Goal: Task Accomplishment & Management: Use online tool/utility

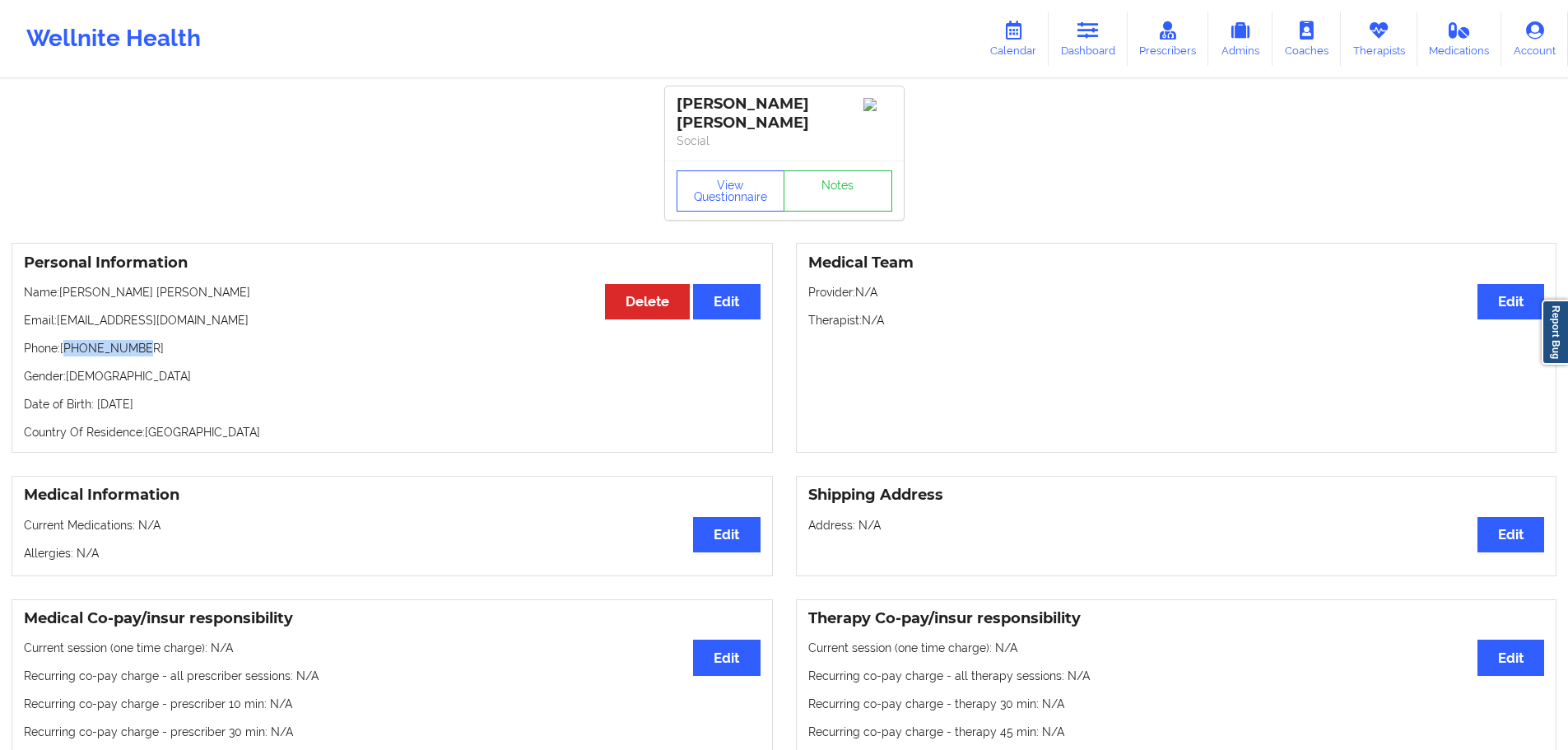
click at [136, 40] on div "Wellnite Health" at bounding box center [113, 39] width 227 height 66
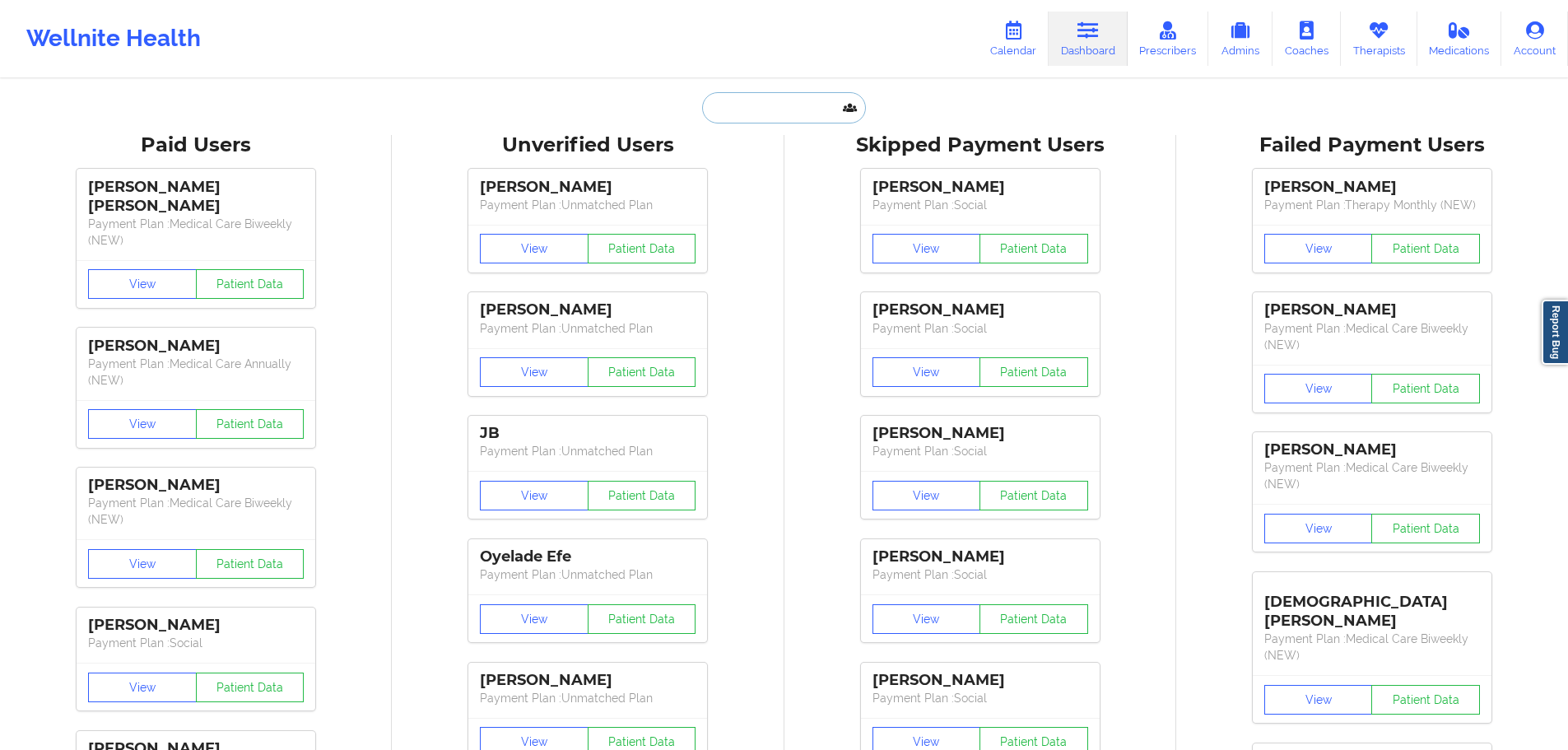
click at [827, 109] on input "text" at bounding box center [784, 108] width 163 height 31
paste input "[EMAIL_ADDRESS][DOMAIN_NAME]"
type input "HIGHTECHDETAILS"
paste input "[PHONE_NUMBER]"
type input "[PHONE_NUMBER]"
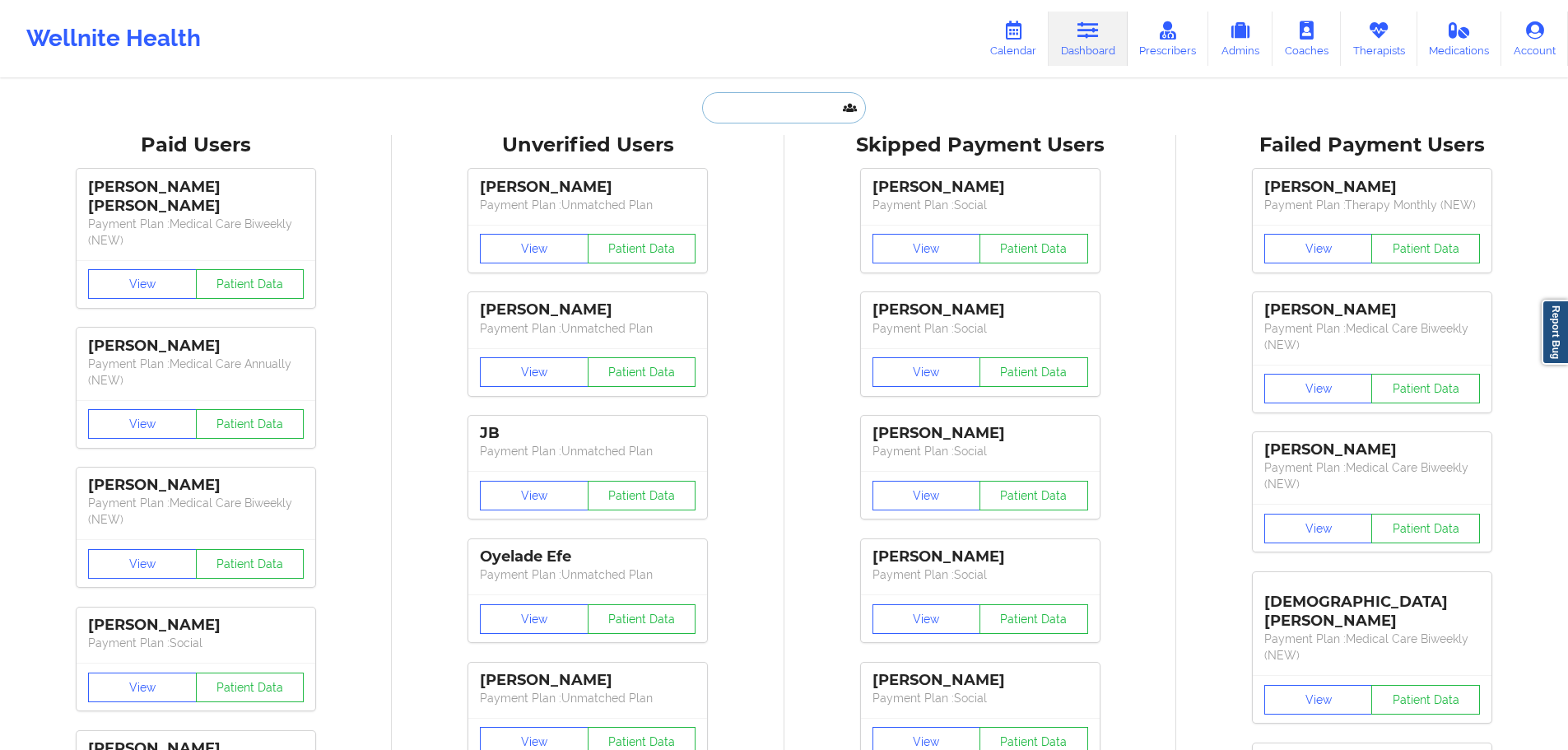
click at [774, 97] on input "text" at bounding box center [784, 108] width 163 height 31
click at [784, 107] on input "text" at bounding box center [784, 108] width 163 height 31
paste input "[EMAIL_ADDRESS][DOMAIN_NAME]"
type input "[EMAIL_ADDRESS][DOMAIN_NAME]"
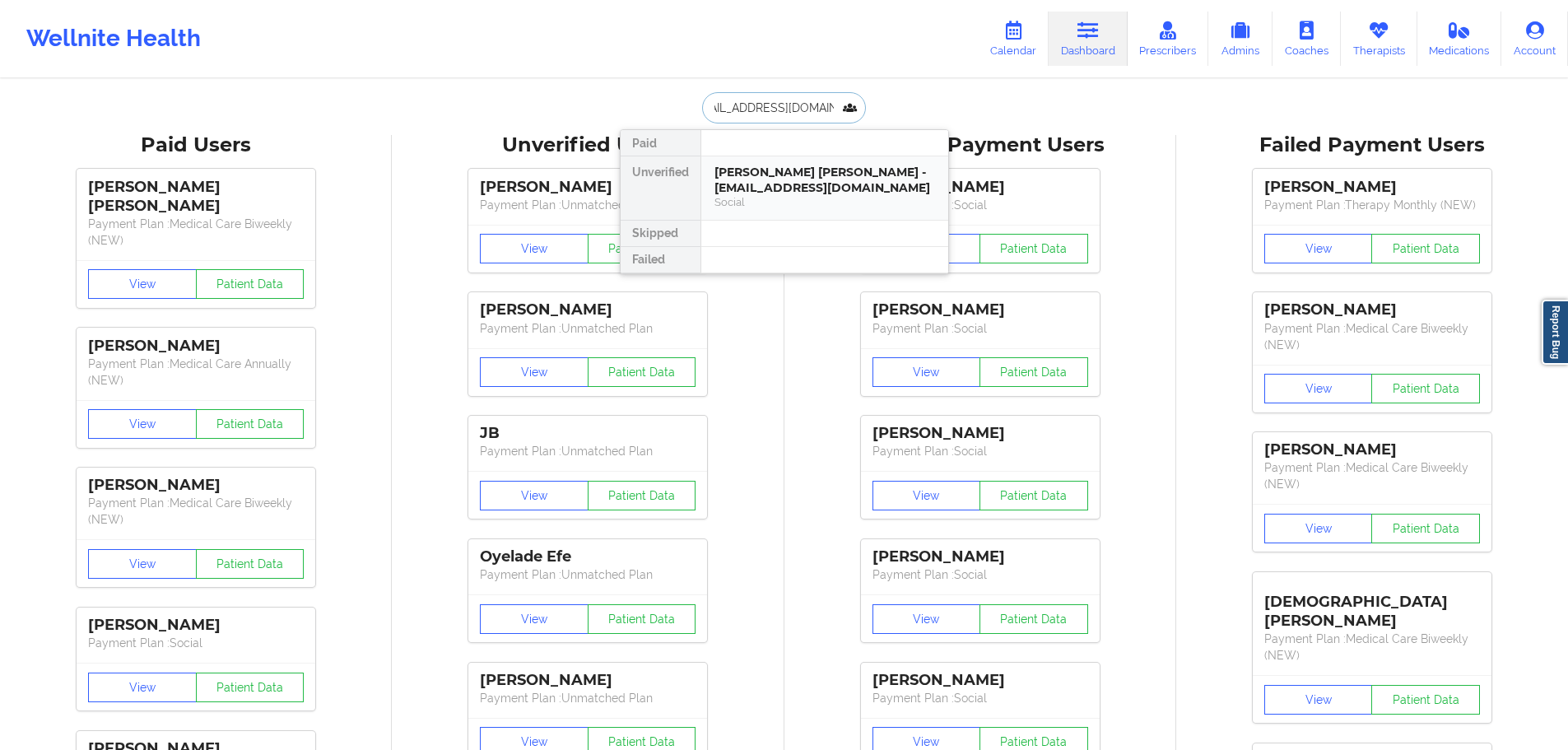
click at [826, 185] on div "[PERSON_NAME] [PERSON_NAME] - [EMAIL_ADDRESS][DOMAIN_NAME]" at bounding box center [825, 179] width 221 height 30
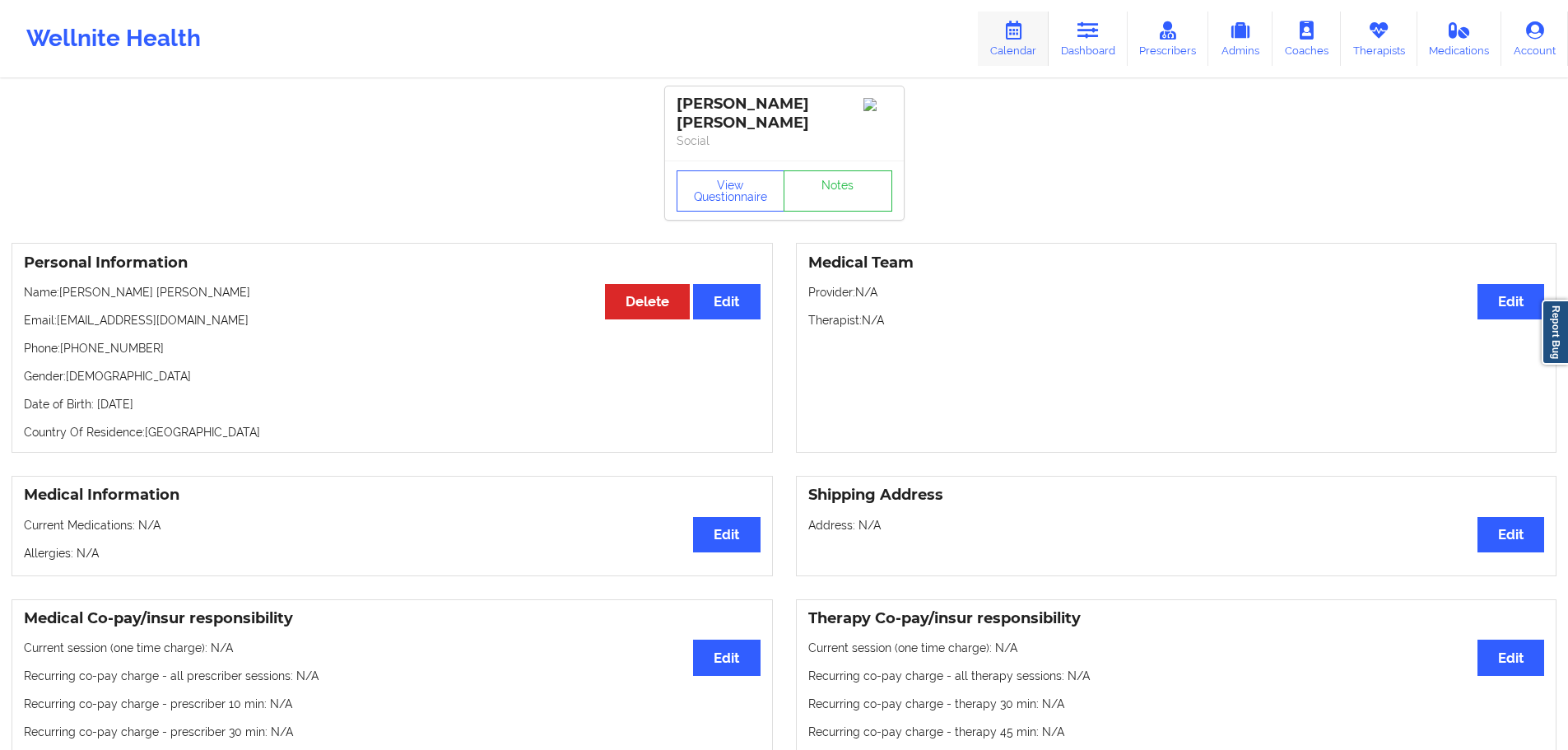
click at [1003, 36] on link "Calendar" at bounding box center [1013, 39] width 71 height 54
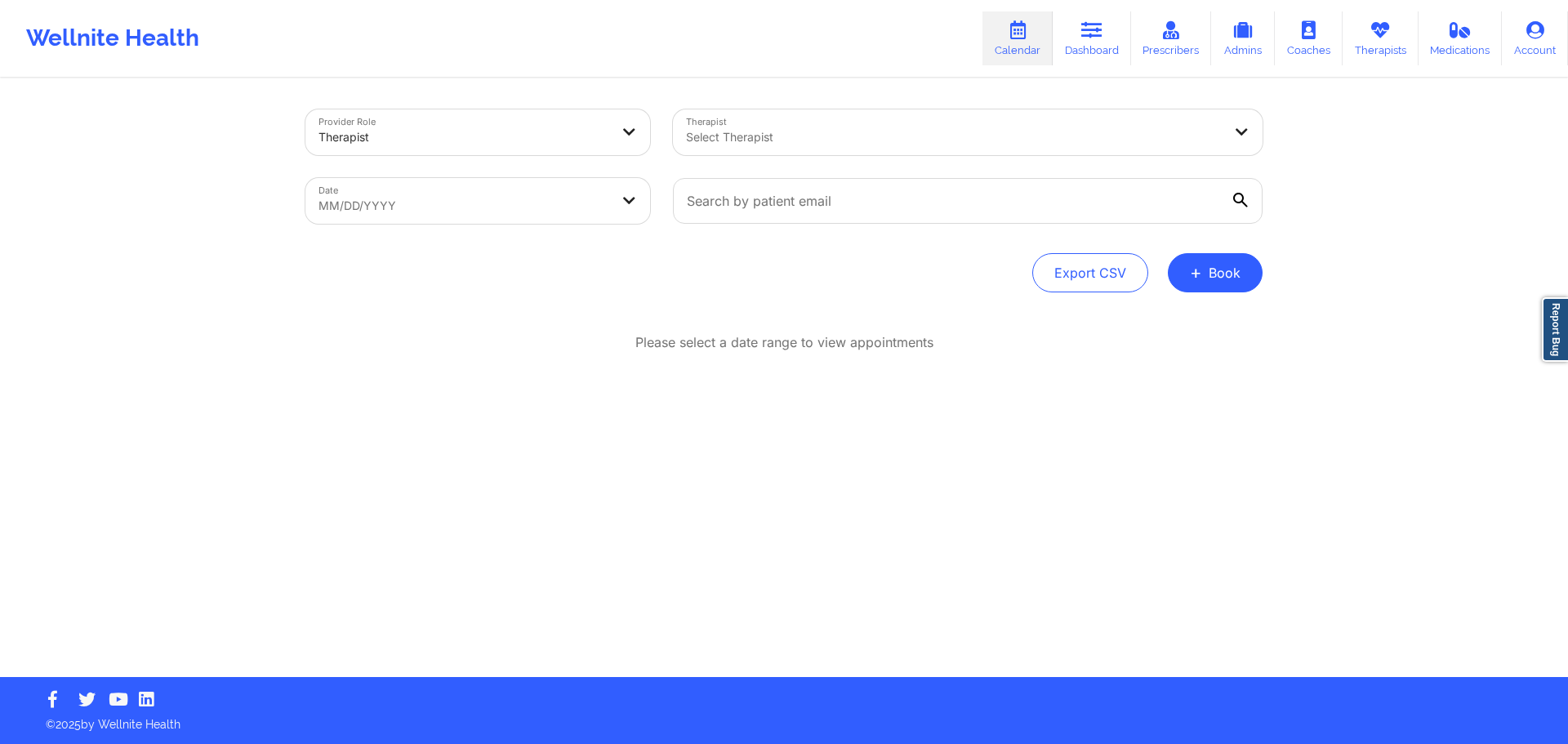
click at [568, 209] on body "Wellnite Health Calendar Dashboard Prescribers Admins Coaches Therapists Medica…" at bounding box center [784, 372] width 1568 height 744
select select "2025-8"
select select "2025-9"
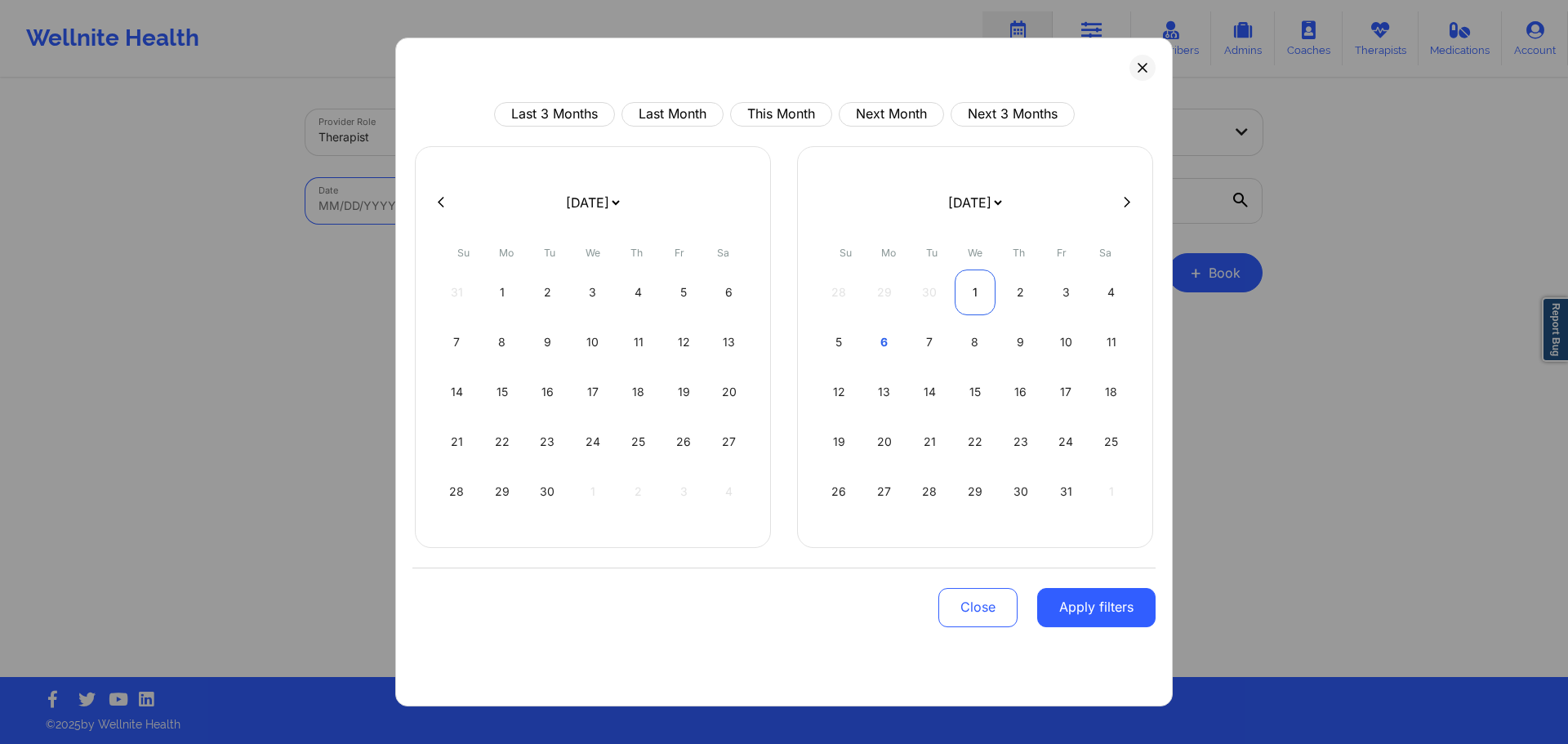
click at [963, 296] on div "1" at bounding box center [975, 292] width 41 height 46
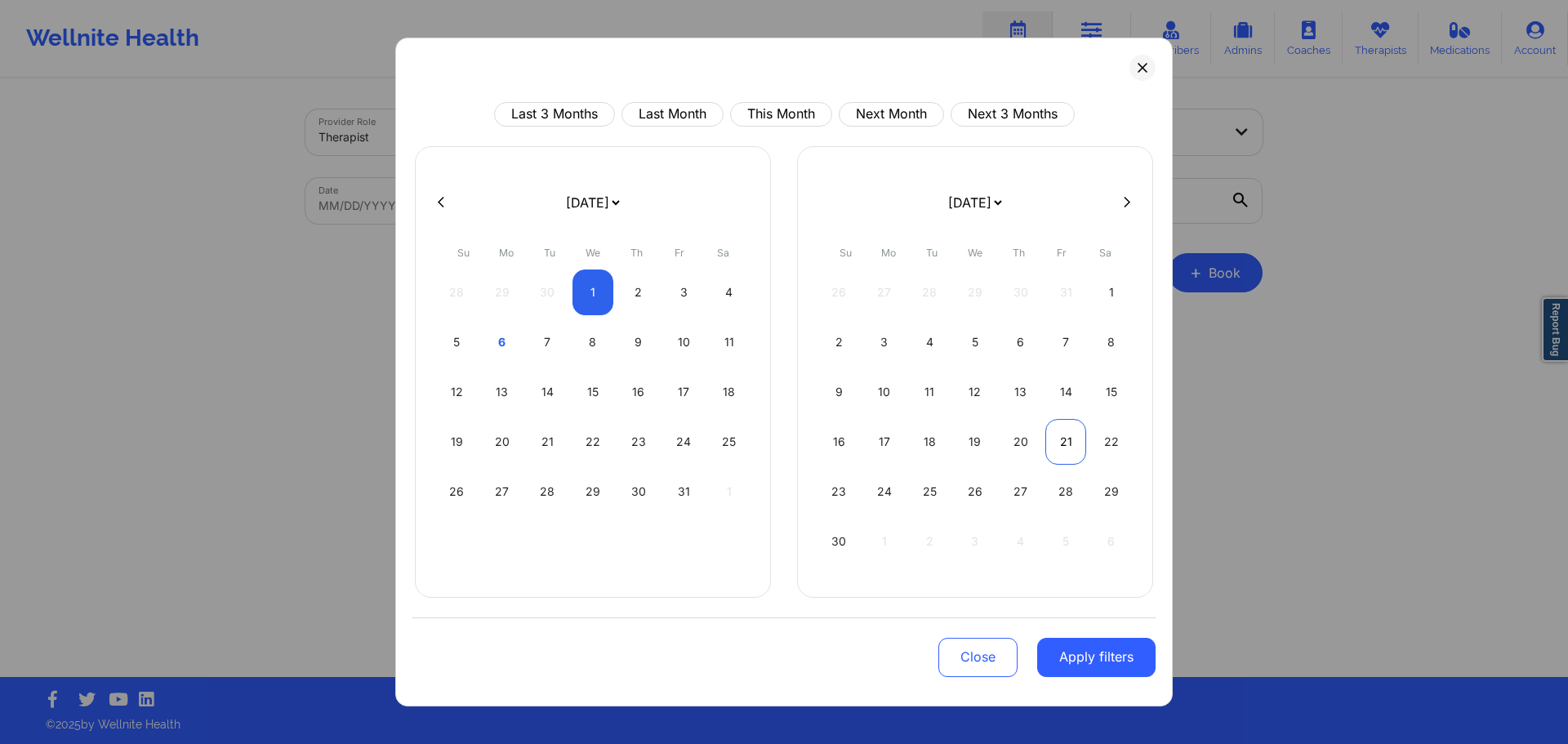
select select "2025-9"
select select "2025-10"
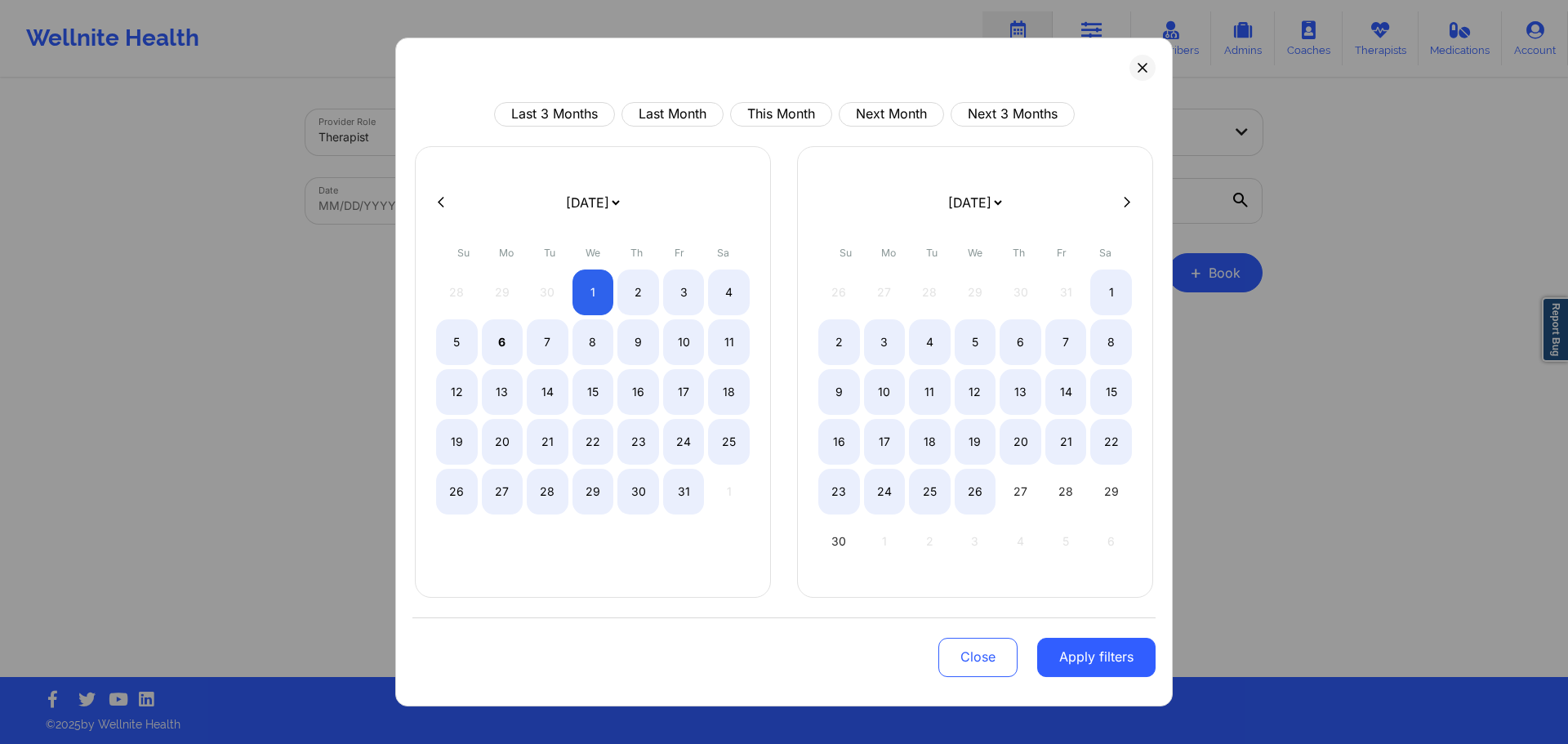
select select "2025-9"
select select "2025-10"
select select "2025-9"
select select "2025-10"
select select "2025-9"
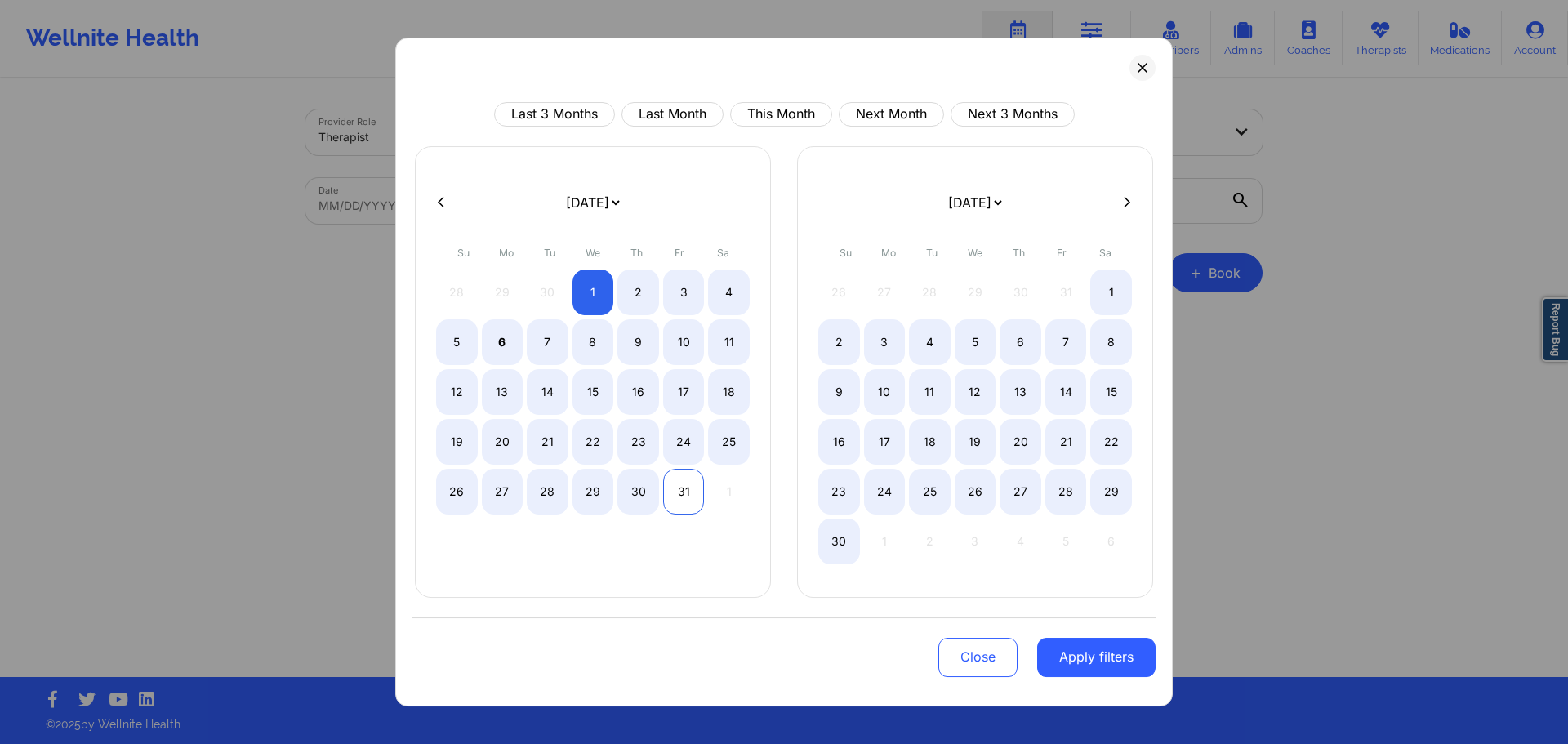
select select "2025-10"
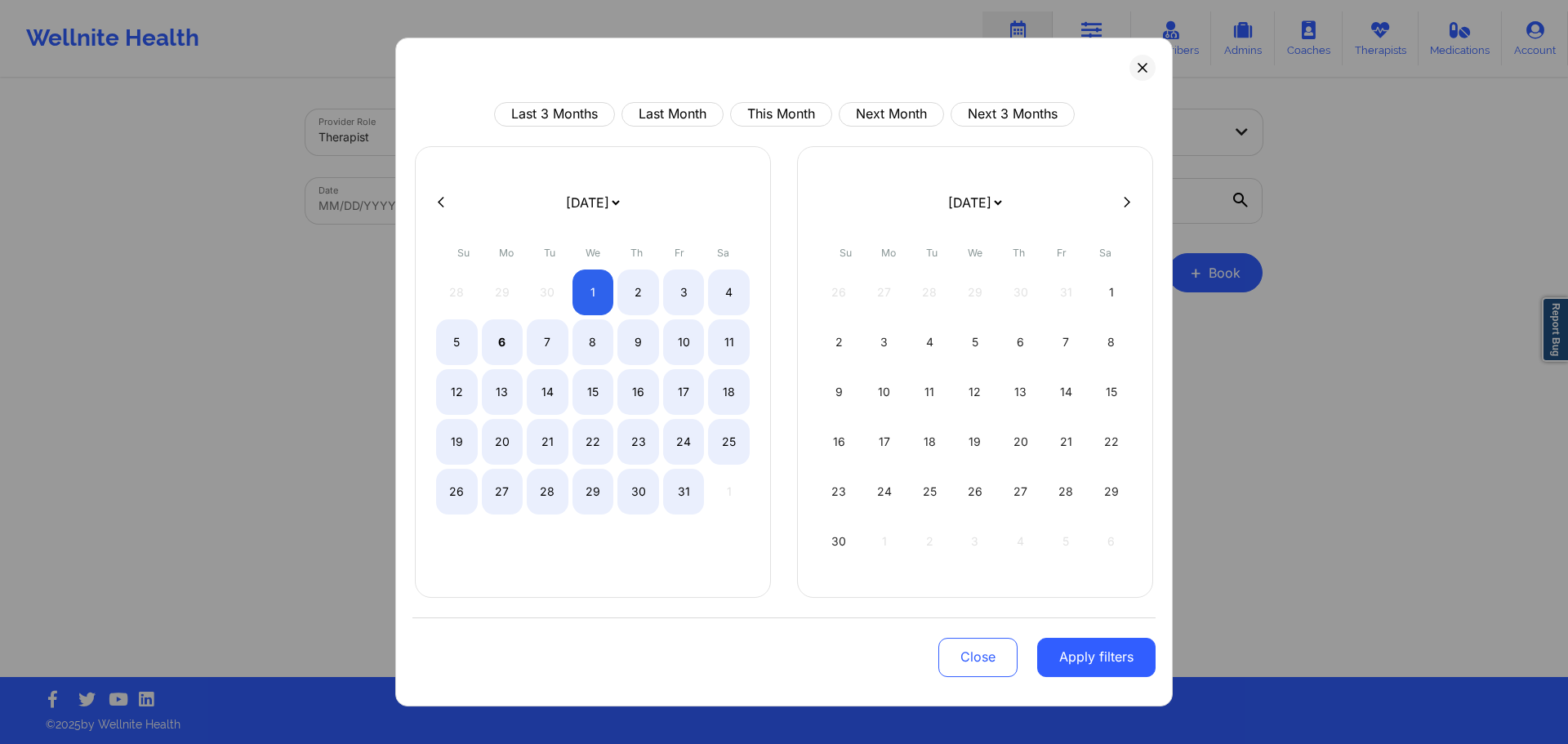
select select "2025-9"
select select "2025-10"
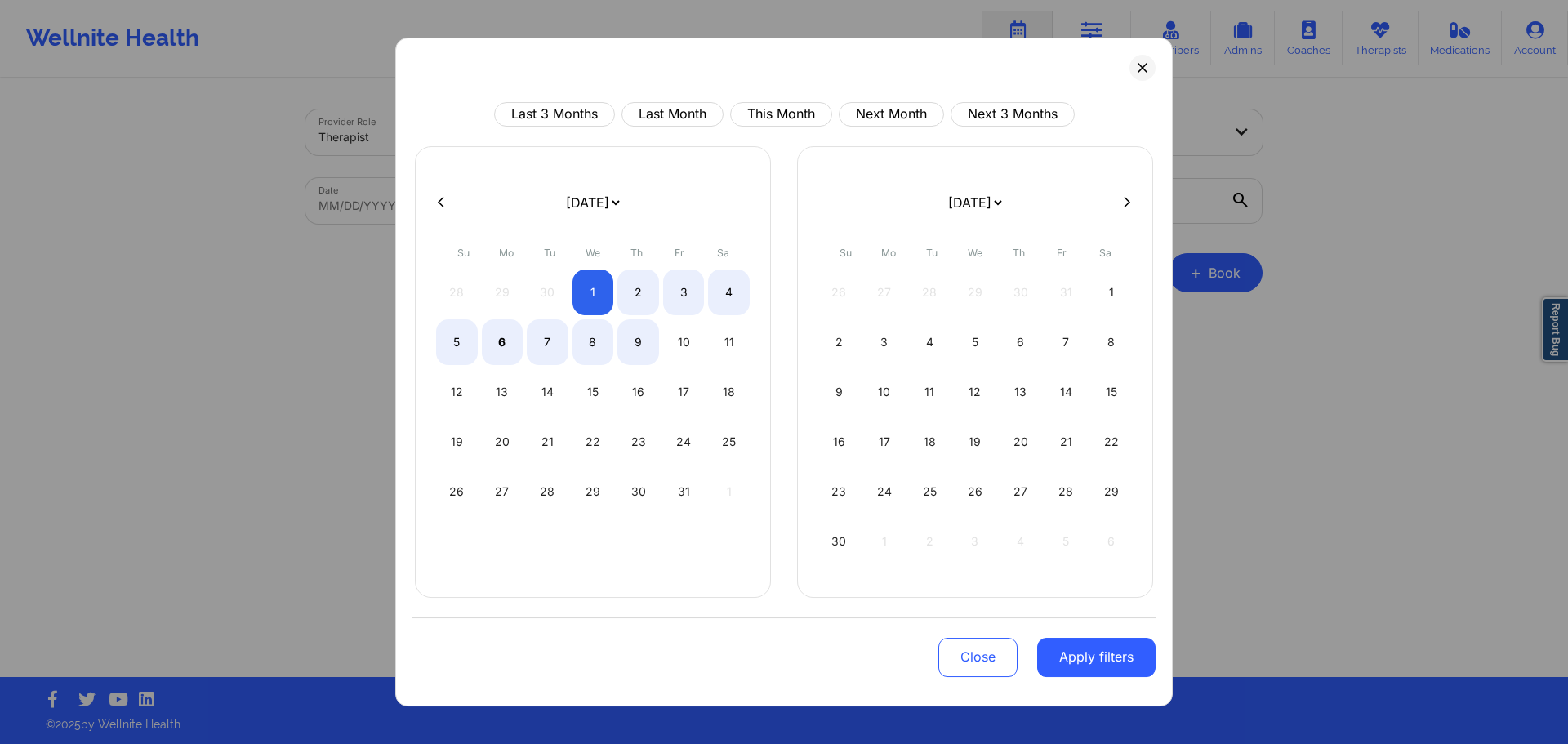
click at [438, 202] on icon at bounding box center [440, 202] width 7 height 11
select select "2025-8"
select select "2025-9"
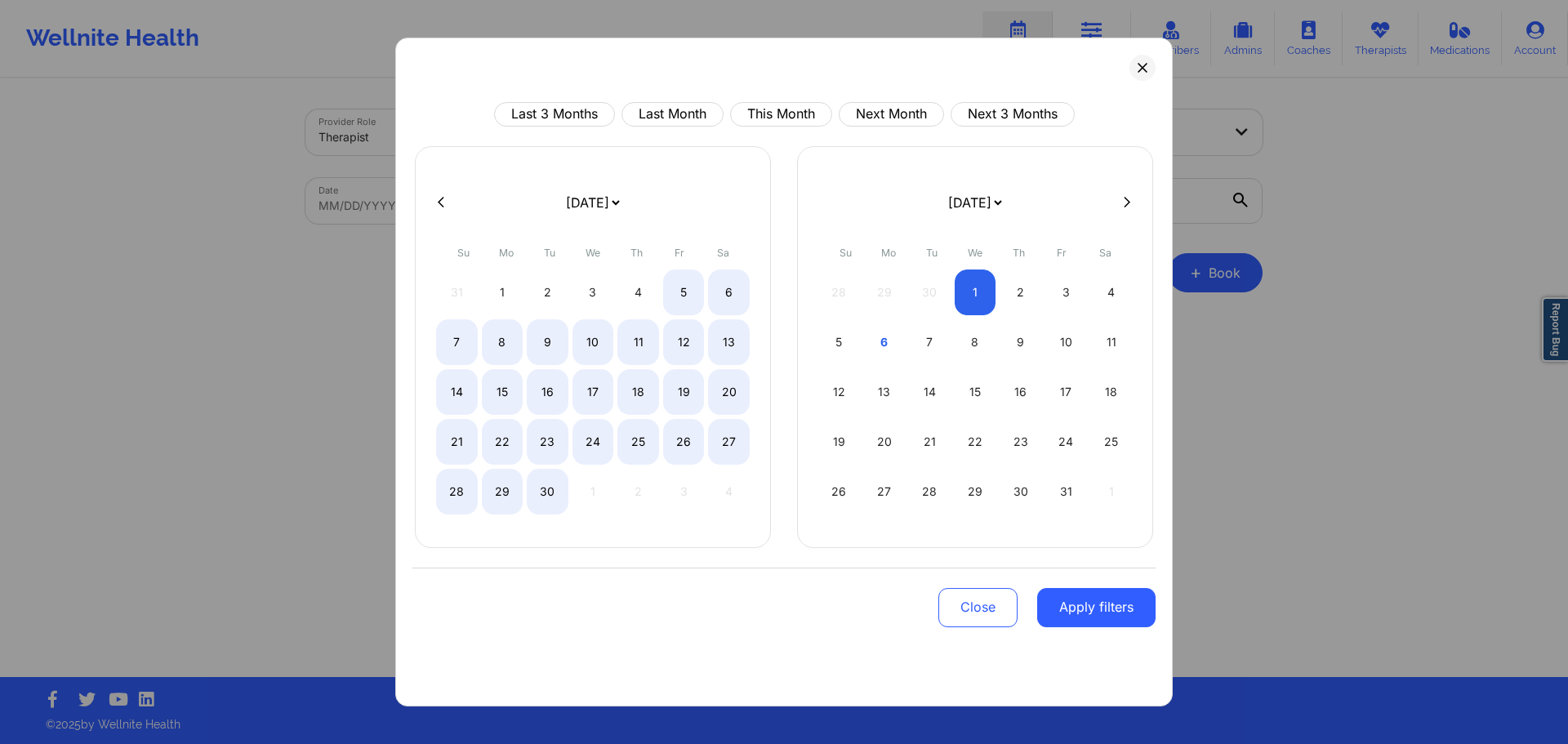
select select "2025-8"
select select "2025-9"
click at [440, 198] on icon at bounding box center [440, 202] width 7 height 12
select select "2025-7"
select select "2025-8"
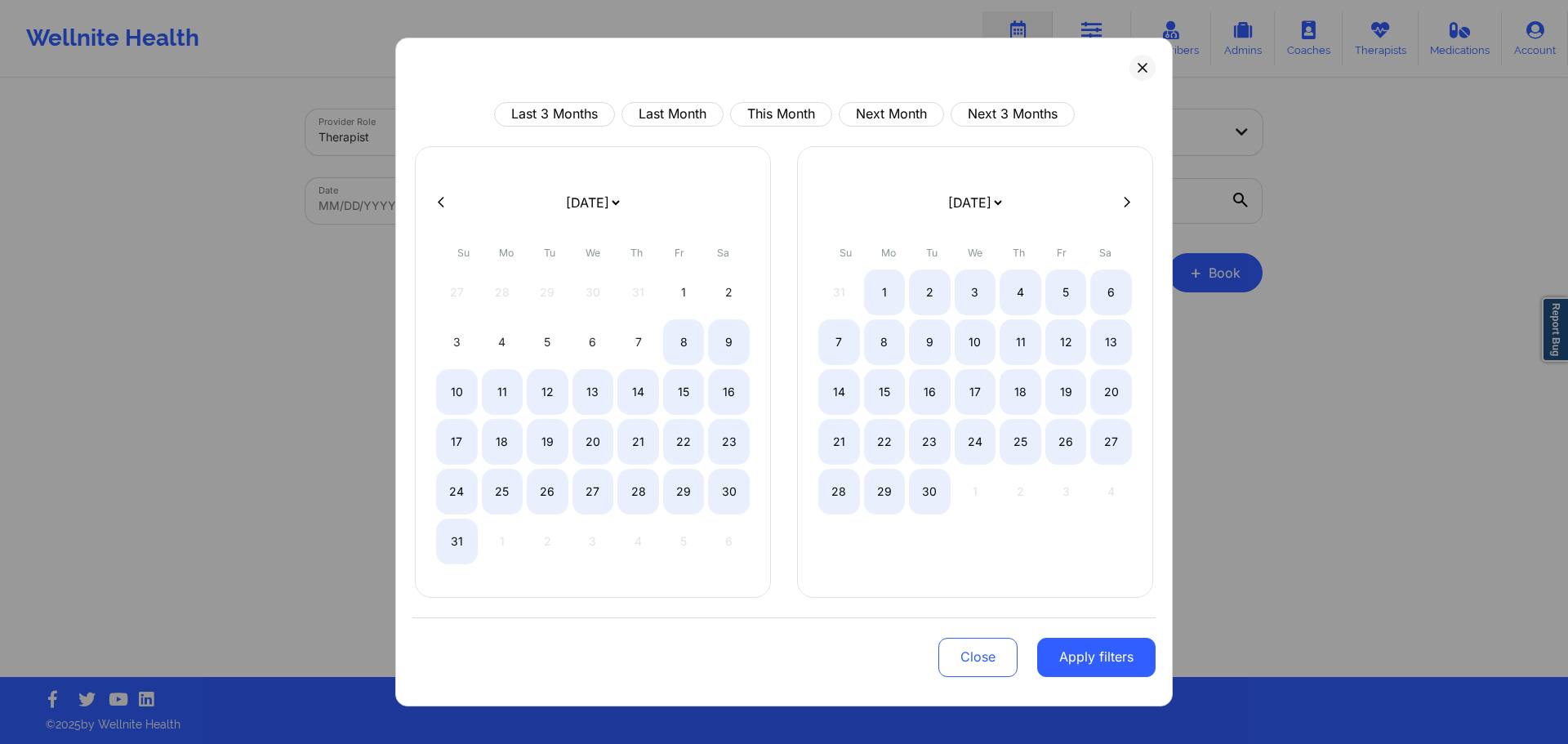
select select "2025-7"
select select "2025-8"
select select "2025-7"
select select "2025-8"
click at [444, 186] on div "[DATE] [DATE] [DATE] [DATE] [DATE] [DATE] [DATE] [DATE] [DATE] [DATE] [DATE] [D…" at bounding box center [593, 372] width 356 height 452
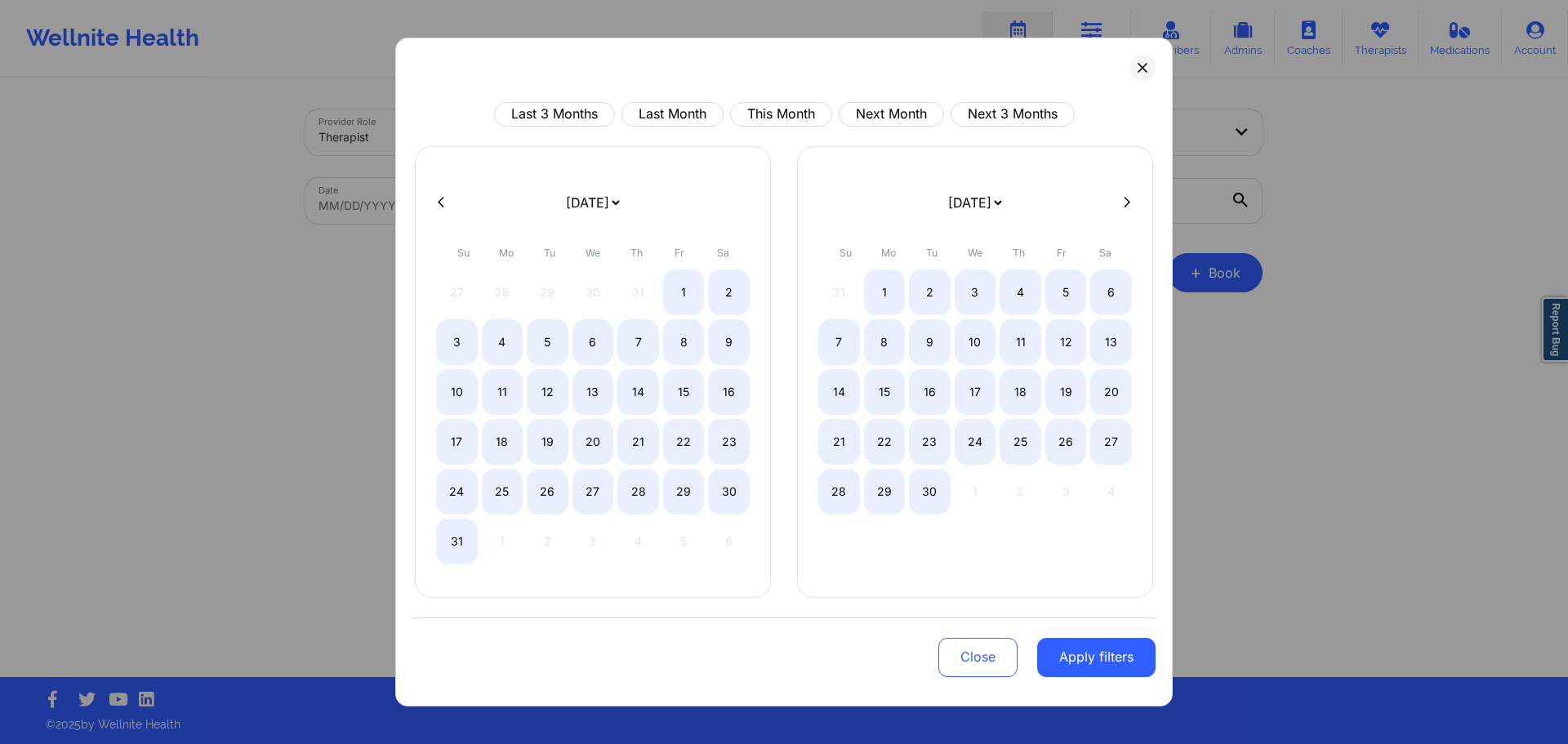
click at [444, 196] on button at bounding box center [440, 202] width 16 height 13
select select "2025-6"
select select "2025-7"
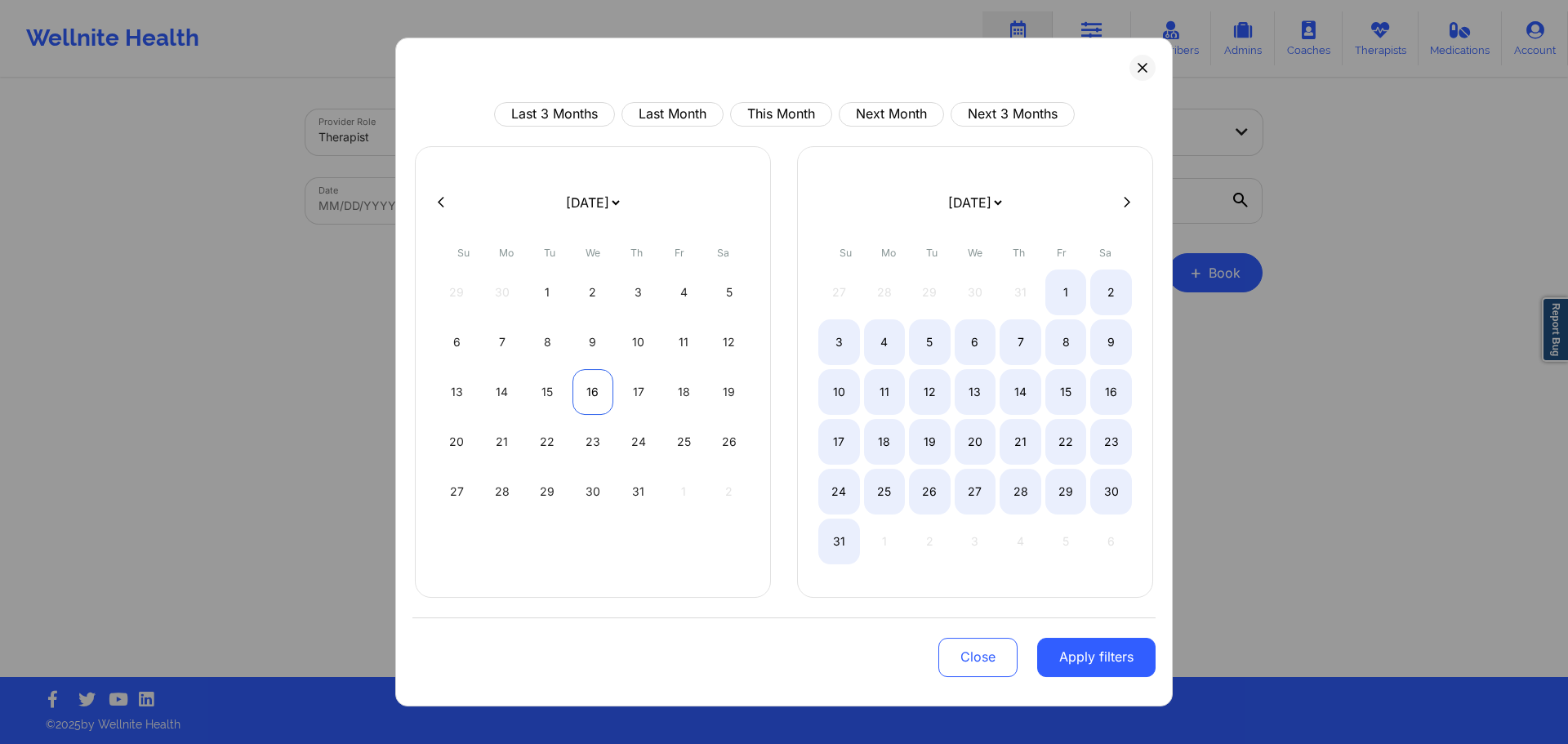
select select "2025-6"
select select "2025-7"
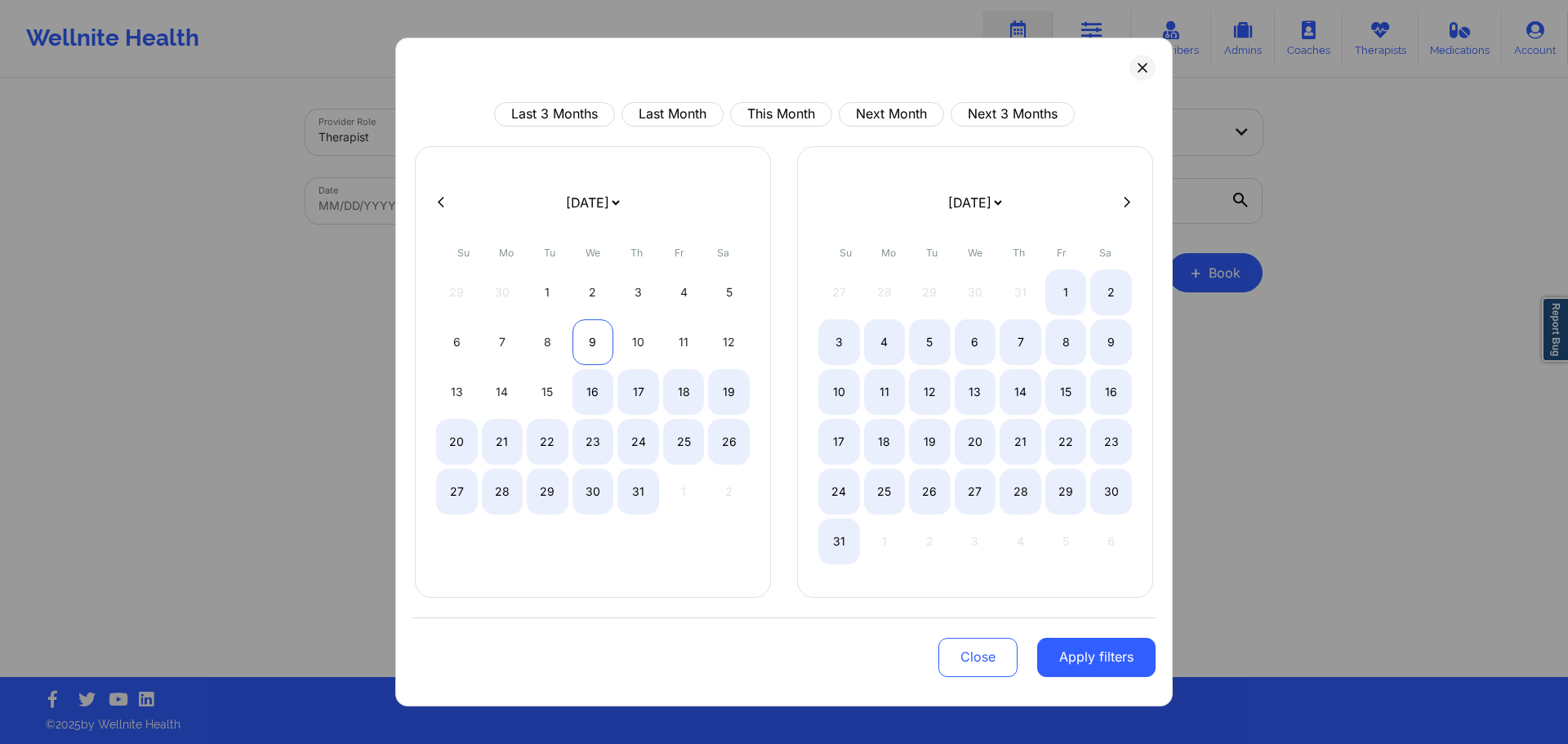
select select "2025-6"
select select "2025-7"
select select "2025-6"
select select "2025-7"
click at [600, 433] on div "23" at bounding box center [593, 442] width 41 height 46
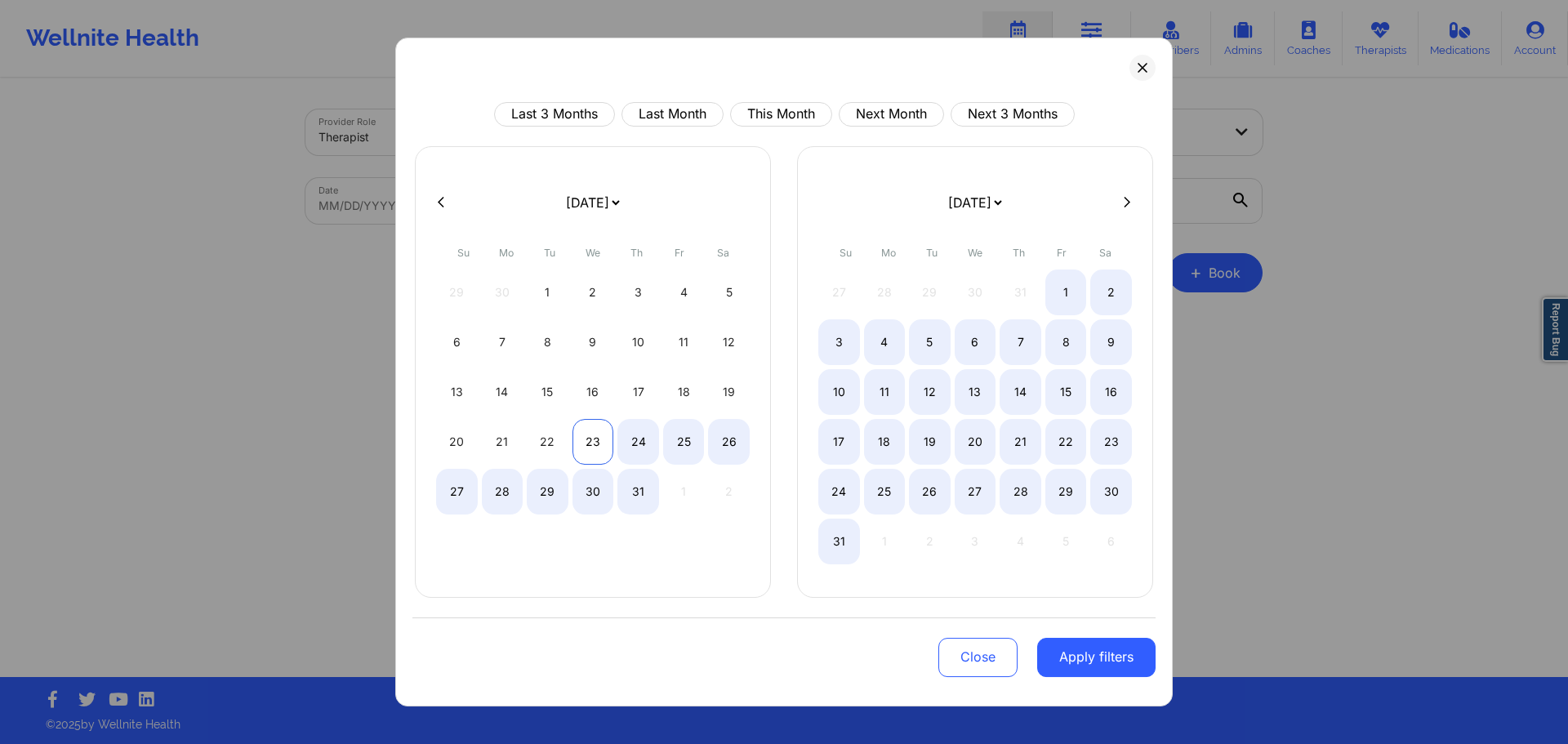
select select "2025-6"
select select "2025-7"
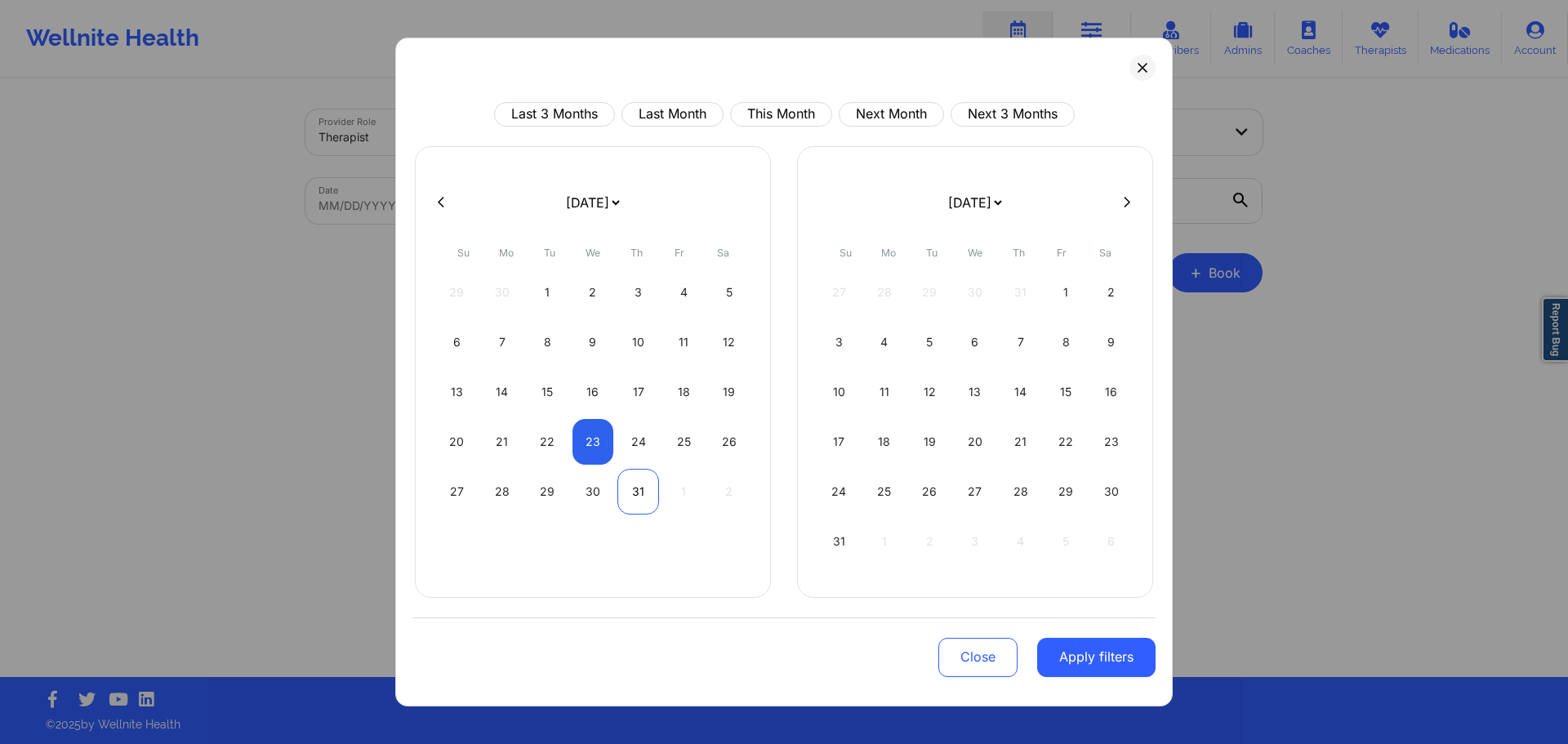
select select "2025-6"
select select "2025-7"
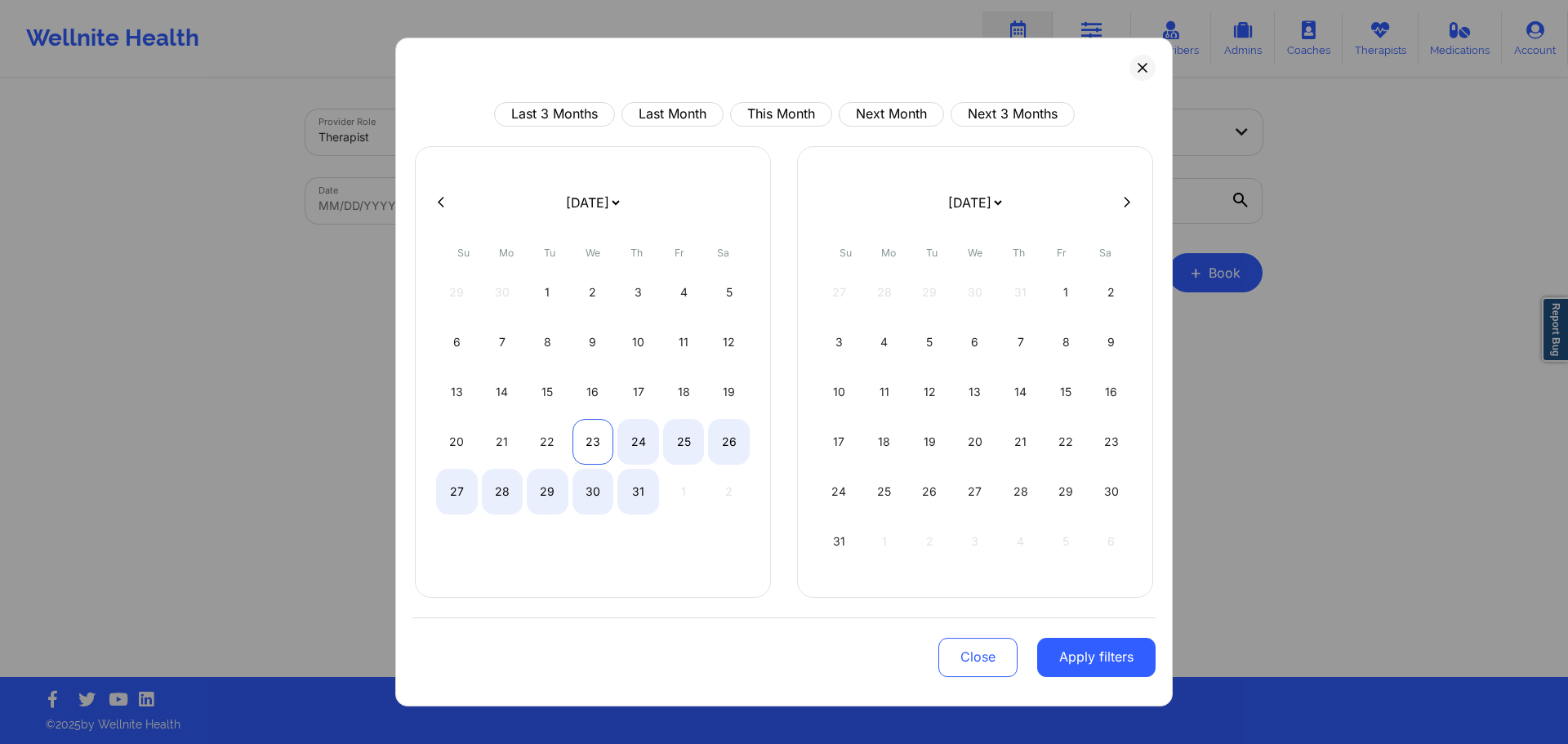
select select "2025-6"
select select "2025-7"
click at [596, 442] on div "23" at bounding box center [593, 442] width 41 height 46
select select "2025-6"
select select "2025-7"
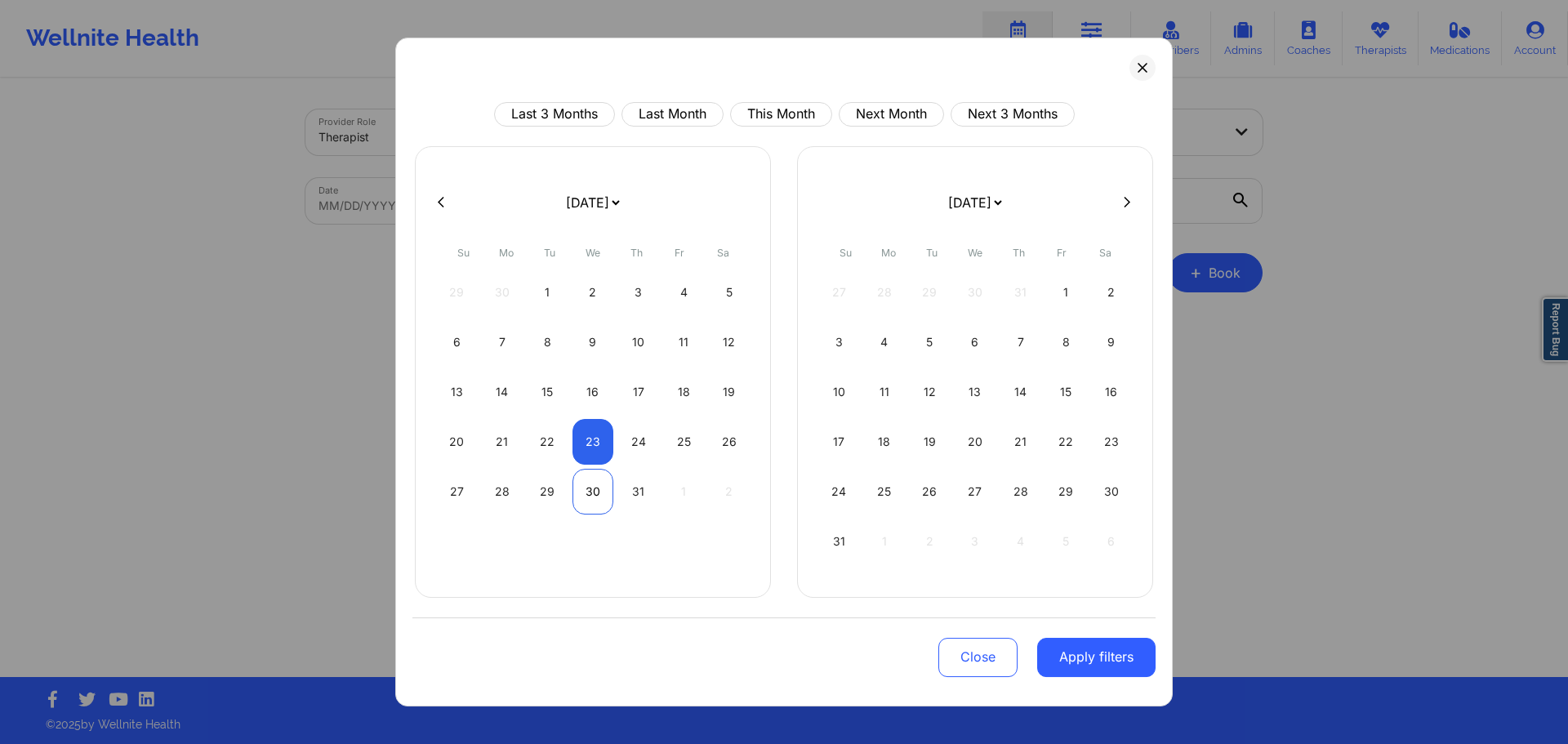
click at [584, 494] on div "30" at bounding box center [593, 492] width 41 height 46
select select "2025-6"
select select "2025-7"
select select "2025-6"
select select "2025-7"
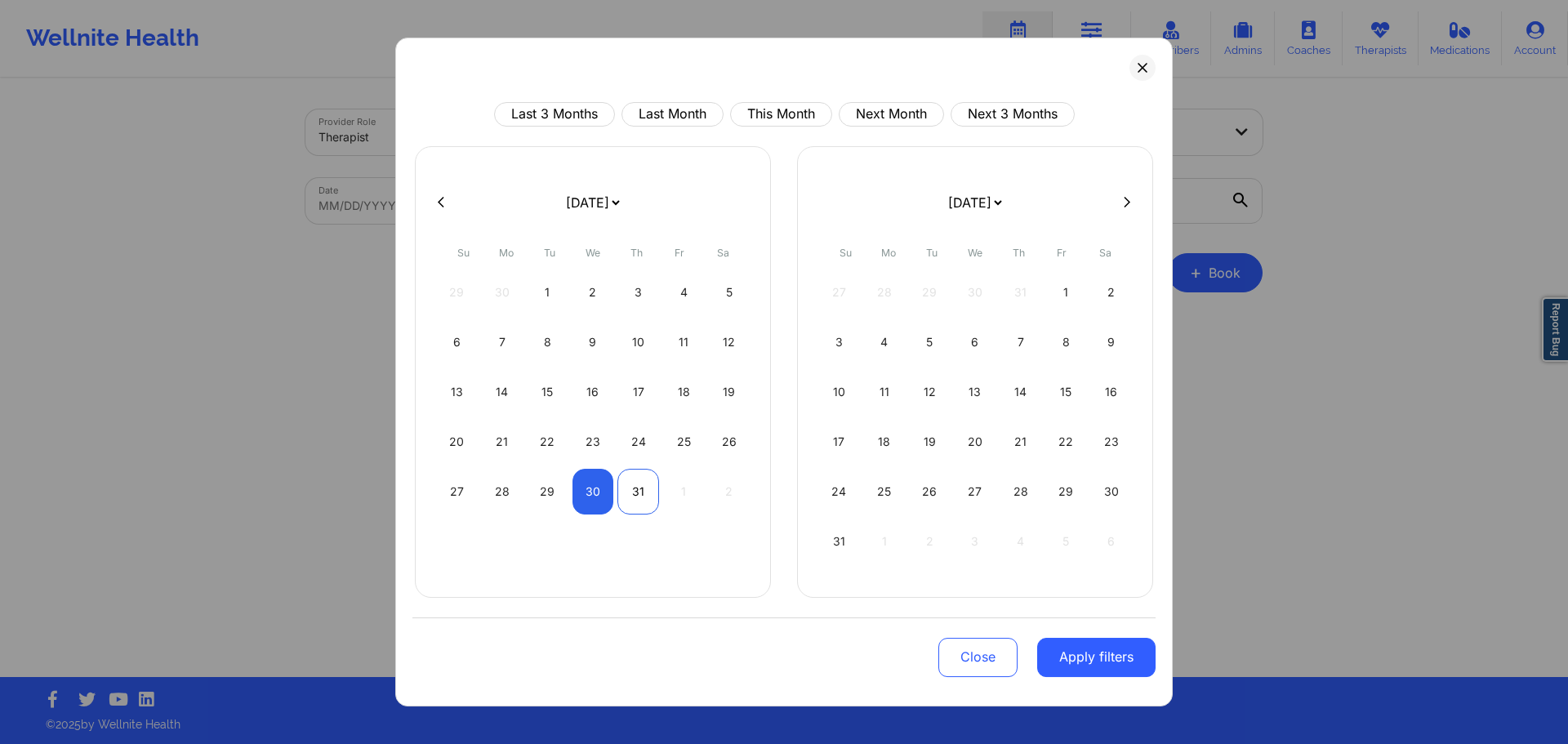
click at [651, 497] on div "31" at bounding box center [637, 492] width 41 height 46
select select "2025-6"
select select "2025-7"
click at [1067, 647] on button "Apply filters" at bounding box center [1096, 657] width 118 height 39
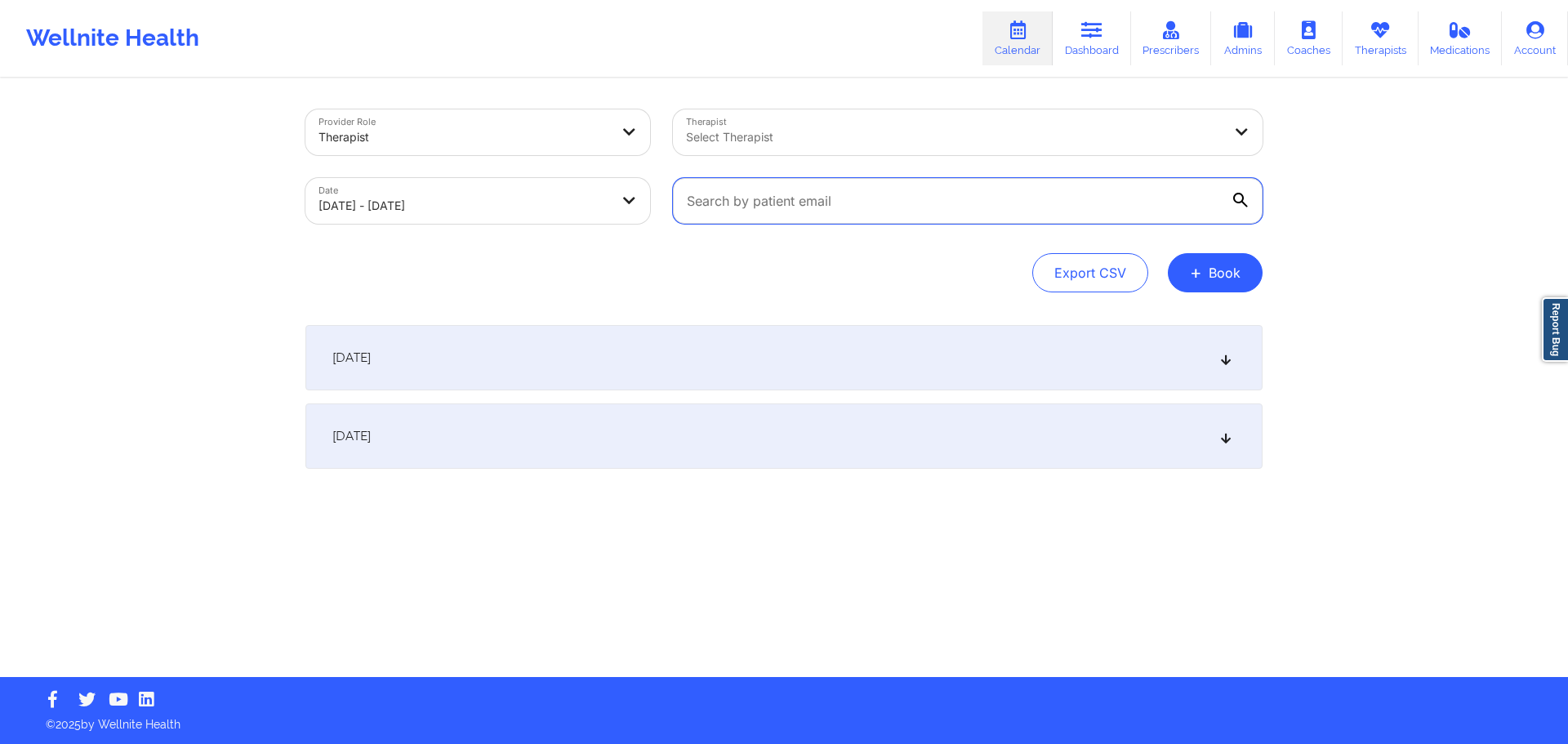
click at [980, 198] on input "text" at bounding box center [967, 201] width 589 height 46
paste input "[EMAIL_ADDRESS][DOMAIN_NAME]"
type input "[EMAIL_ADDRESS][DOMAIN_NAME]"
click at [1243, 268] on button "+ Book" at bounding box center [1215, 272] width 95 height 39
click at [1241, 198] on icon at bounding box center [1240, 200] width 14 height 14
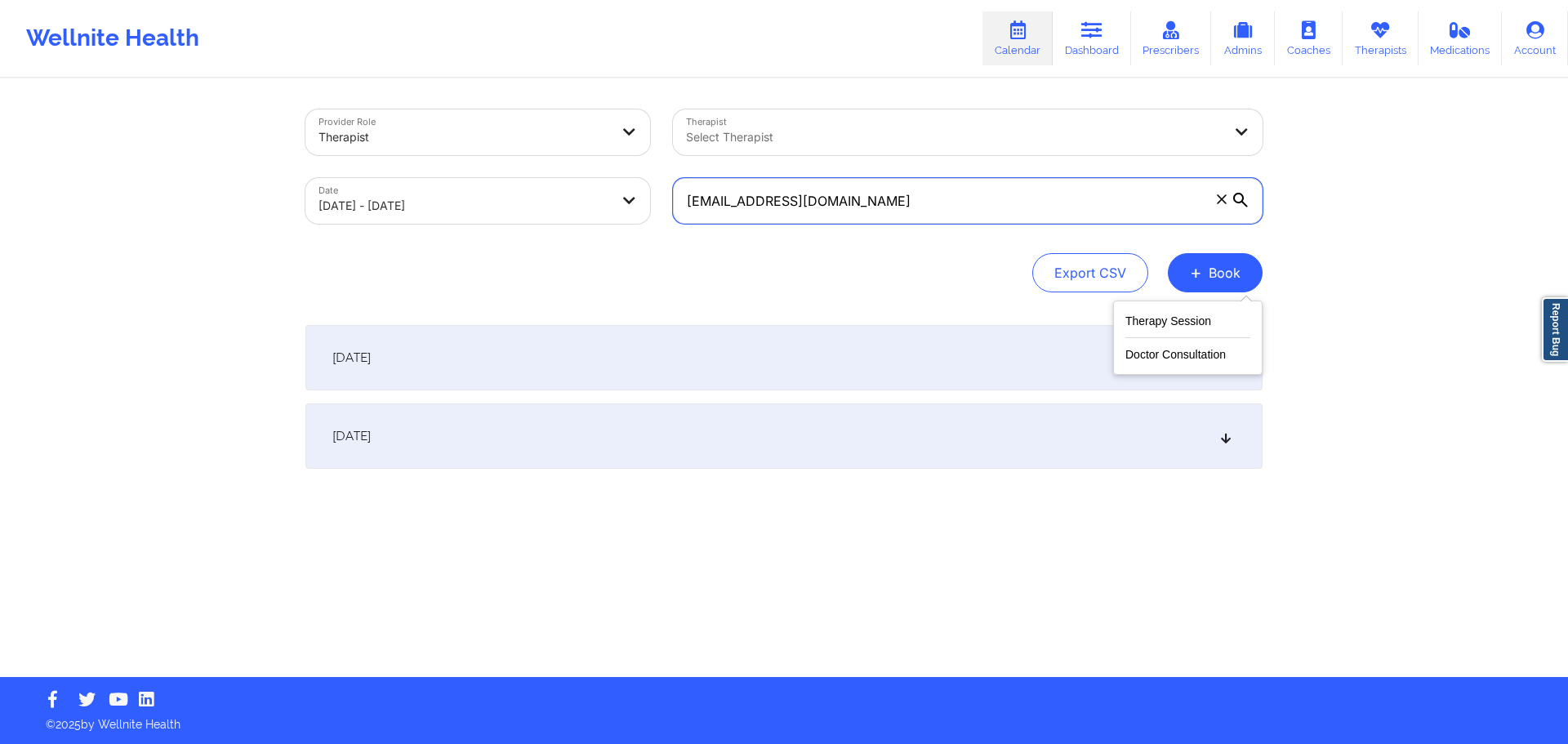
click at [1241, 198] on input "[EMAIL_ADDRESS][DOMAIN_NAME]" at bounding box center [967, 201] width 589 height 46
click at [1241, 198] on icon at bounding box center [1240, 200] width 14 height 14
click at [1241, 198] on input "[EMAIL_ADDRESS][DOMAIN_NAME]" at bounding box center [967, 201] width 589 height 46
click at [1020, 161] on div "Therapist Select Therapist" at bounding box center [967, 132] width 612 height 68
click at [1002, 191] on input "[EMAIL_ADDRESS][DOMAIN_NAME]" at bounding box center [967, 201] width 589 height 46
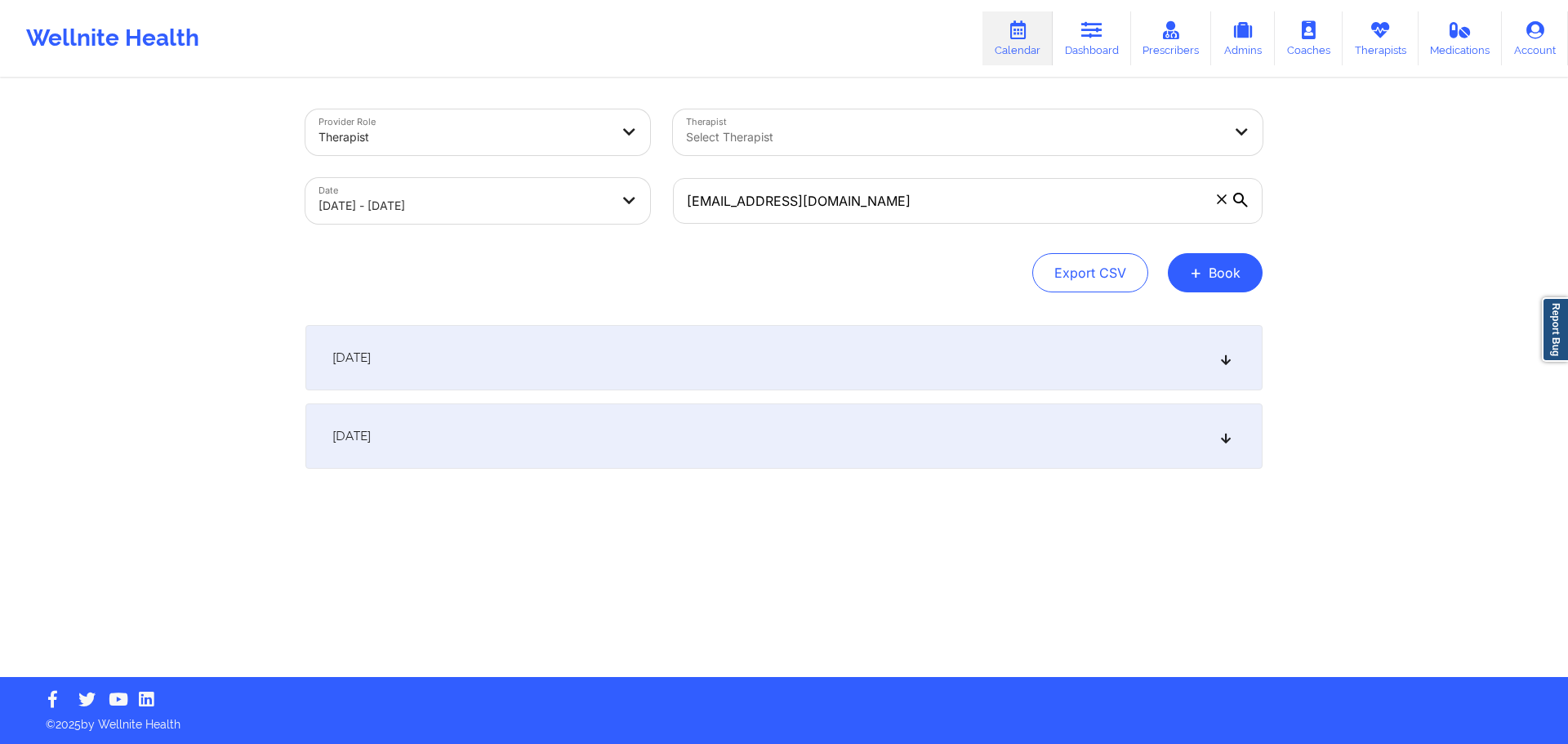
click at [1246, 206] on icon at bounding box center [1240, 200] width 14 height 14
click at [1246, 206] on input "[EMAIL_ADDRESS][DOMAIN_NAME]" at bounding box center [967, 201] width 589 height 46
click at [1244, 204] on icon at bounding box center [1240, 200] width 14 height 14
click at [1244, 204] on input "[EMAIL_ADDRESS][DOMAIN_NAME]" at bounding box center [967, 201] width 589 height 46
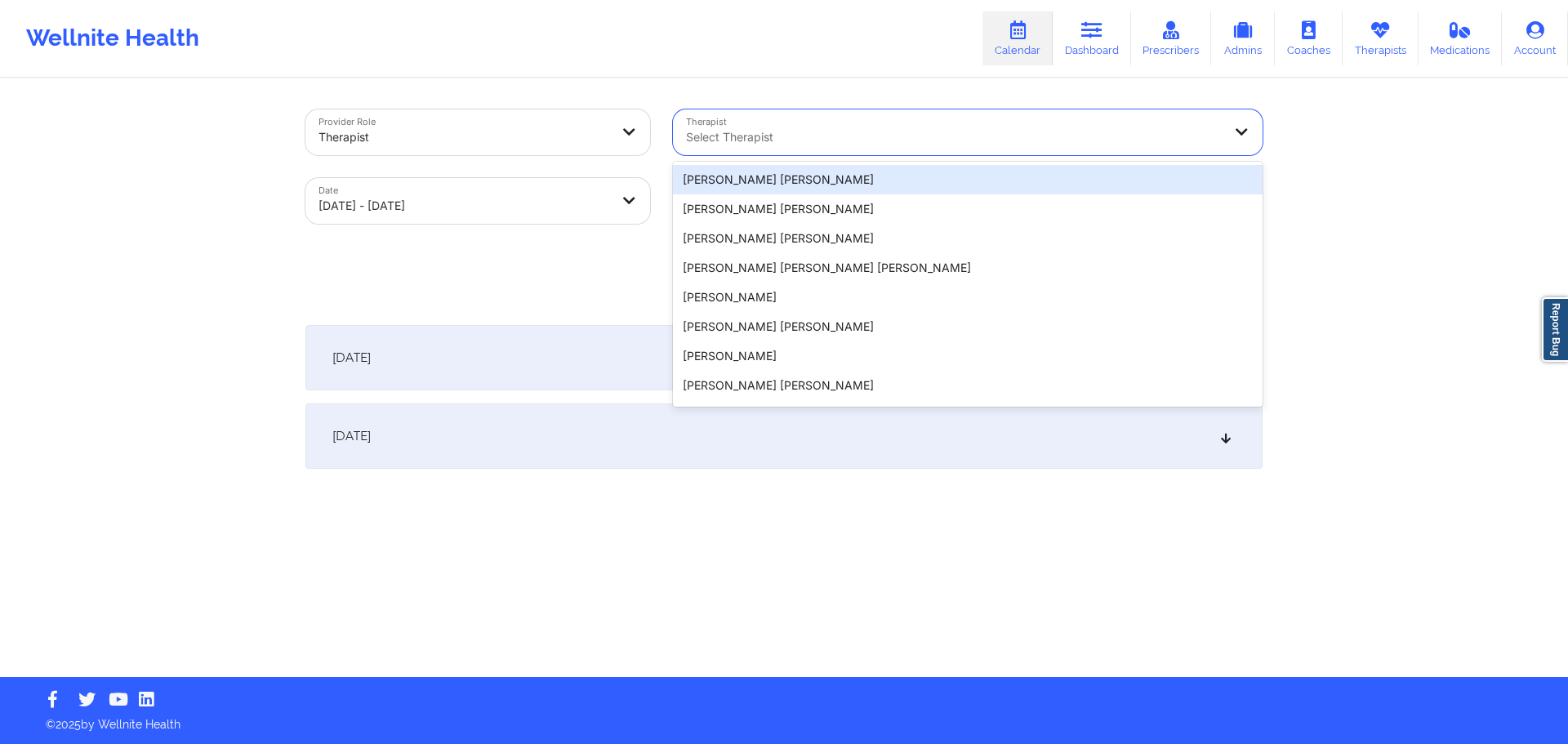
click at [1062, 125] on div "Select Therapist" at bounding box center [948, 133] width 551 height 46
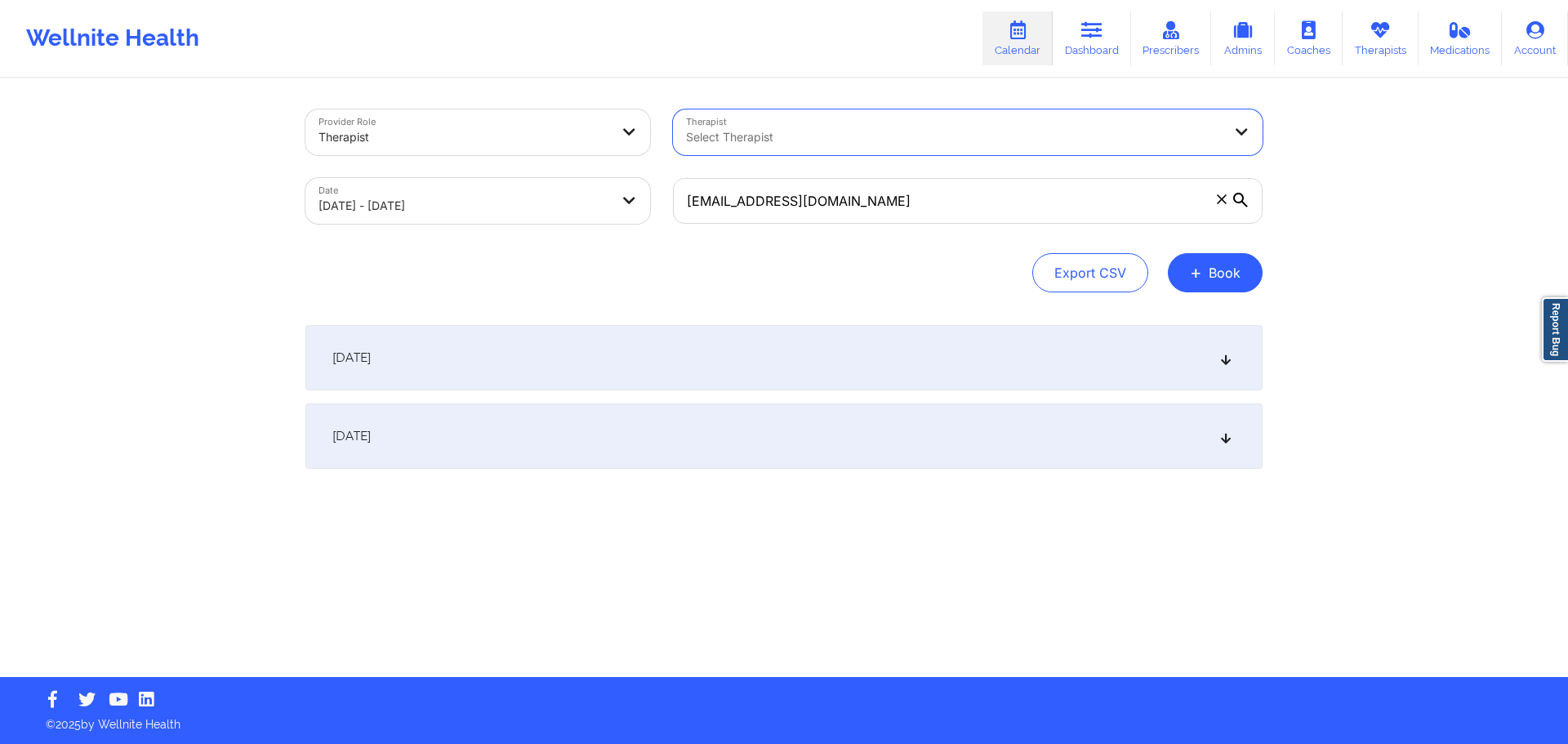
paste input "[PERSON_NAME]"
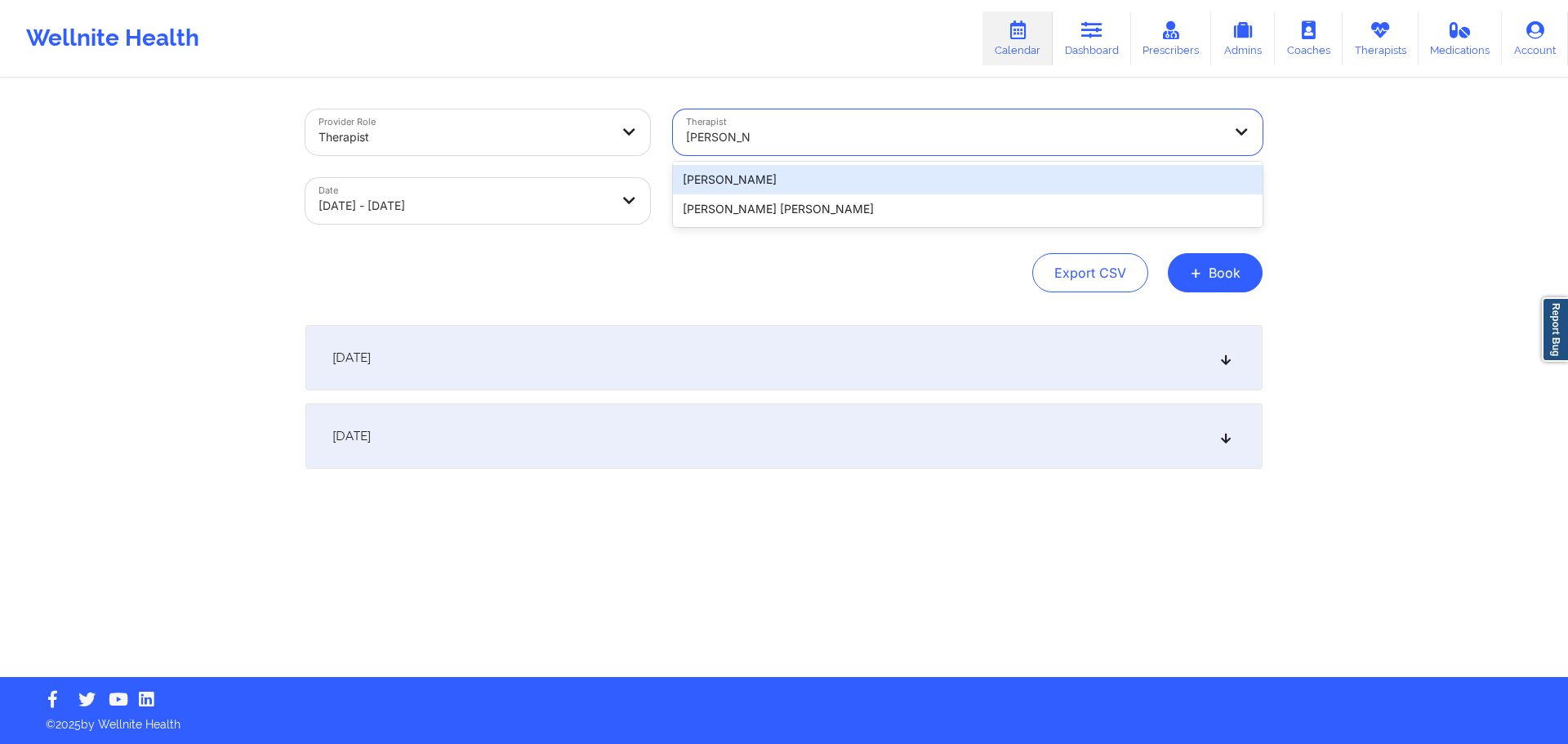
type input "[PERSON_NAME]"
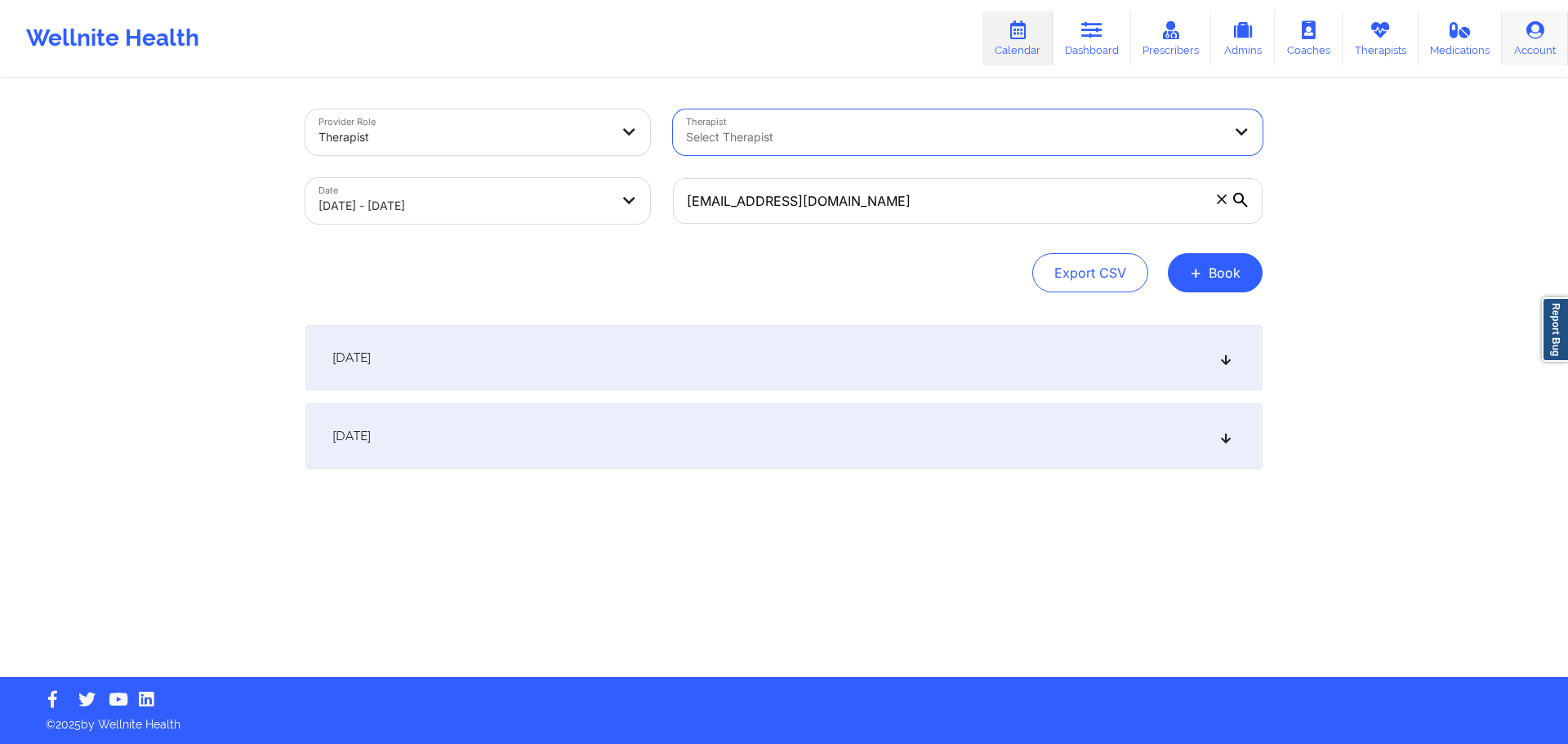
click at [1533, 46] on link "Account" at bounding box center [1534, 38] width 66 height 54
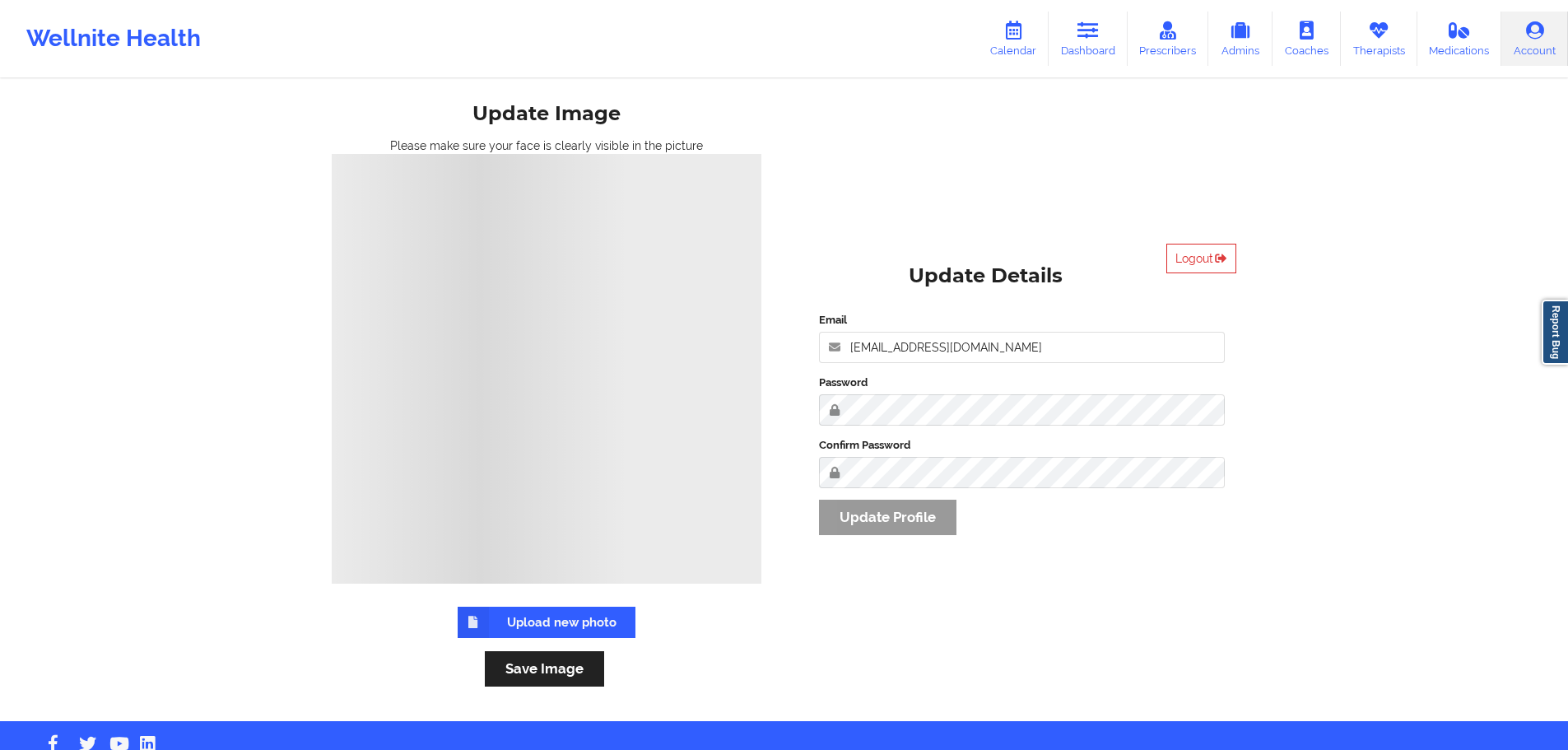
click at [79, 38] on div "Wellnite Health" at bounding box center [113, 39] width 227 height 66
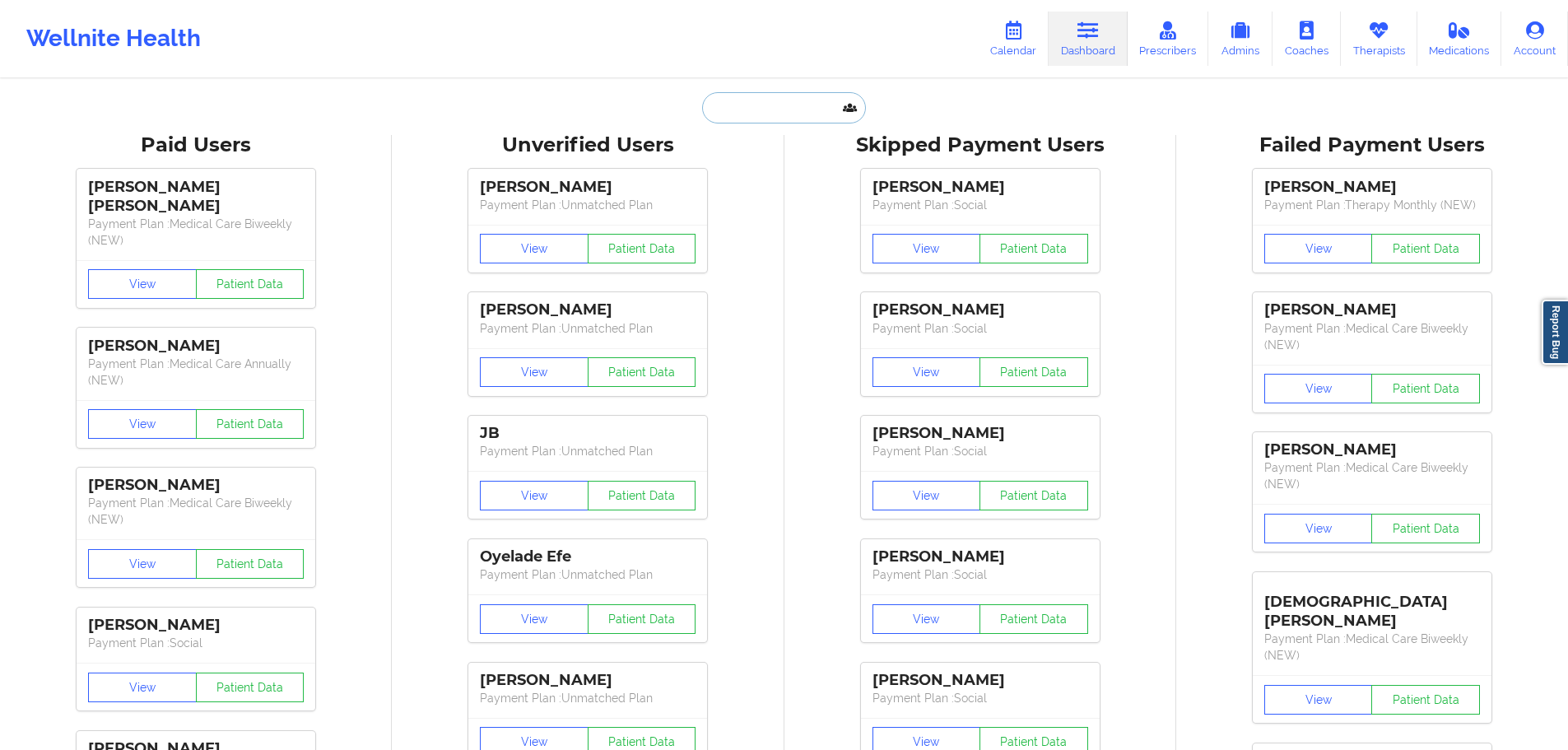
click at [773, 107] on input "text" at bounding box center [784, 108] width 163 height 31
click at [1098, 47] on link "Dashboard" at bounding box center [1088, 39] width 79 height 54
click at [759, 109] on input "text" at bounding box center [784, 108] width 163 height 31
paste input "[EMAIL_ADDRESS][DOMAIN_NAME]"
click at [800, 110] on input "[EMAIL_ADDRESS][DOMAIN_NAME]" at bounding box center [784, 108] width 163 height 31
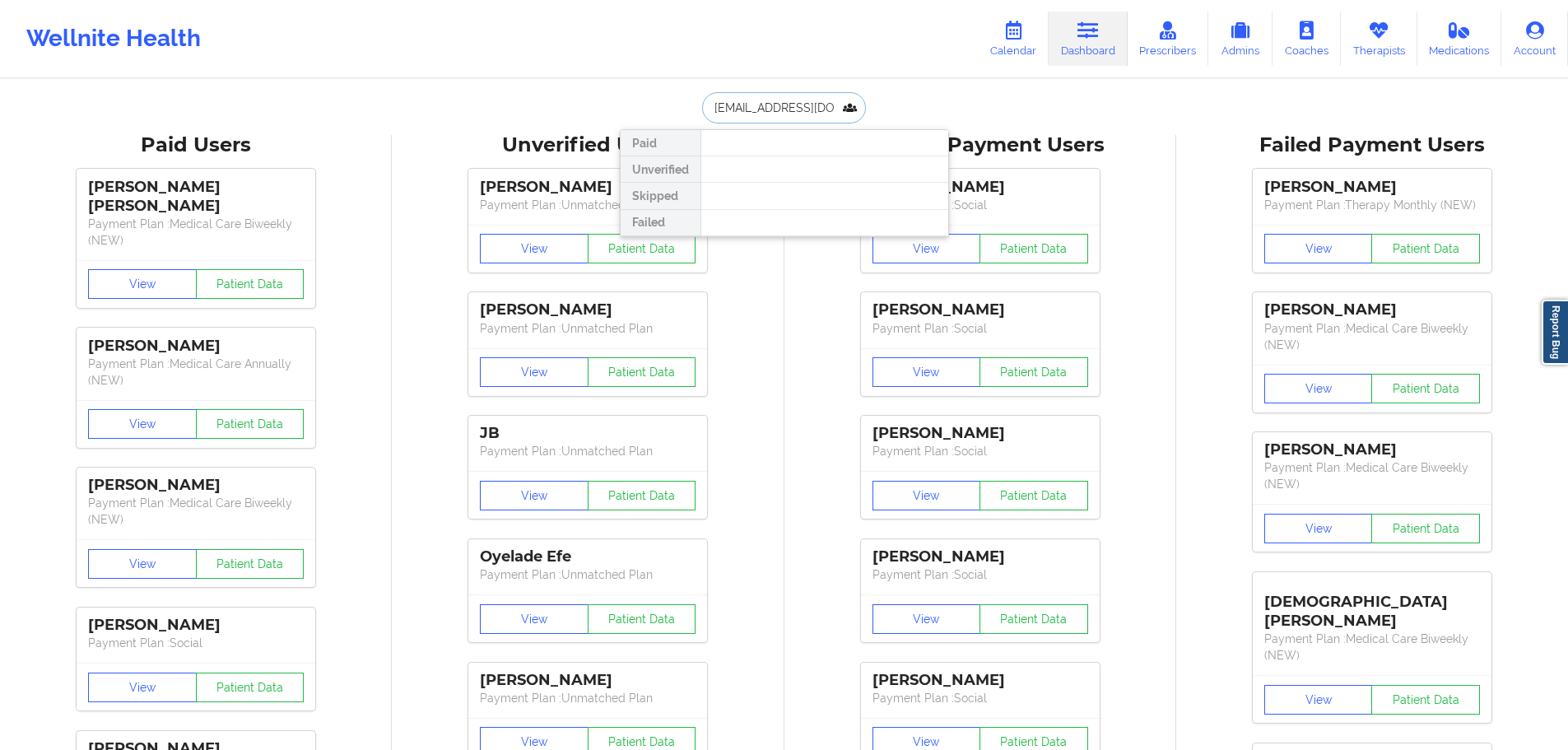
click at [800, 110] on input "[EMAIL_ADDRESS][DOMAIN_NAME]" at bounding box center [784, 108] width 163 height 31
click at [834, 109] on input "[EMAIL_ADDRESS][DOMAIN_NAME]" at bounding box center [784, 108] width 163 height 31
type input "[EMAIL_ADDRESS][DOMAIN_NAME]"
click at [732, 122] on input "text" at bounding box center [784, 108] width 163 height 31
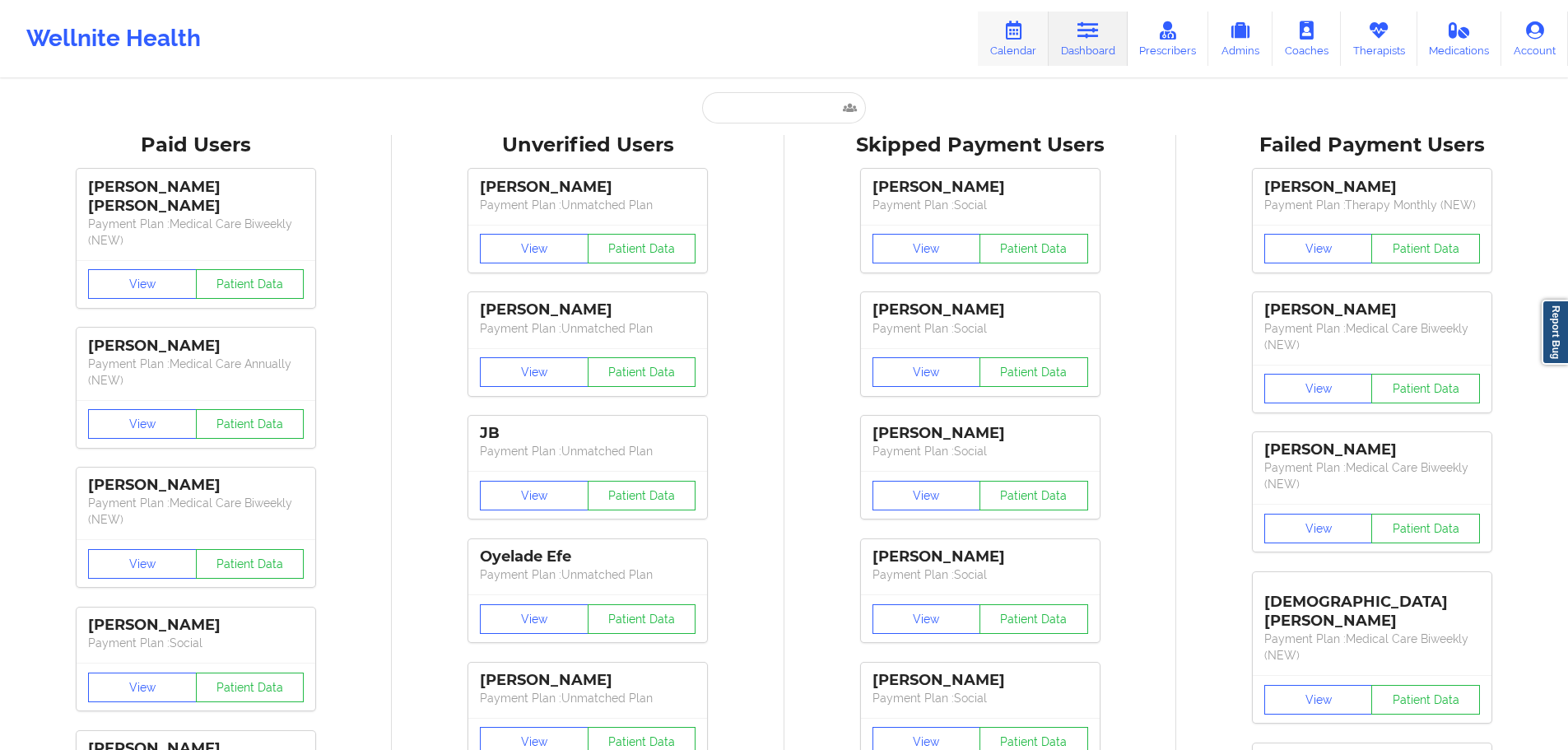
click at [1049, 22] on link "Calendar" at bounding box center [1013, 39] width 71 height 54
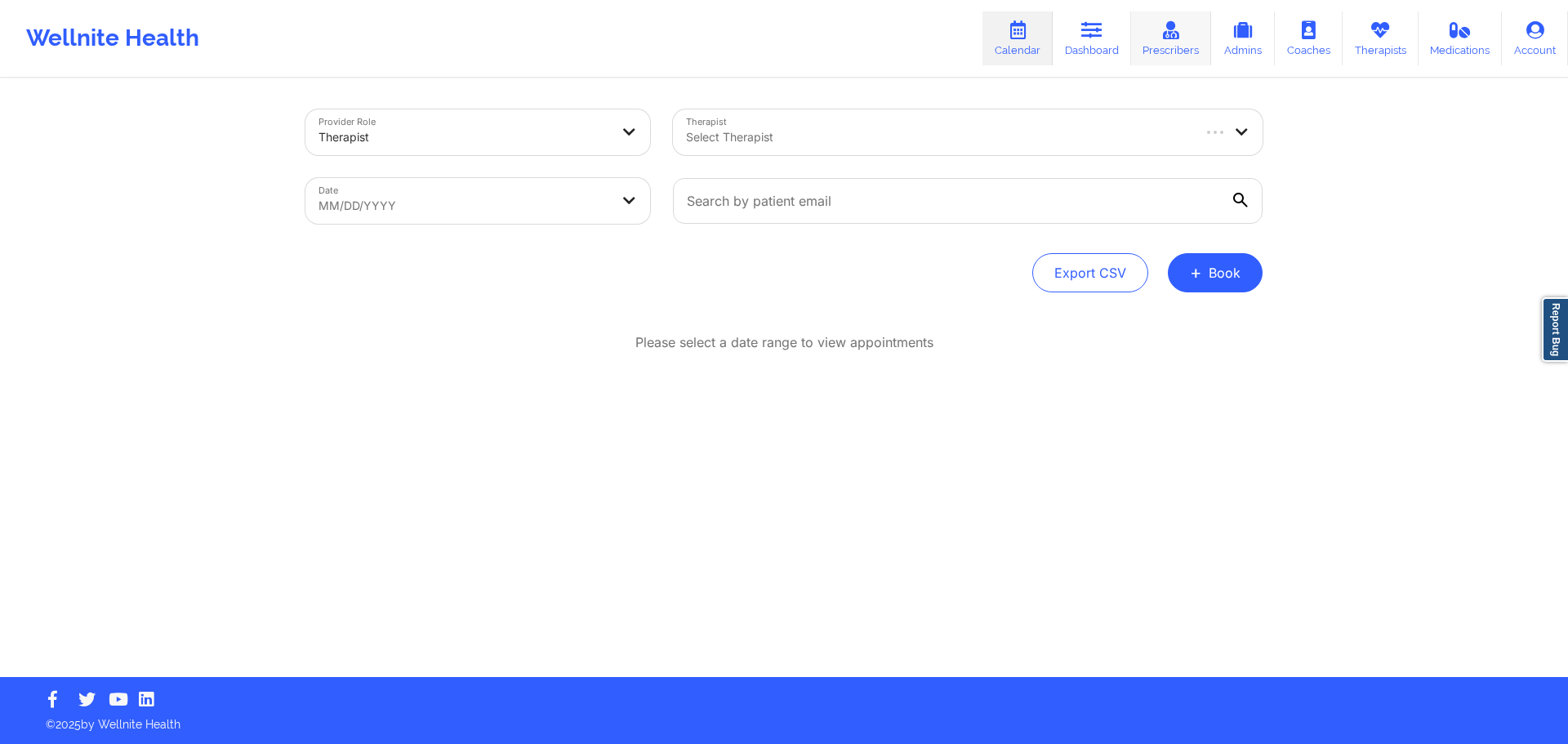
click at [1165, 29] on icon at bounding box center [1171, 30] width 21 height 18
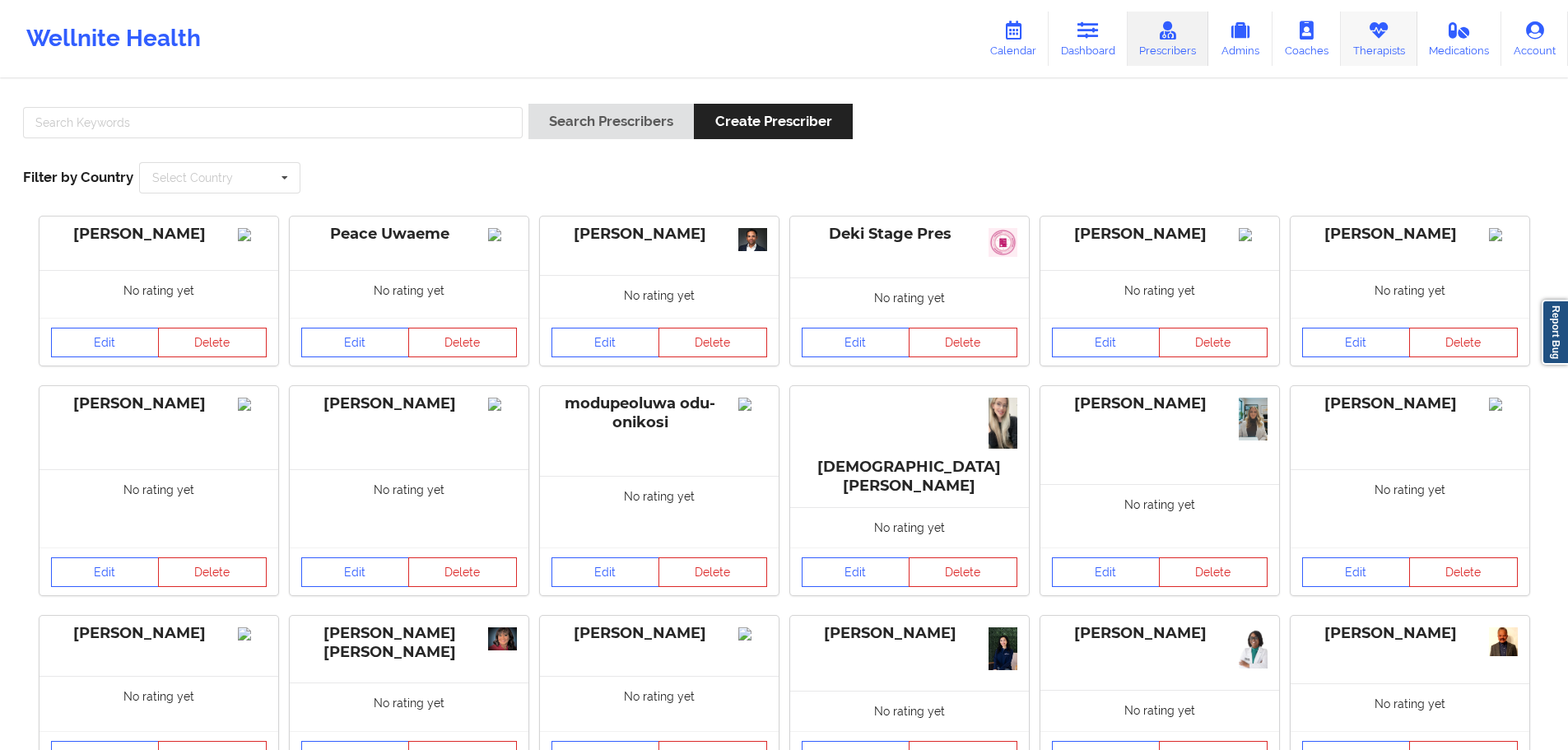
click at [1393, 36] on link "Therapists" at bounding box center [1379, 39] width 77 height 54
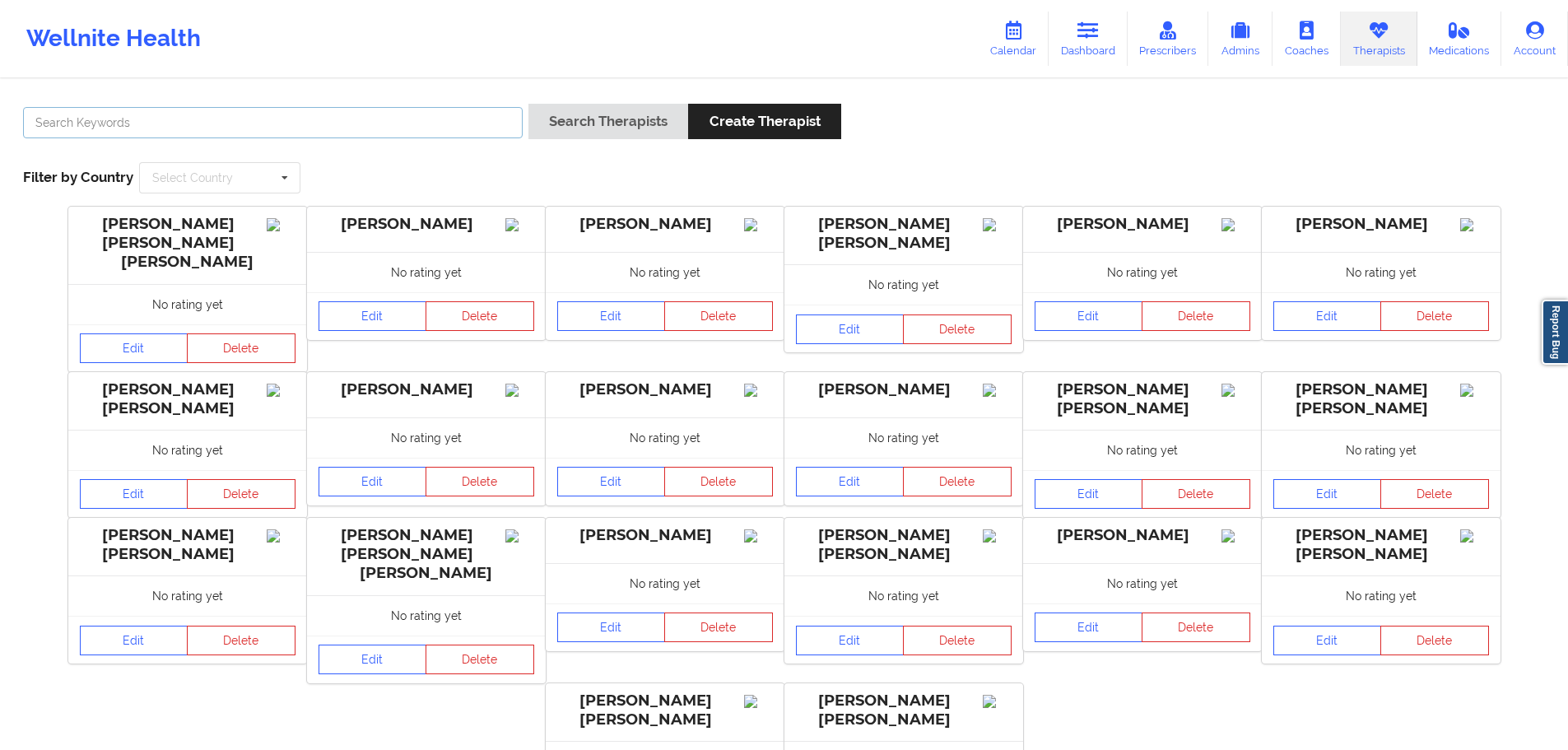
click at [386, 113] on input "text" at bounding box center [273, 122] width 500 height 31
paste input "[PERSON_NAME]"
type input "[PERSON_NAME]"
click at [624, 116] on button "Search Therapists" at bounding box center [608, 121] width 160 height 36
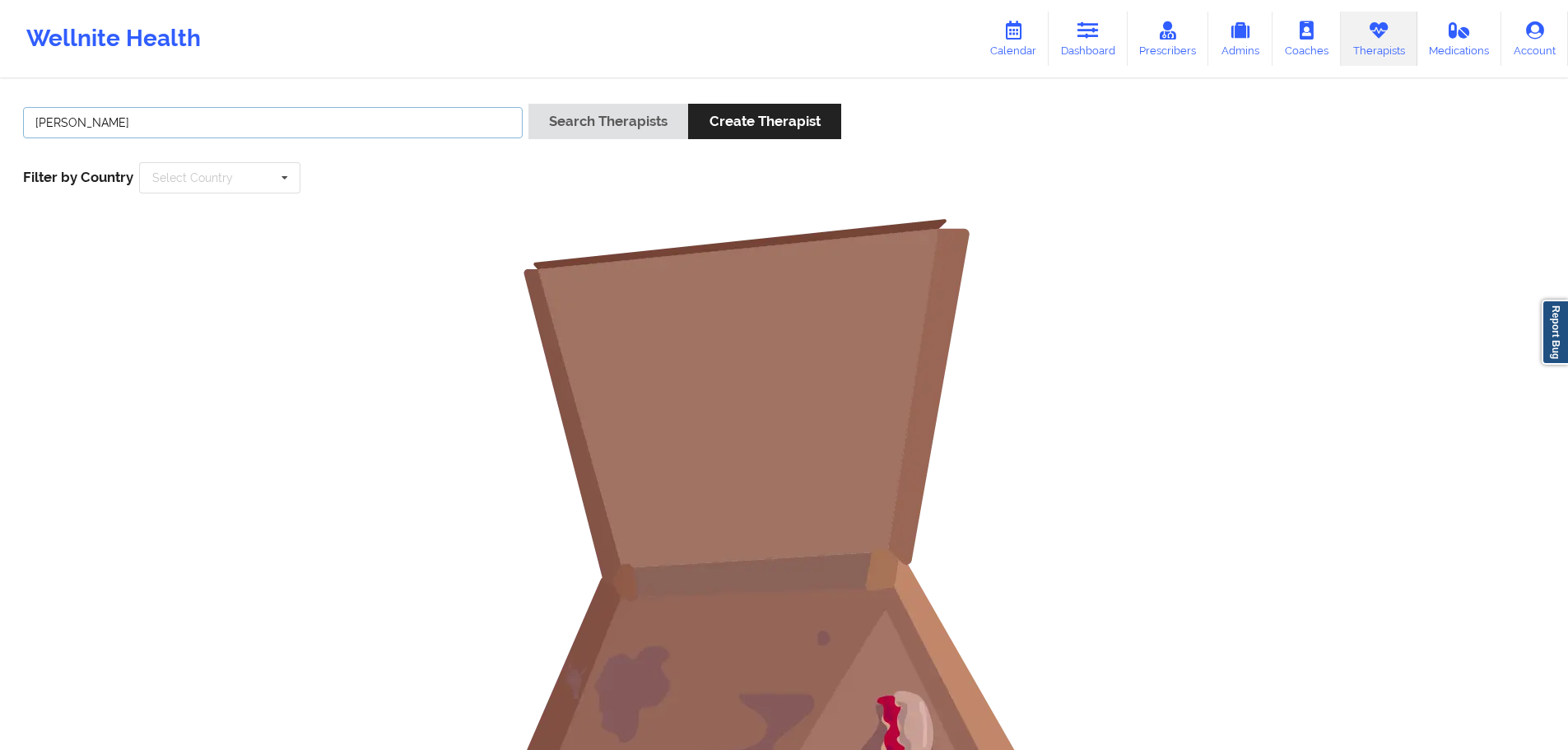
click at [305, 115] on input "[PERSON_NAME]" at bounding box center [273, 122] width 500 height 31
click at [195, 176] on div "Select Country" at bounding box center [192, 178] width 80 height 12
type input "unit"
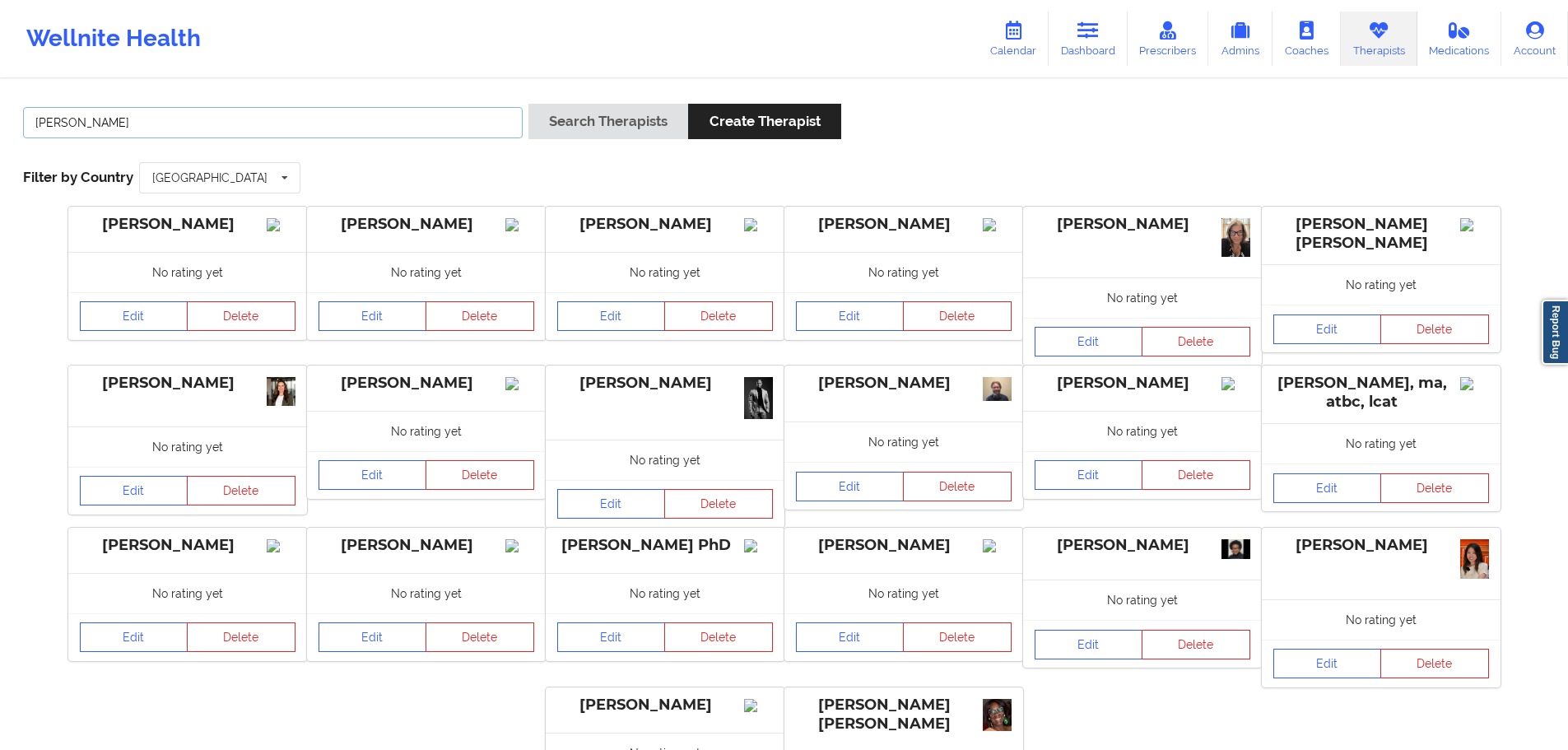
click at [271, 125] on input "[PERSON_NAME]" at bounding box center [273, 122] width 500 height 31
click at [572, 109] on button "Search Therapists" at bounding box center [608, 121] width 160 height 36
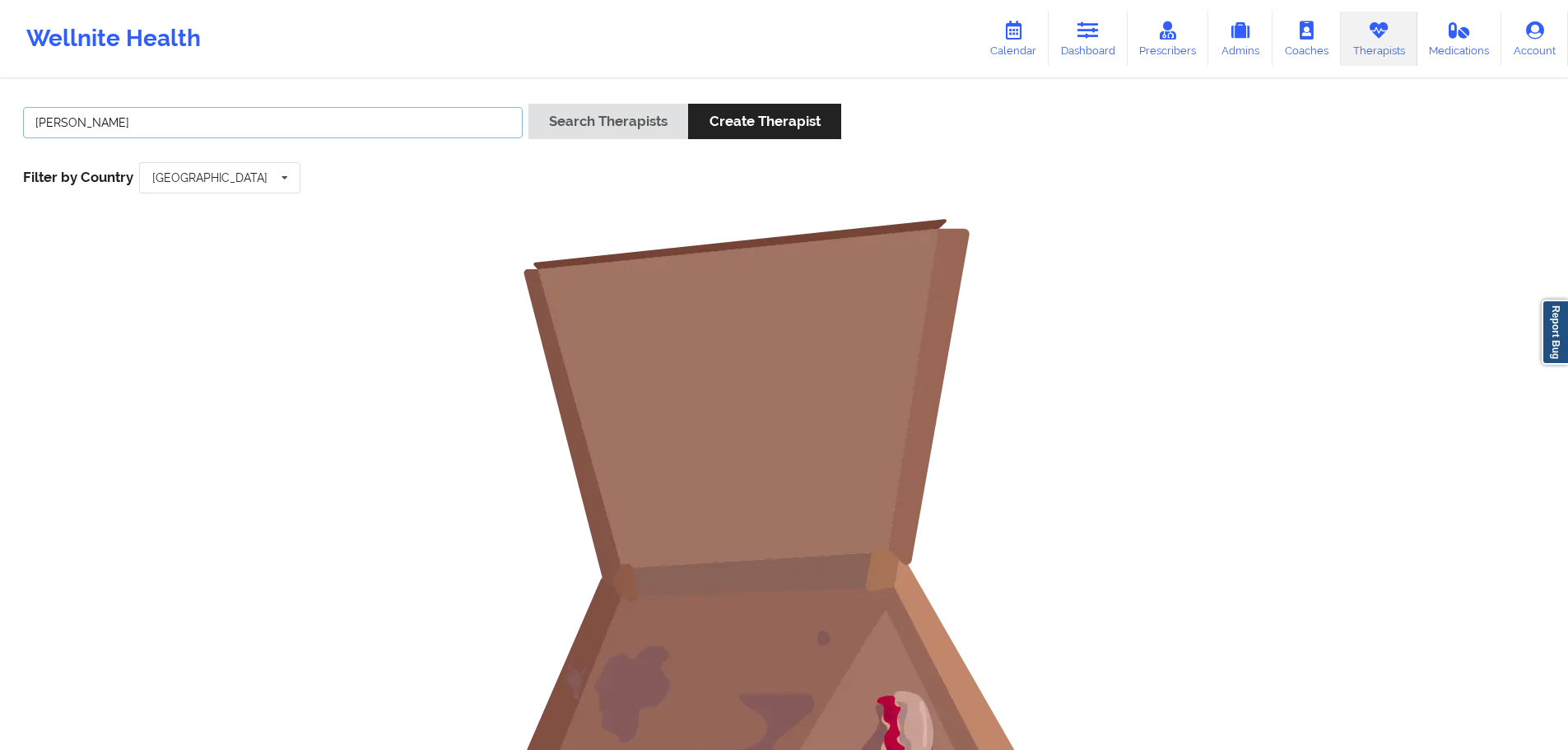
click at [153, 123] on input "[PERSON_NAME]" at bounding box center [273, 122] width 500 height 31
click at [613, 114] on button "Search Therapists" at bounding box center [608, 121] width 160 height 36
click at [139, 111] on input "[PERSON_NAME]" at bounding box center [273, 122] width 500 height 31
click at [246, 146] on div "[PERSON_NAME]" at bounding box center [273, 127] width 512 height 47
click at [282, 126] on input "[PERSON_NAME]" at bounding box center [273, 122] width 500 height 31
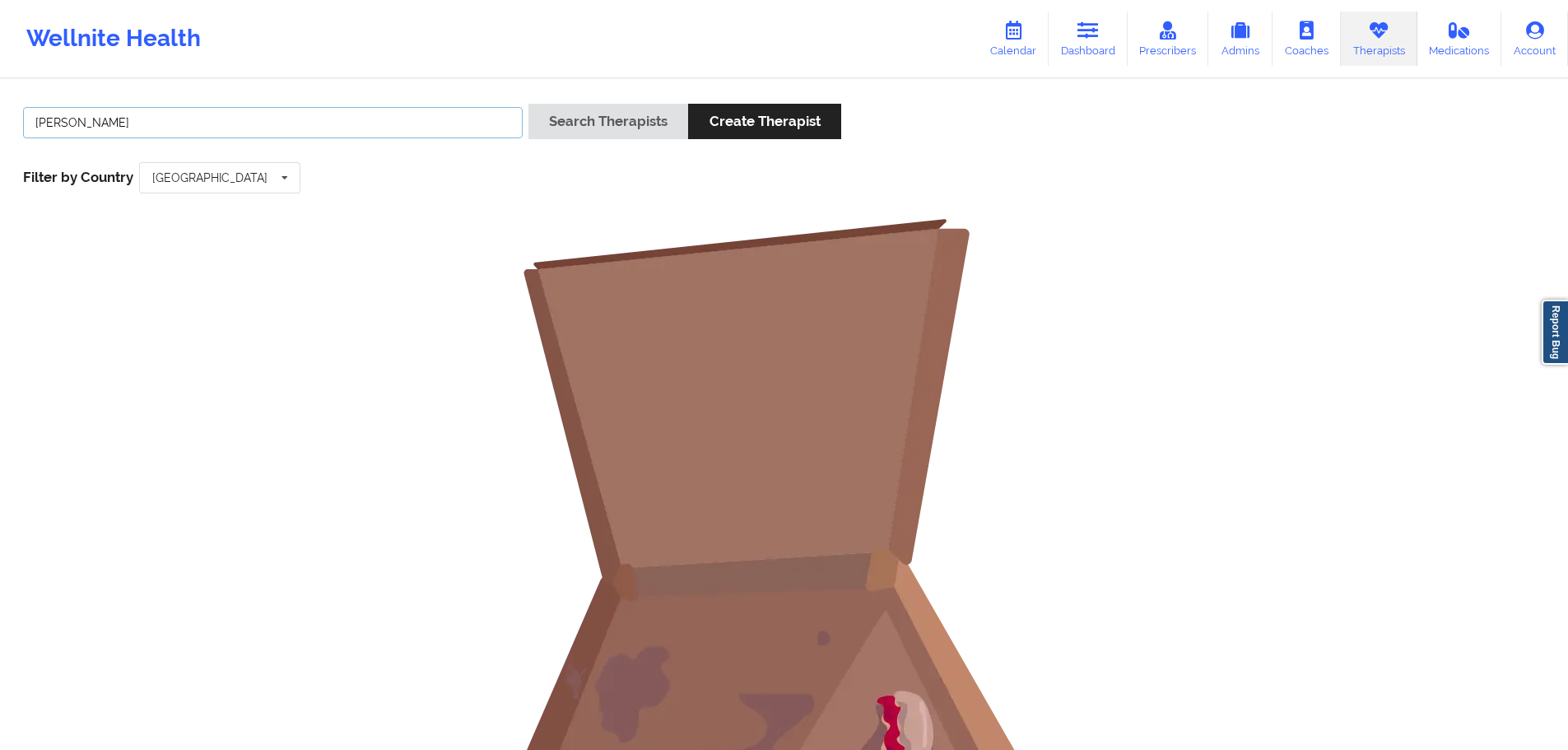
click at [235, 109] on input "[PERSON_NAME]" at bounding box center [273, 122] width 500 height 31
click at [638, 136] on button "Search Therapists" at bounding box center [608, 121] width 160 height 36
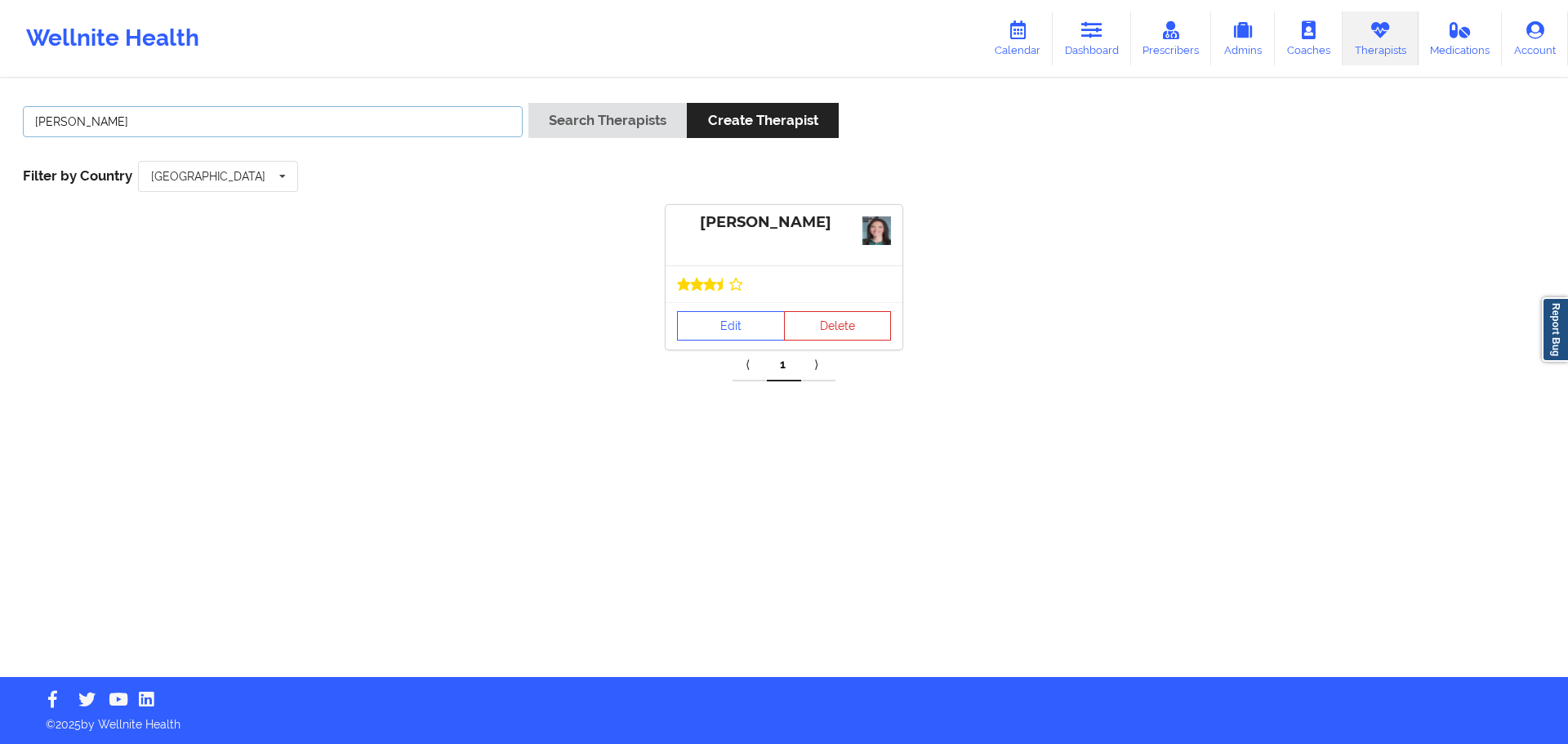
click at [66, 132] on input "[PERSON_NAME]" at bounding box center [273, 121] width 500 height 31
click at [600, 139] on div "Search Therapists Create Therapist" at bounding box center [684, 126] width 311 height 46
click at [627, 119] on button "Search Therapists" at bounding box center [608, 120] width 159 height 36
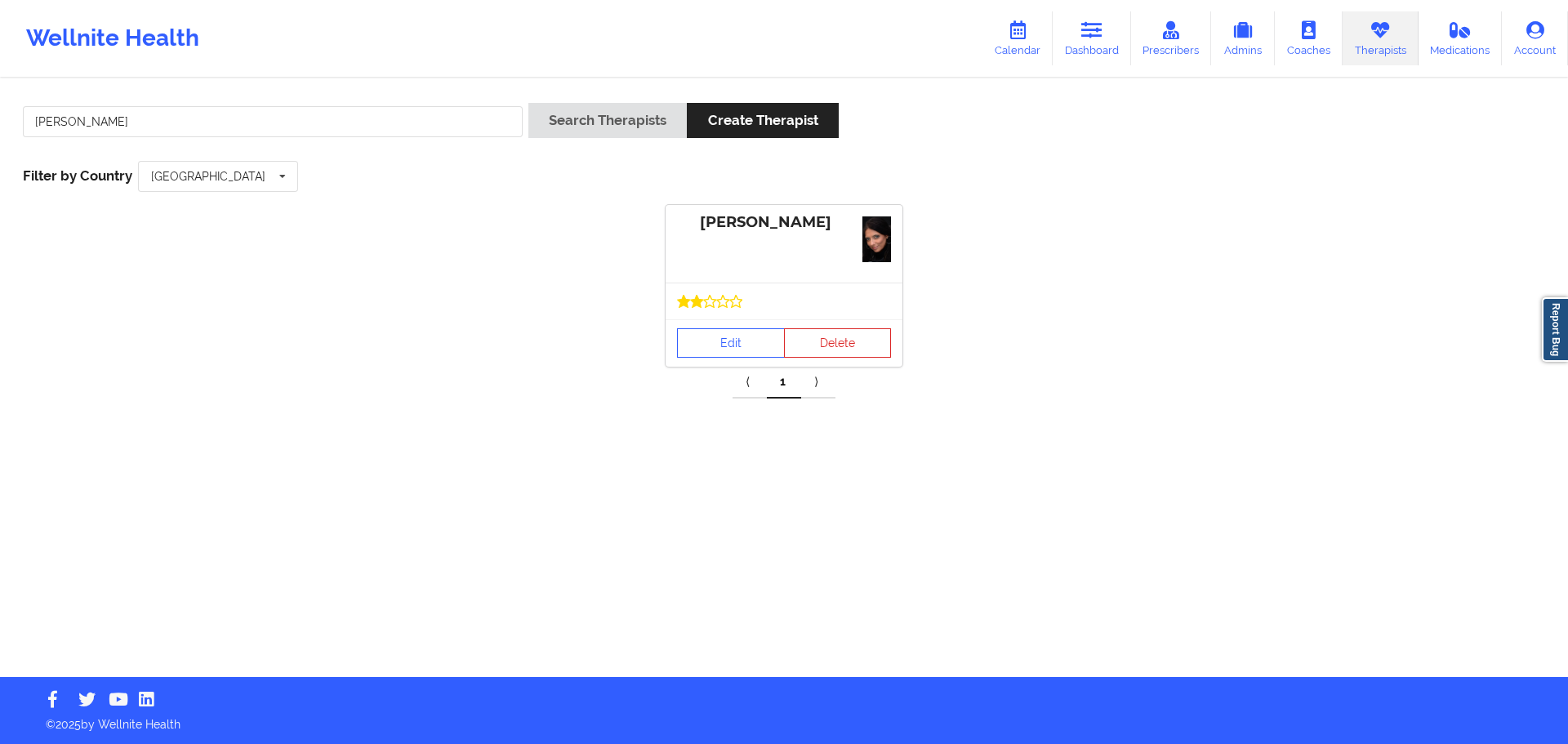
click at [743, 216] on div "[PERSON_NAME]" at bounding box center [784, 223] width 214 height 19
click at [770, 255] on div "[PERSON_NAME]" at bounding box center [784, 243] width 236 height 78
click at [870, 236] on img at bounding box center [877, 239] width 29 height 46
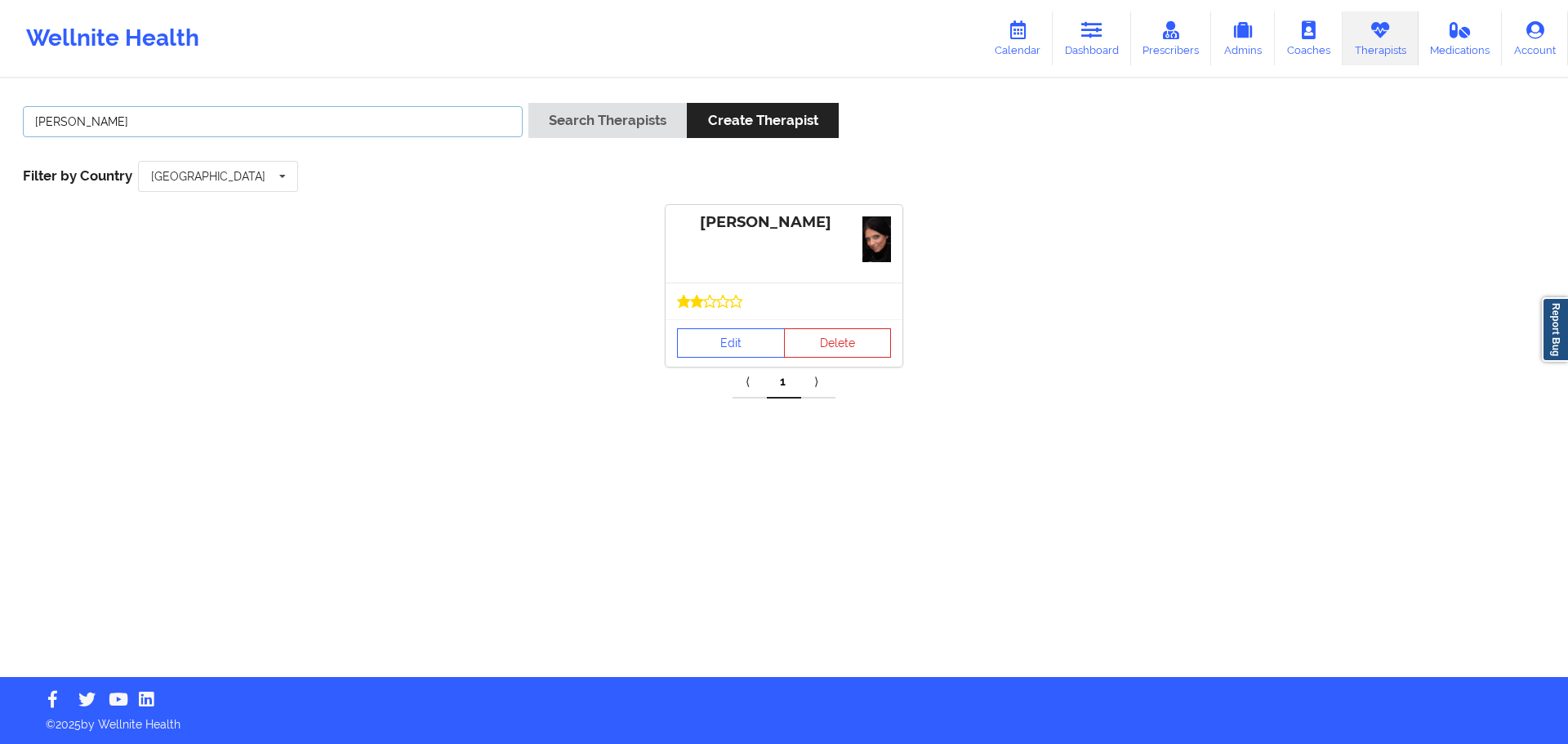
click at [84, 129] on input "[PERSON_NAME]" at bounding box center [273, 121] width 500 height 31
type input "[PERSON_NAME]"
click at [613, 136] on button "Search Therapists" at bounding box center [608, 120] width 159 height 36
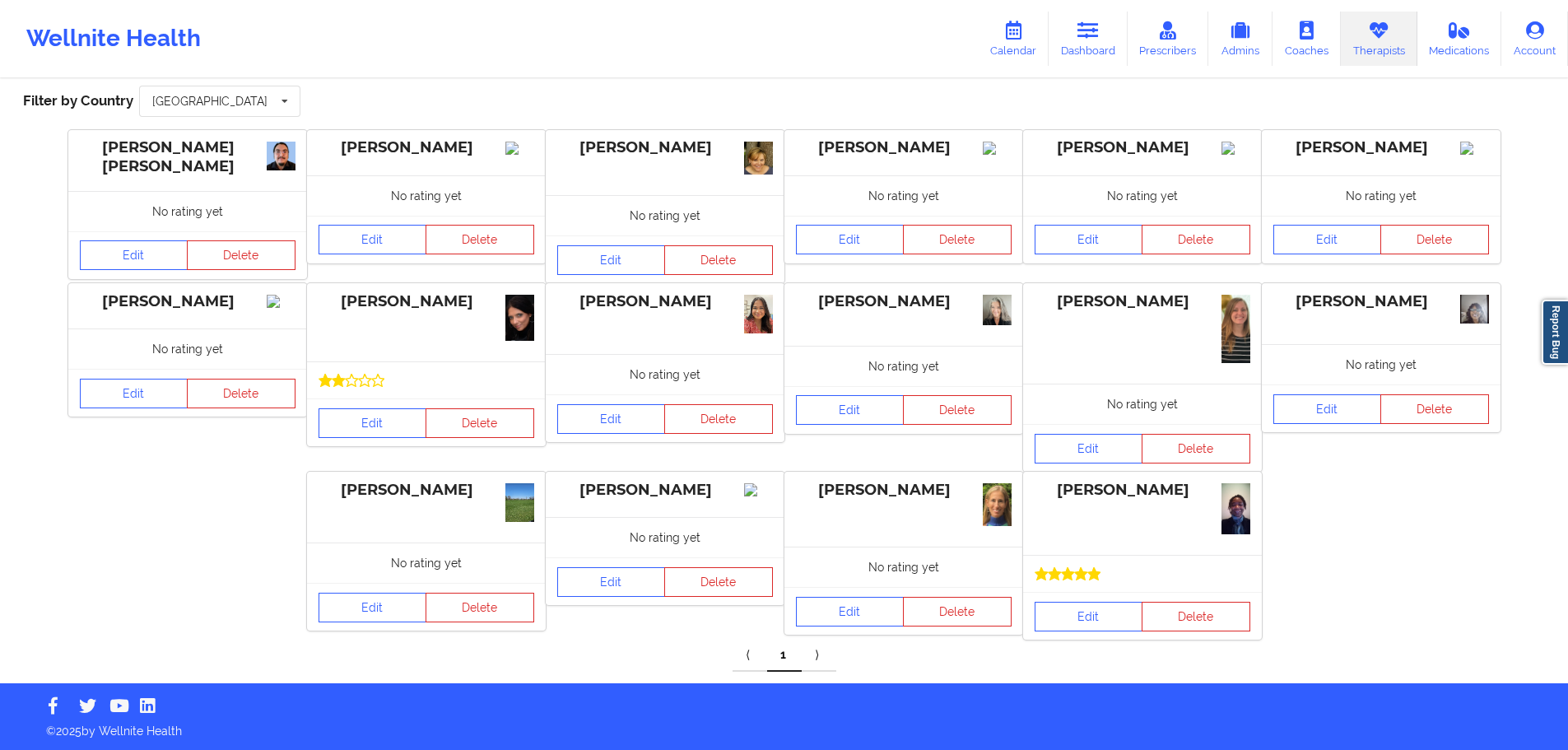
scroll to position [78, 0]
click at [389, 299] on div "[PERSON_NAME]" at bounding box center [426, 301] width 216 height 19
click at [390, 298] on div "[PERSON_NAME]" at bounding box center [426, 301] width 216 height 19
click at [392, 296] on div "[PERSON_NAME]" at bounding box center [426, 301] width 216 height 19
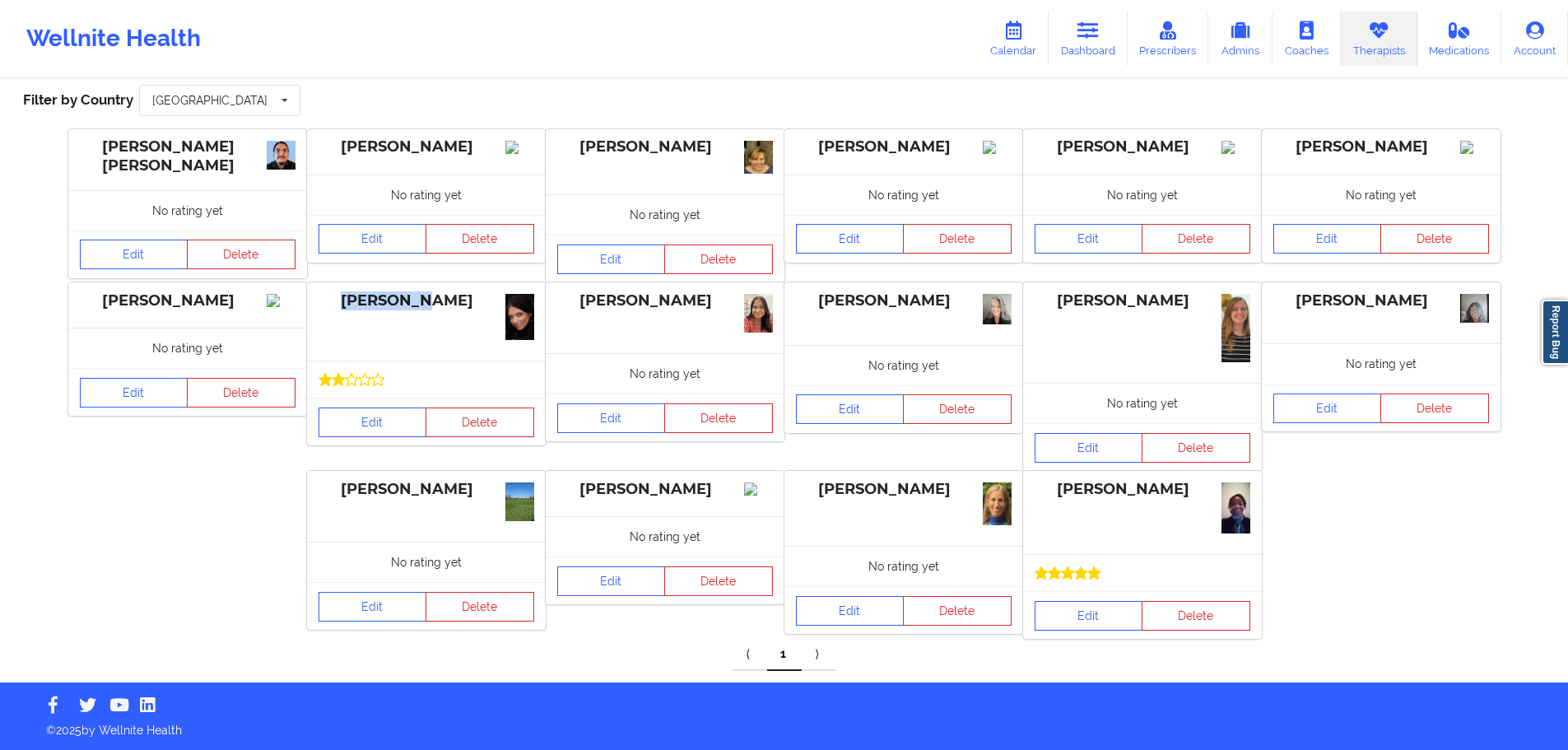
click at [1392, 46] on link "Therapists" at bounding box center [1379, 39] width 77 height 54
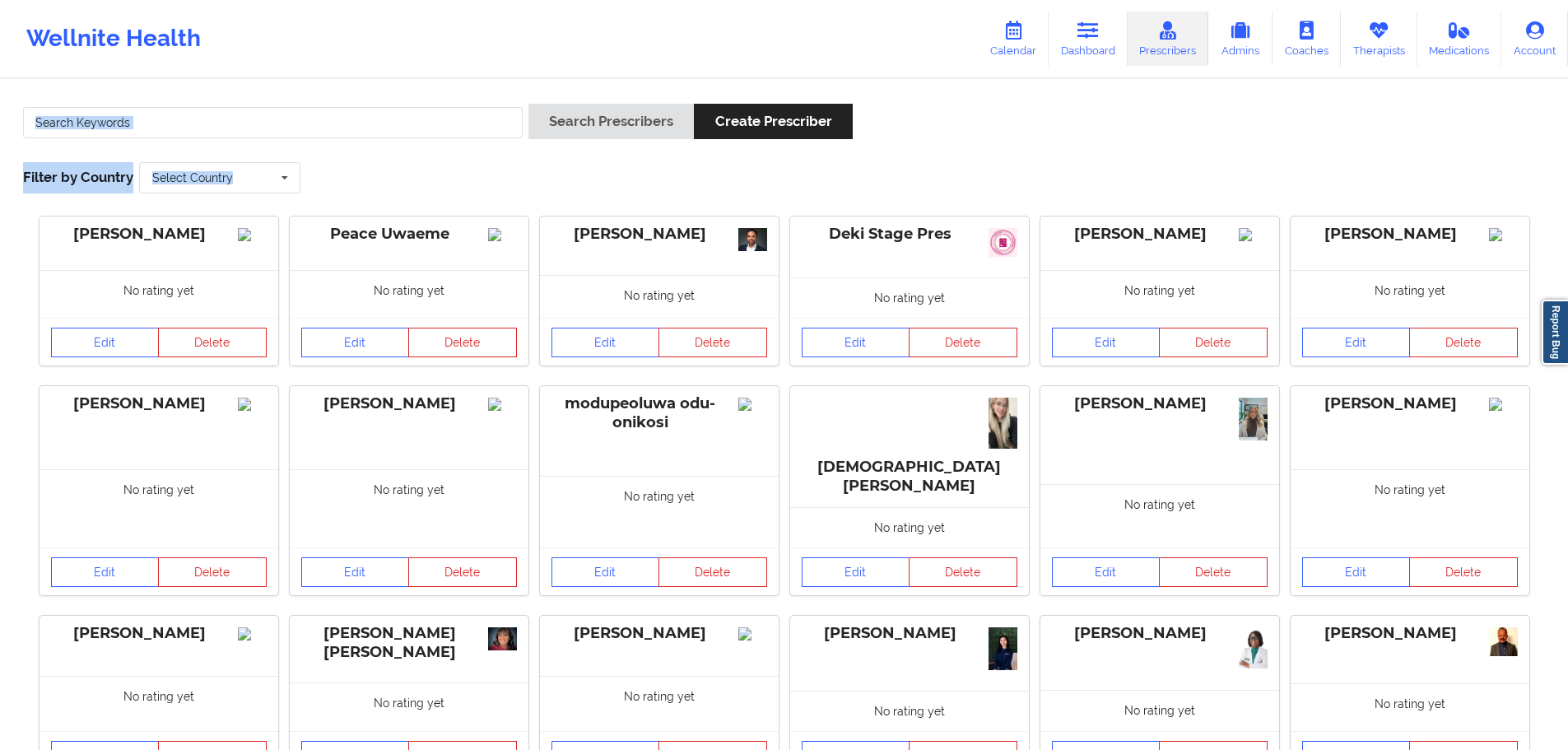
click at [364, 150] on div "Search Prescribers Create Prescriber Filter by Country Select Country [GEOGRAPH…" at bounding box center [784, 148] width 1546 height 112
click at [353, 133] on input "text" at bounding box center [273, 122] width 500 height 31
paste input "[PERSON_NAME]"
type input "[PERSON_NAME]"
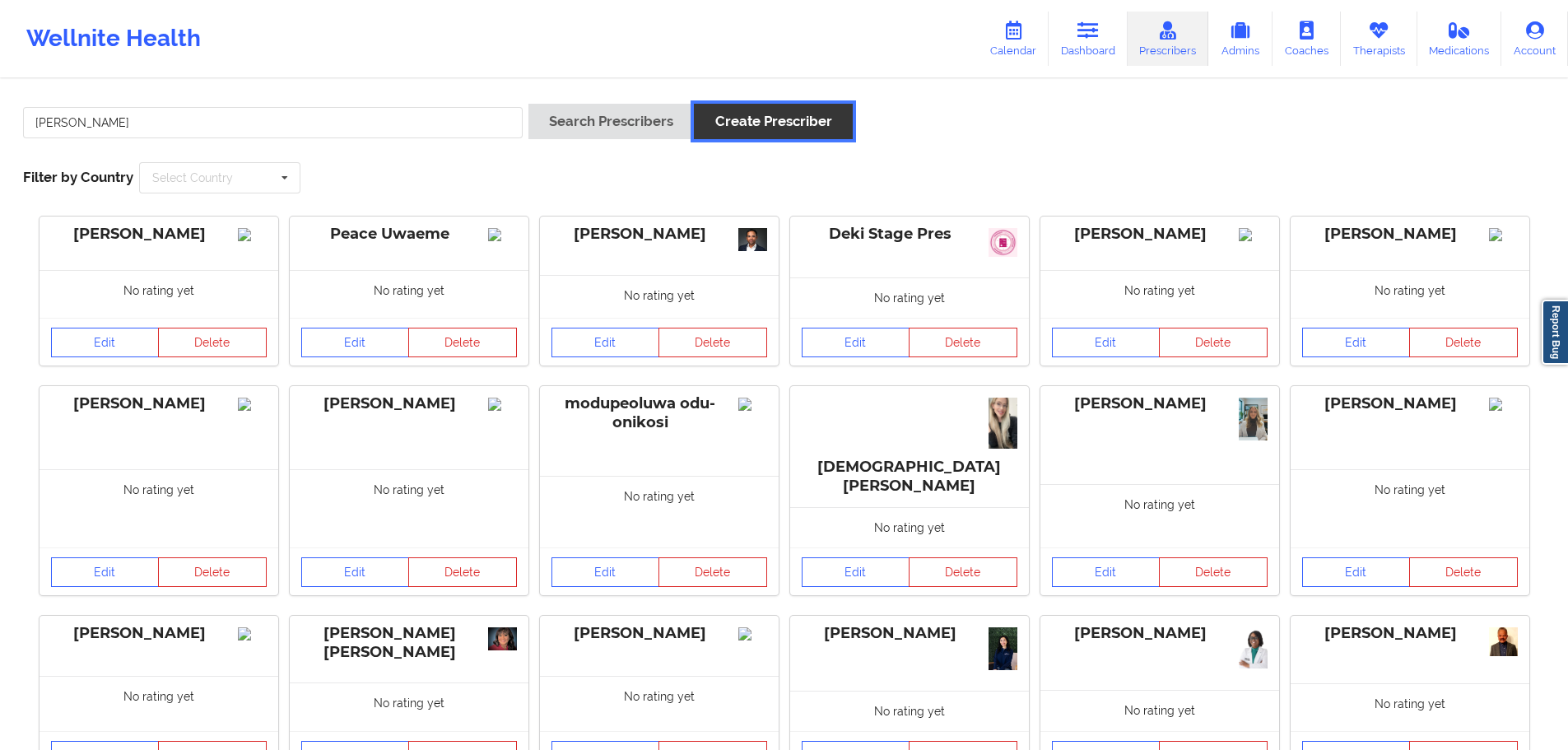
click at [754, 123] on button "Create Prescriber" at bounding box center [772, 121] width 158 height 36
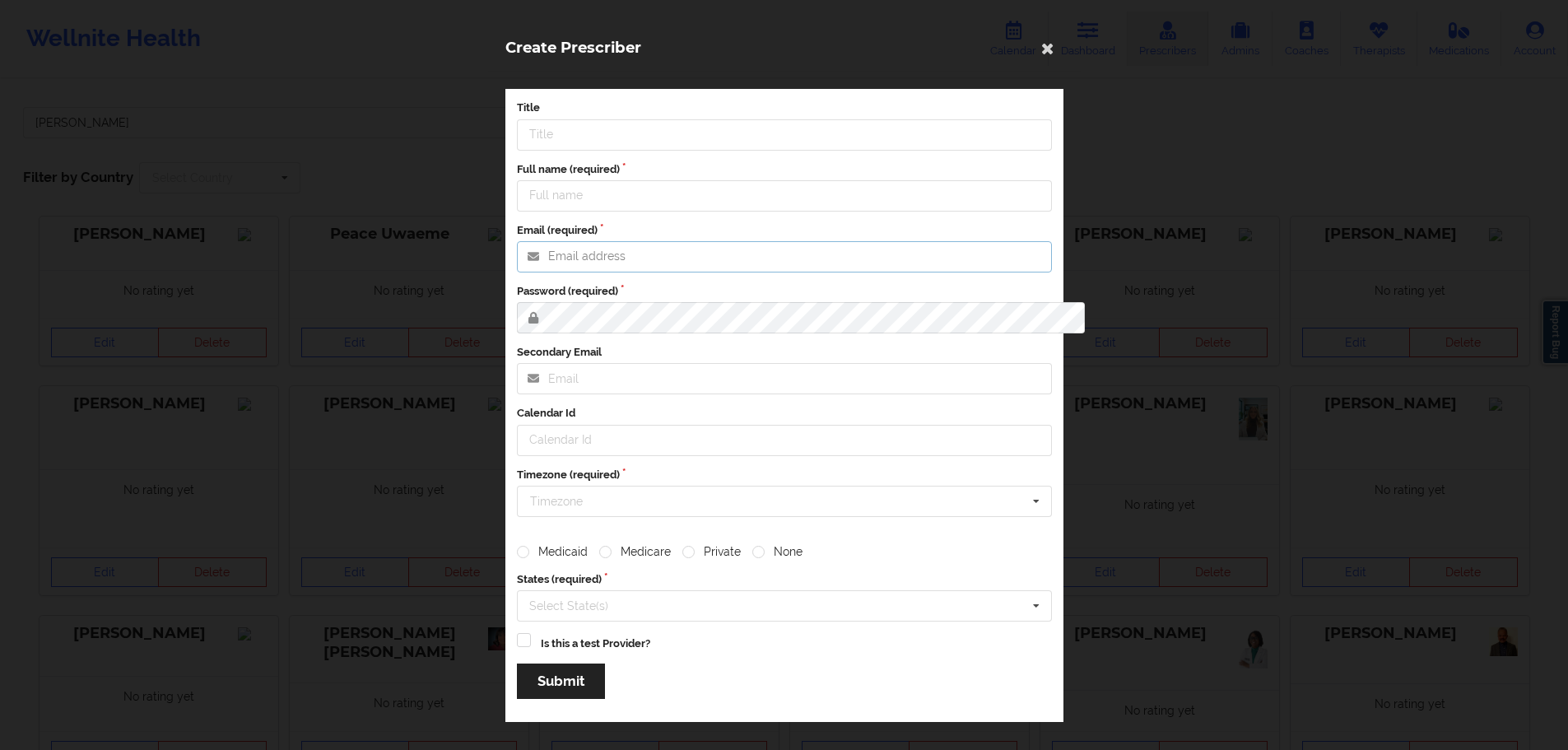
type input "[EMAIL_ADDRESS][DOMAIN_NAME]"
click at [1061, 43] on icon at bounding box center [1048, 47] width 26 height 26
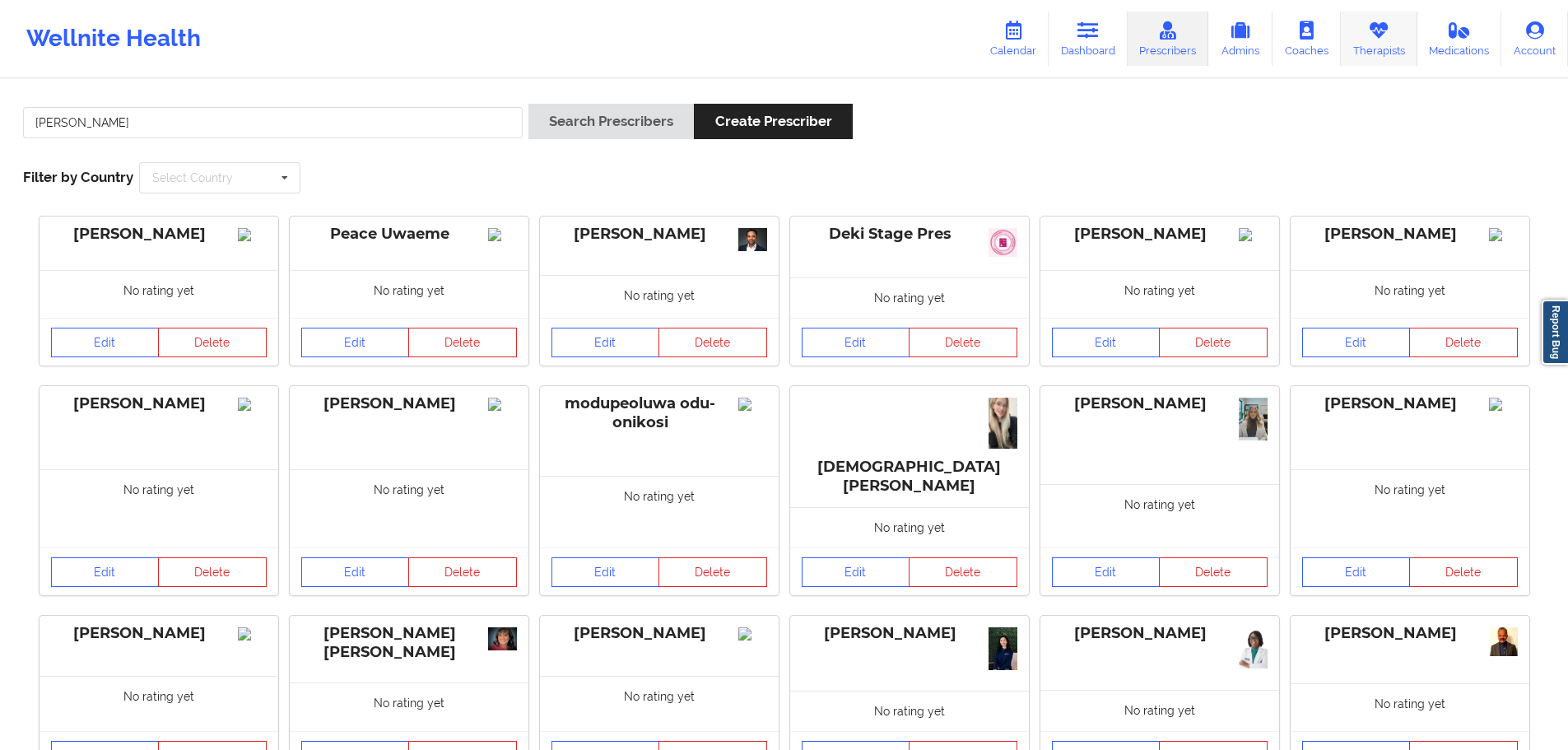
click at [1374, 56] on link "Therapists" at bounding box center [1379, 39] width 77 height 54
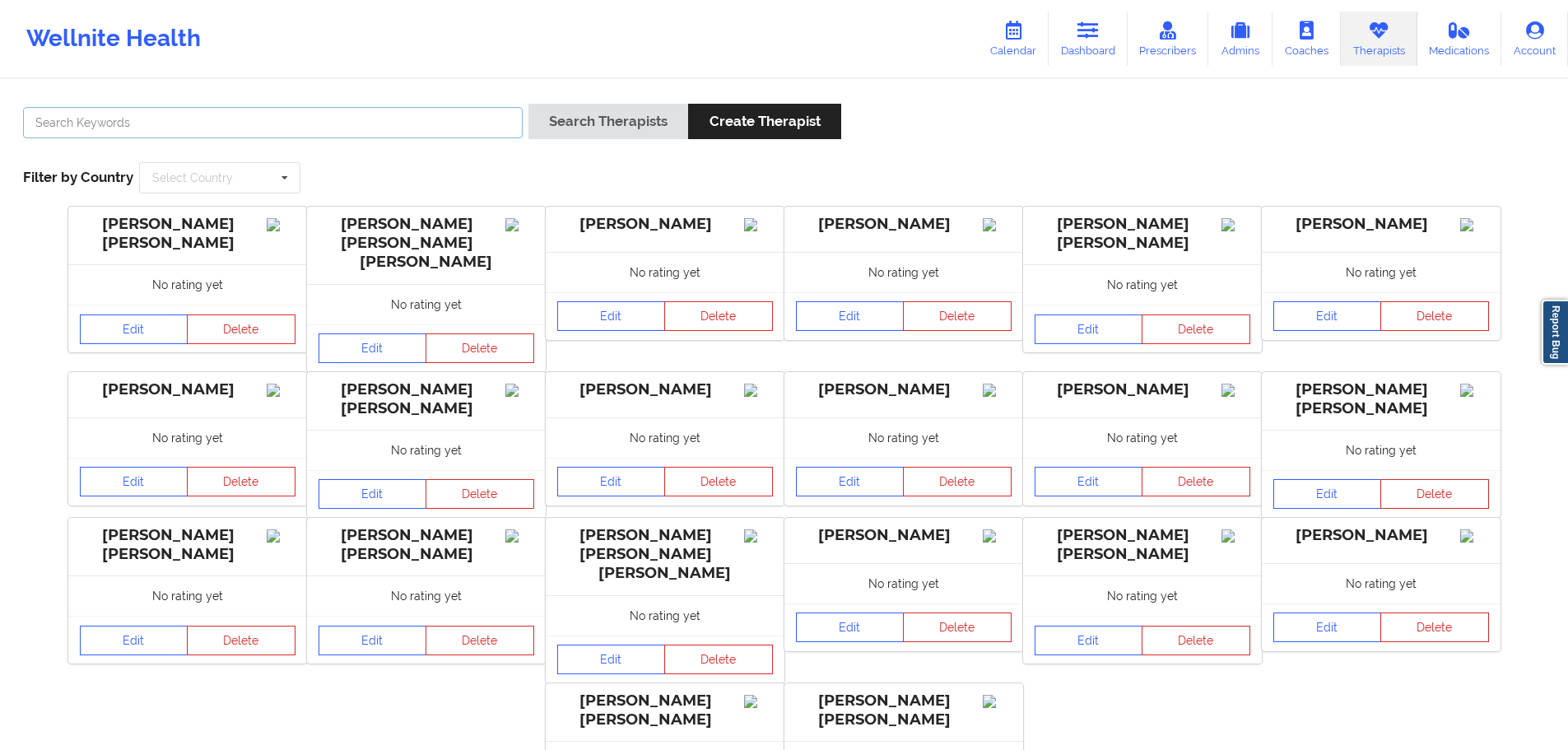
drag, startPoint x: 365, startPoint y: 115, endPoint x: 392, endPoint y: 115, distance: 27.0
click at [365, 115] on input "text" at bounding box center [273, 122] width 500 height 31
paste input "[PERSON_NAME]"
type input "[PERSON_NAME]"
click at [622, 123] on button "Search Therapists" at bounding box center [608, 121] width 160 height 36
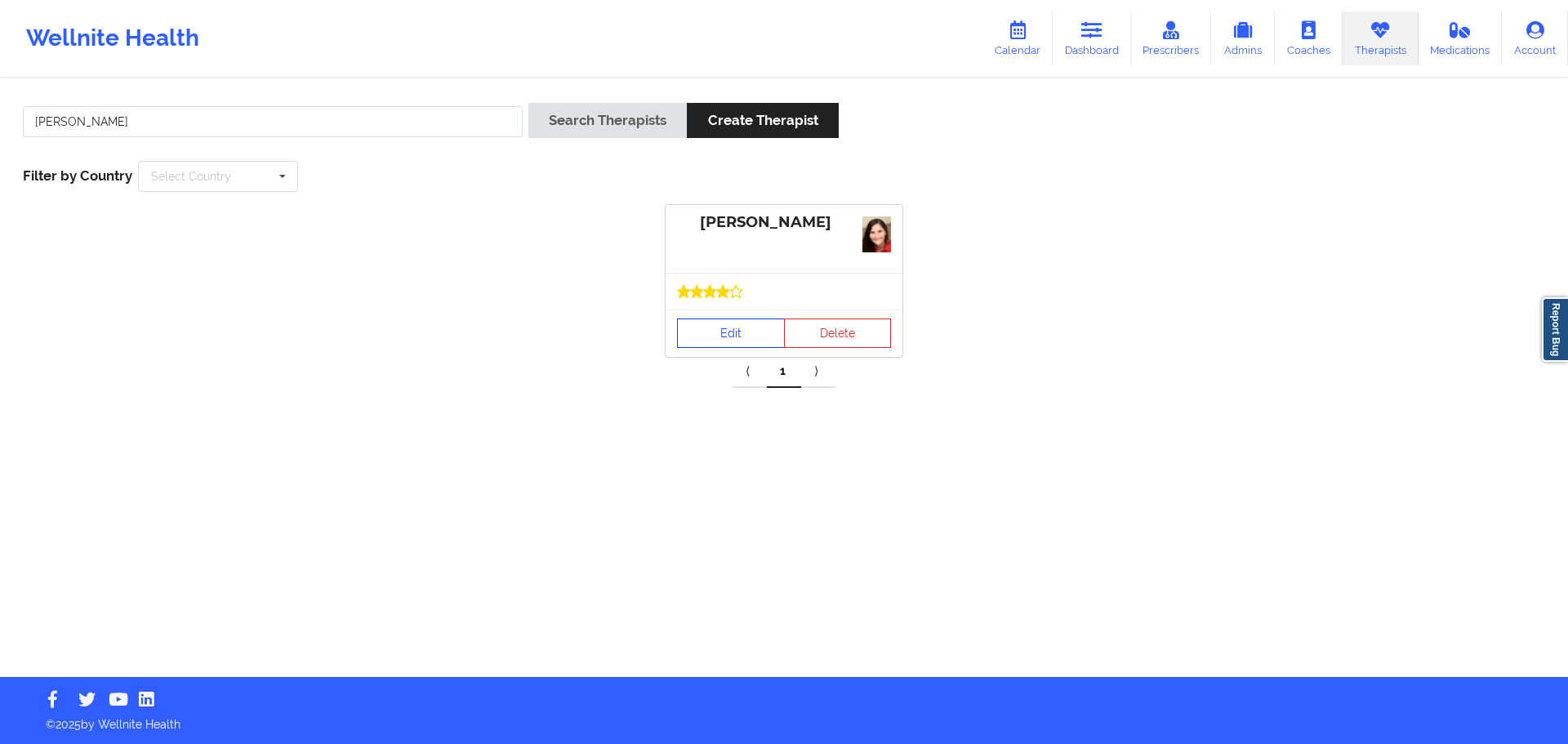
click at [750, 328] on link "Edit" at bounding box center [731, 333] width 108 height 30
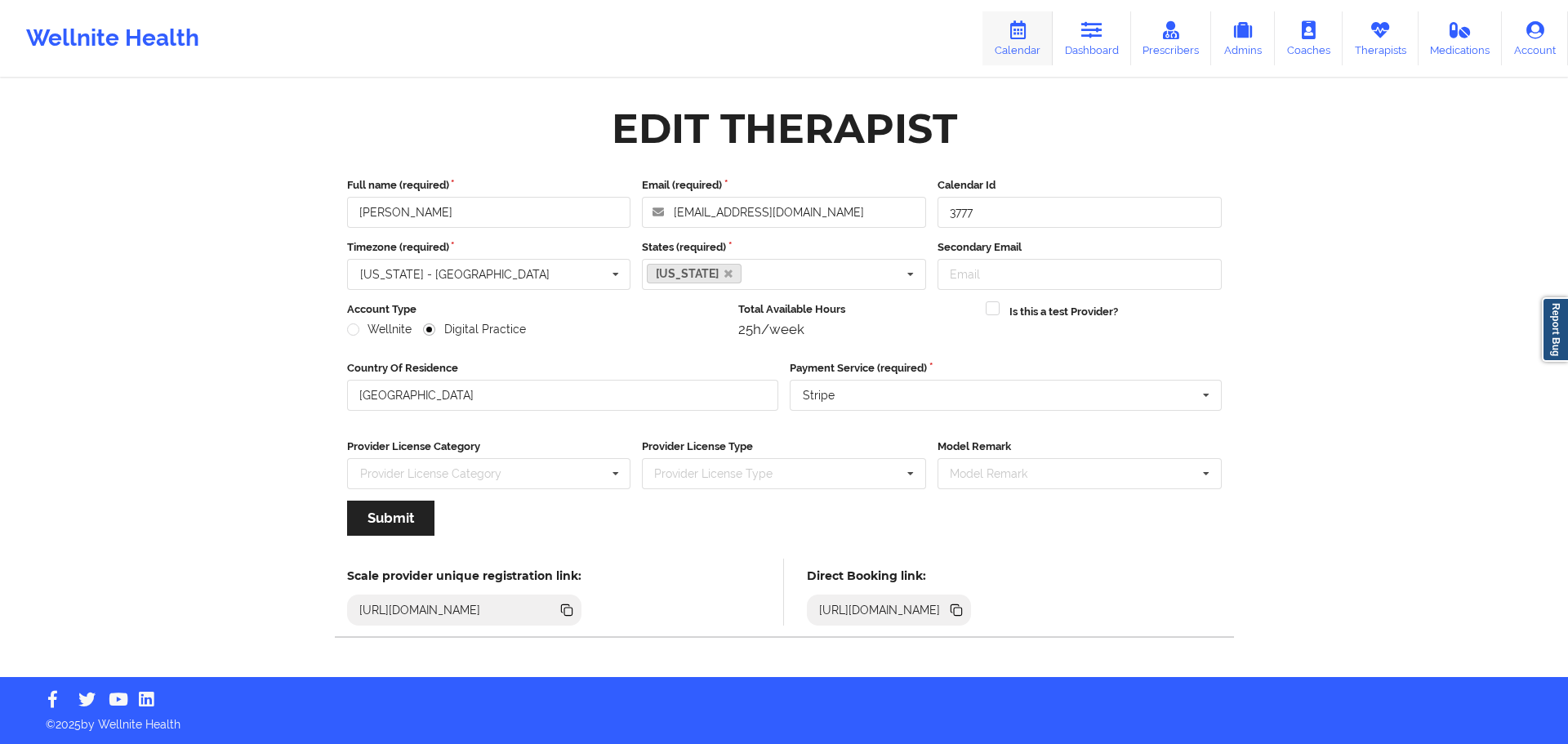
click at [1018, 38] on icon at bounding box center [1018, 30] width 21 height 18
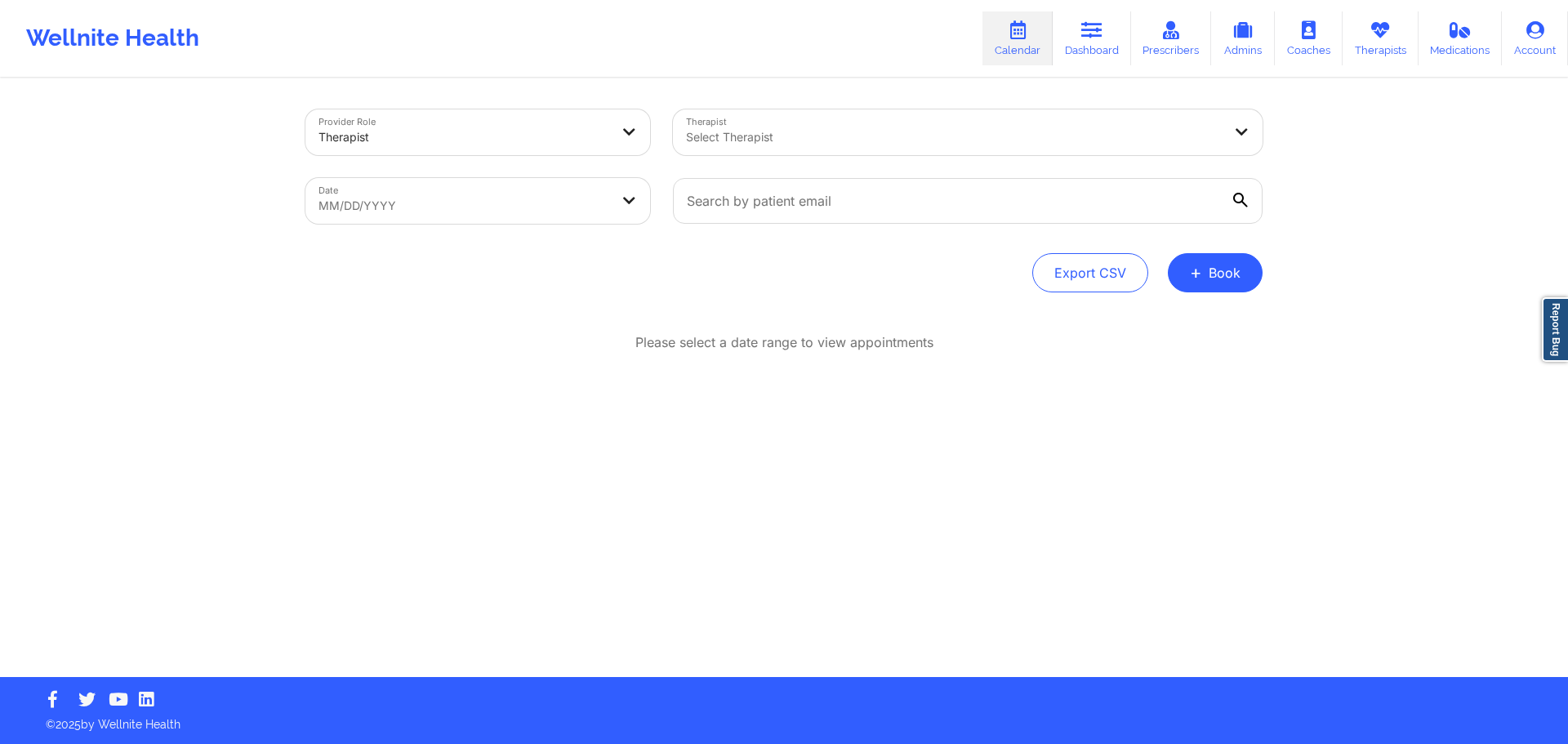
click at [734, 131] on div at bounding box center [954, 137] width 535 height 19
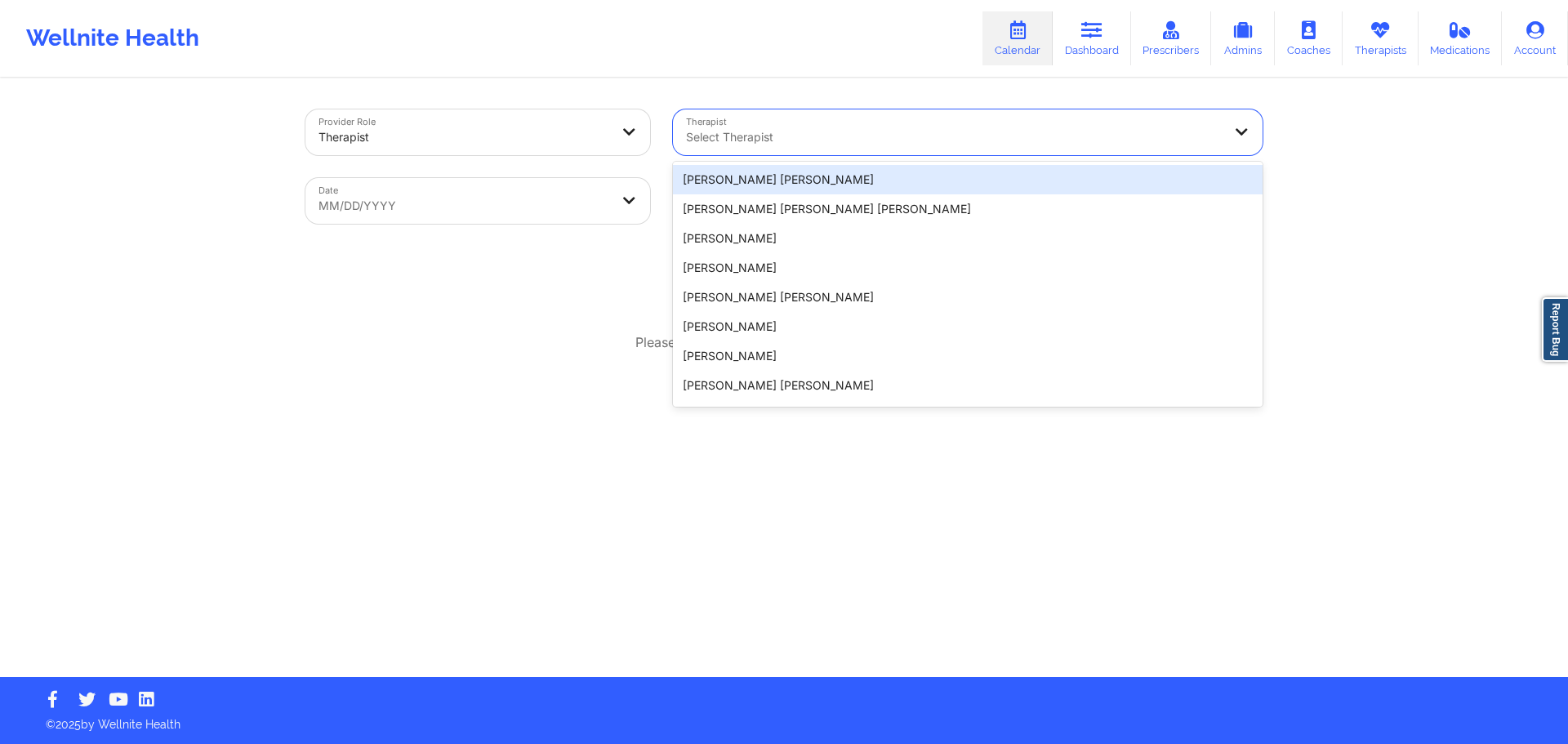
paste input "[PERSON_NAME]"
type input "[PERSON_NAME]"
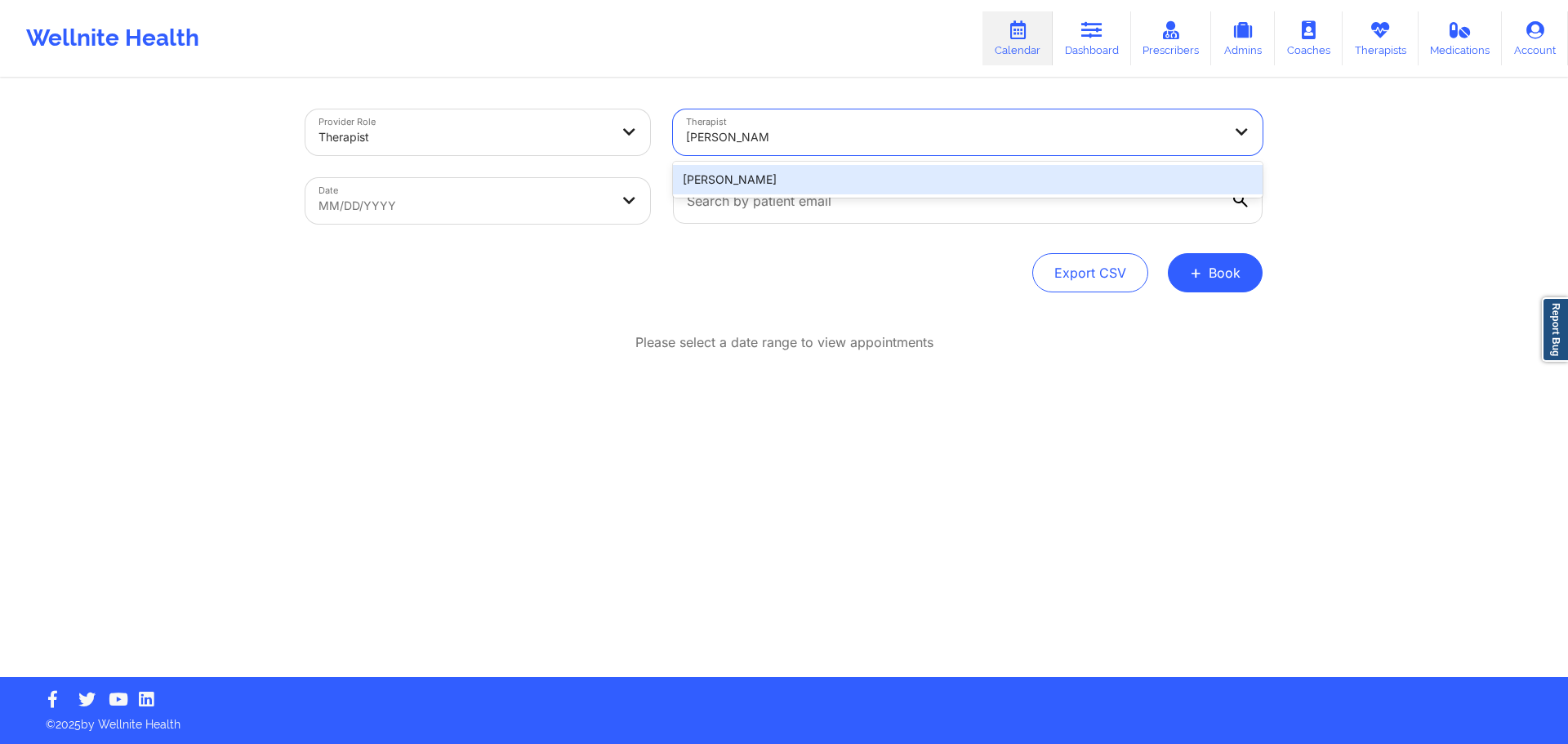
click at [803, 192] on div "[PERSON_NAME]" at bounding box center [967, 180] width 589 height 30
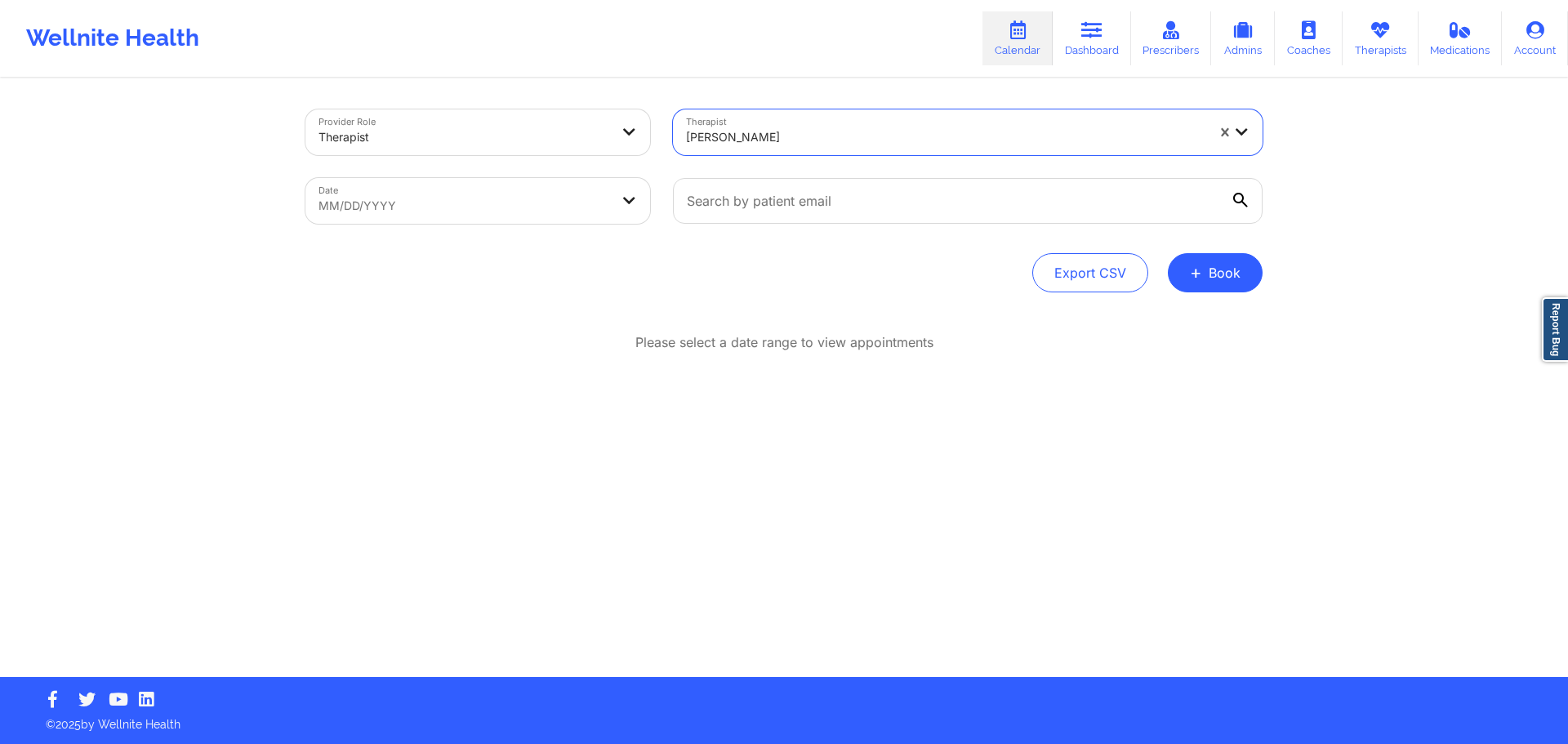
click at [545, 209] on body "Wellnite Health Calendar Dashboard Prescribers Admins Coaches Therapists Medica…" at bounding box center [784, 372] width 1568 height 744
select select "2025-8"
select select "2025-9"
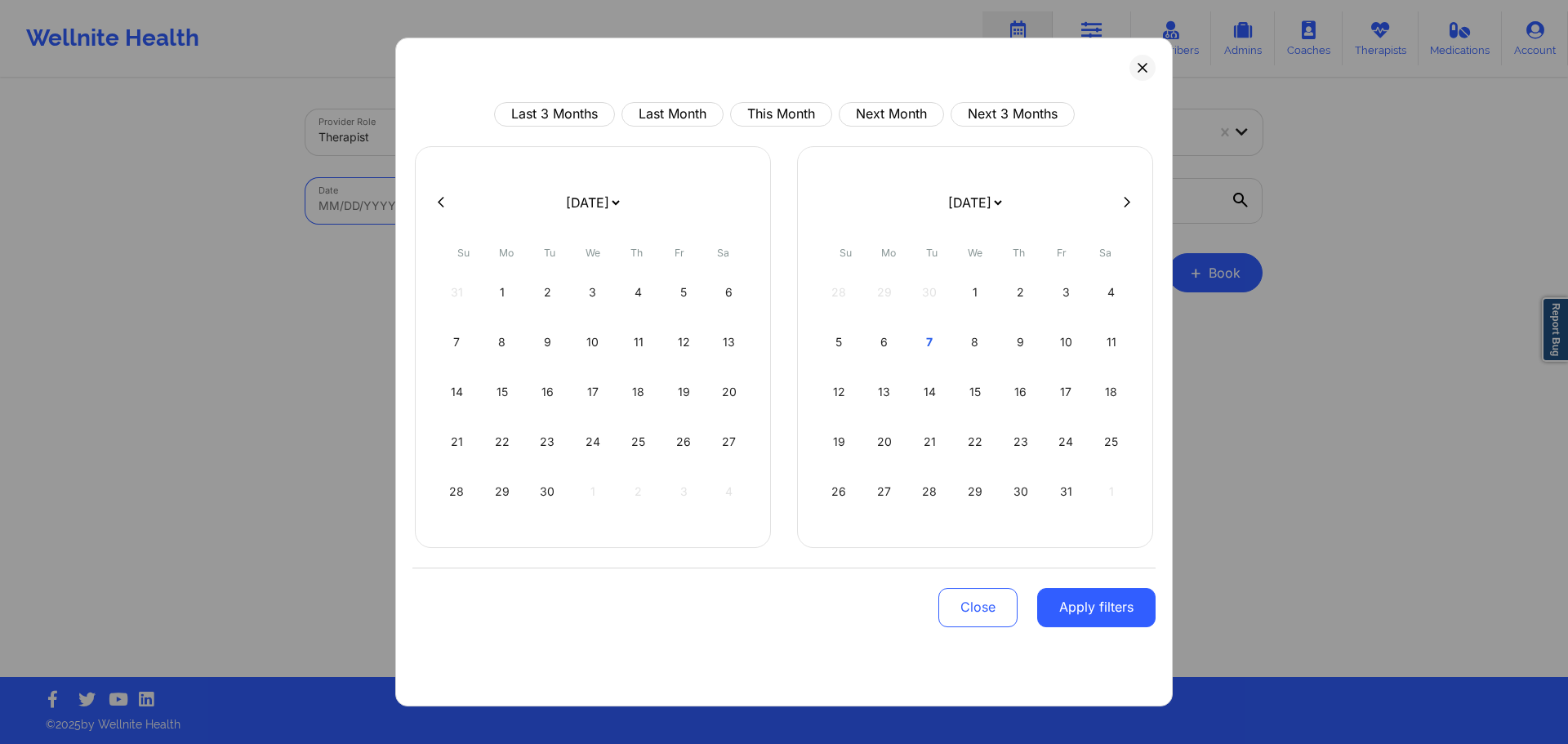
click at [979, 298] on div "1" at bounding box center [975, 292] width 41 height 46
select select "2025-9"
select select "2025-10"
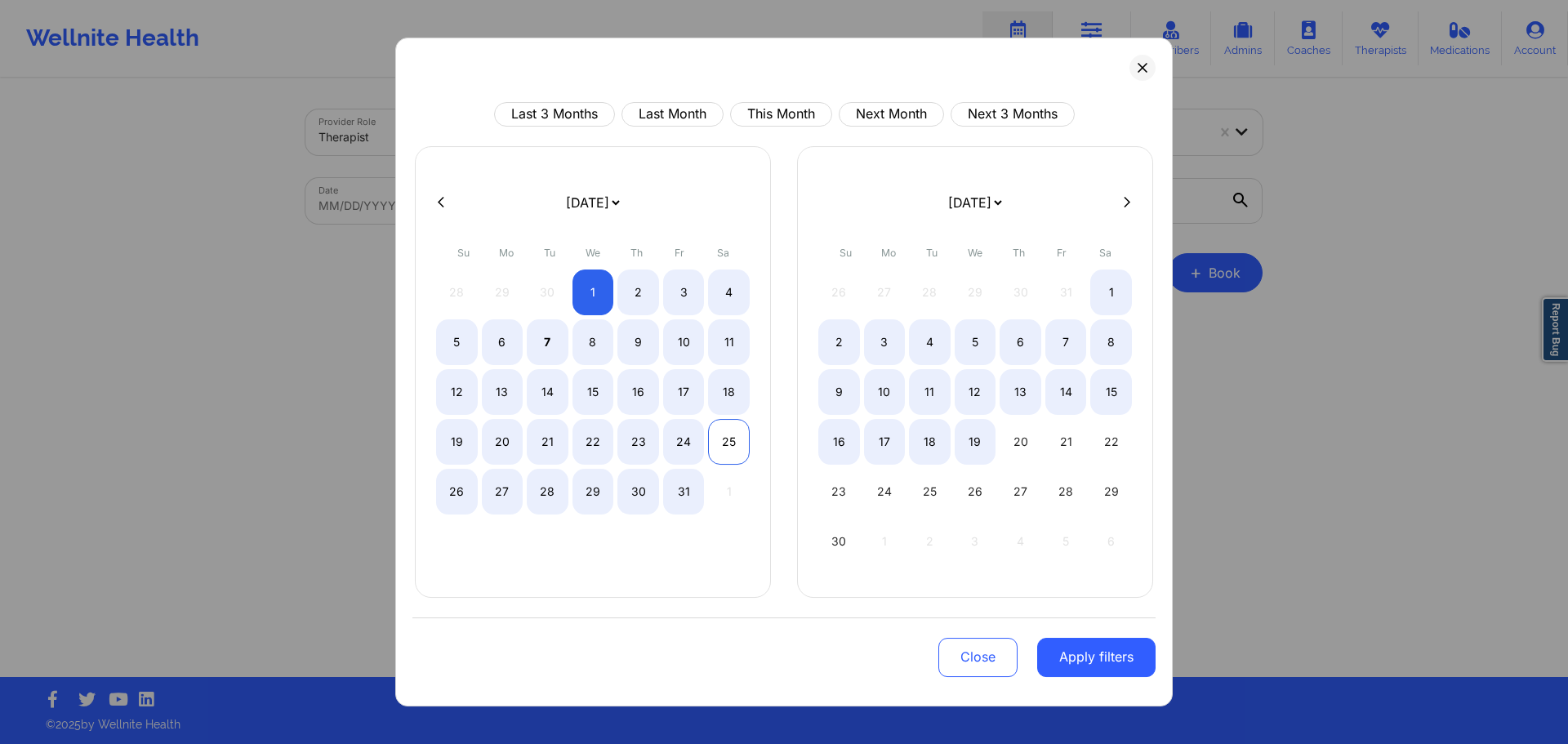
select select "2025-9"
select select "2025-10"
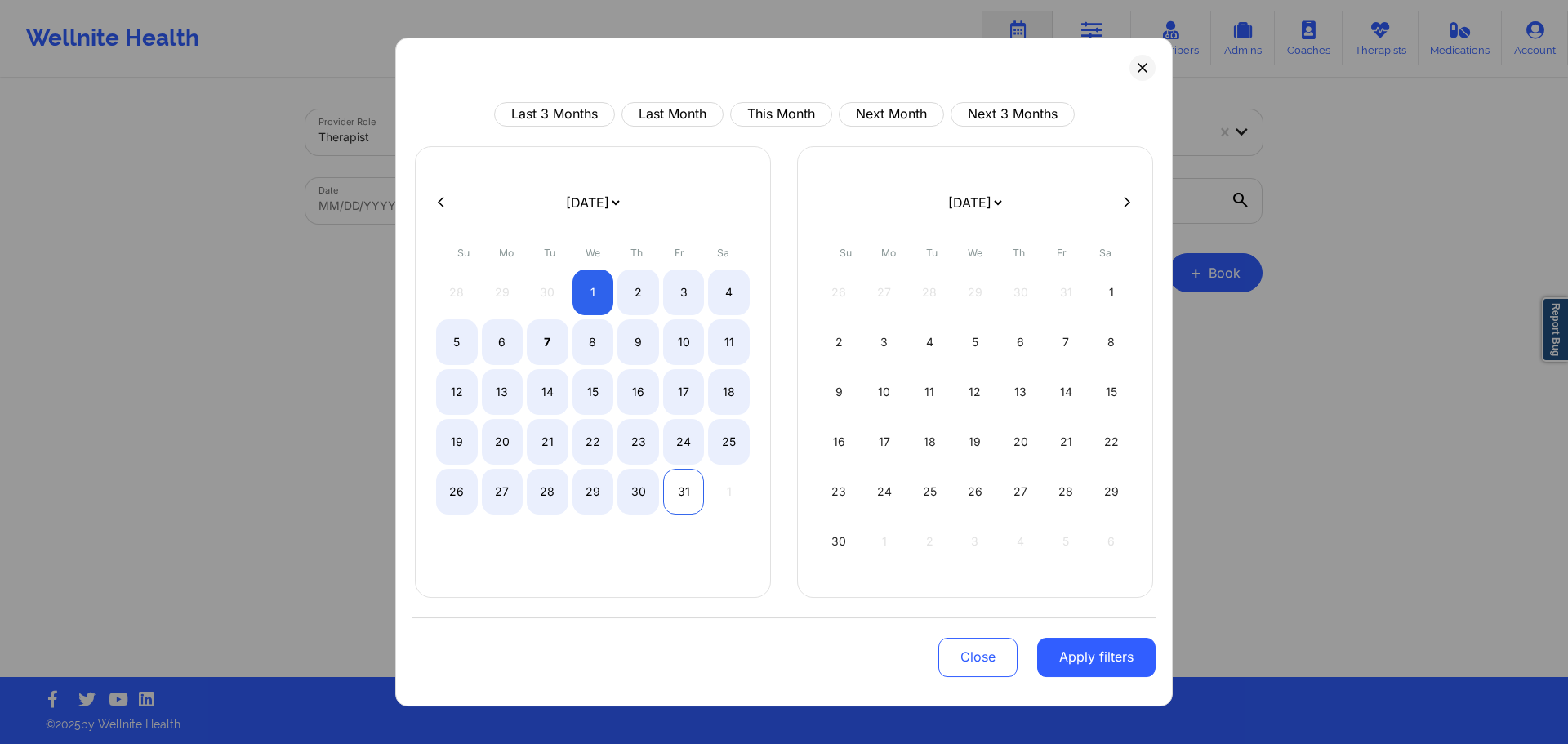
click at [695, 504] on div "31" at bounding box center [684, 492] width 41 height 46
select select "2025-9"
select select "2025-10"
click at [1084, 643] on button "Apply filters" at bounding box center [1096, 657] width 118 height 39
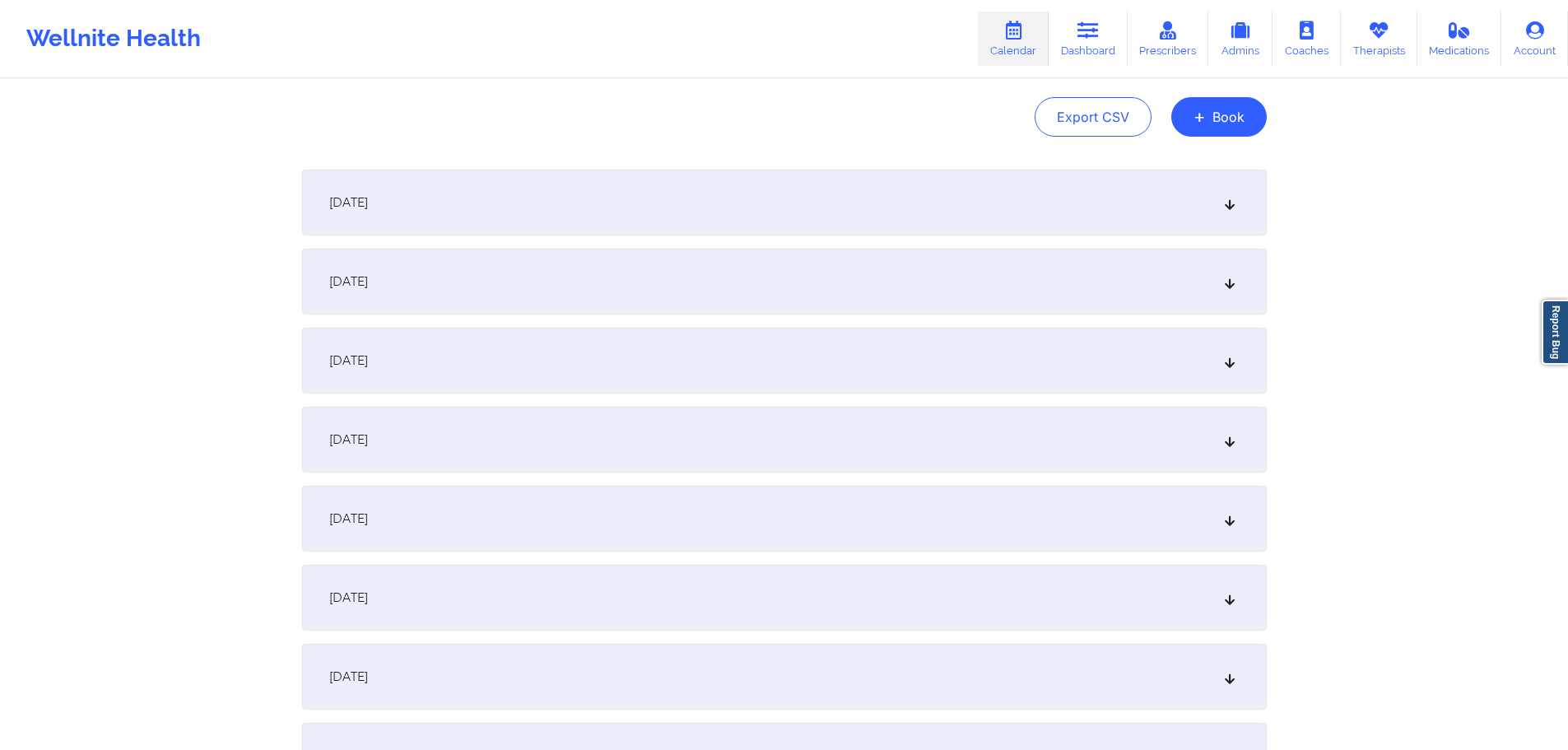
scroll to position [165, 0]
click at [747, 206] on div "[DATE]" at bounding box center [785, 196] width 965 height 66
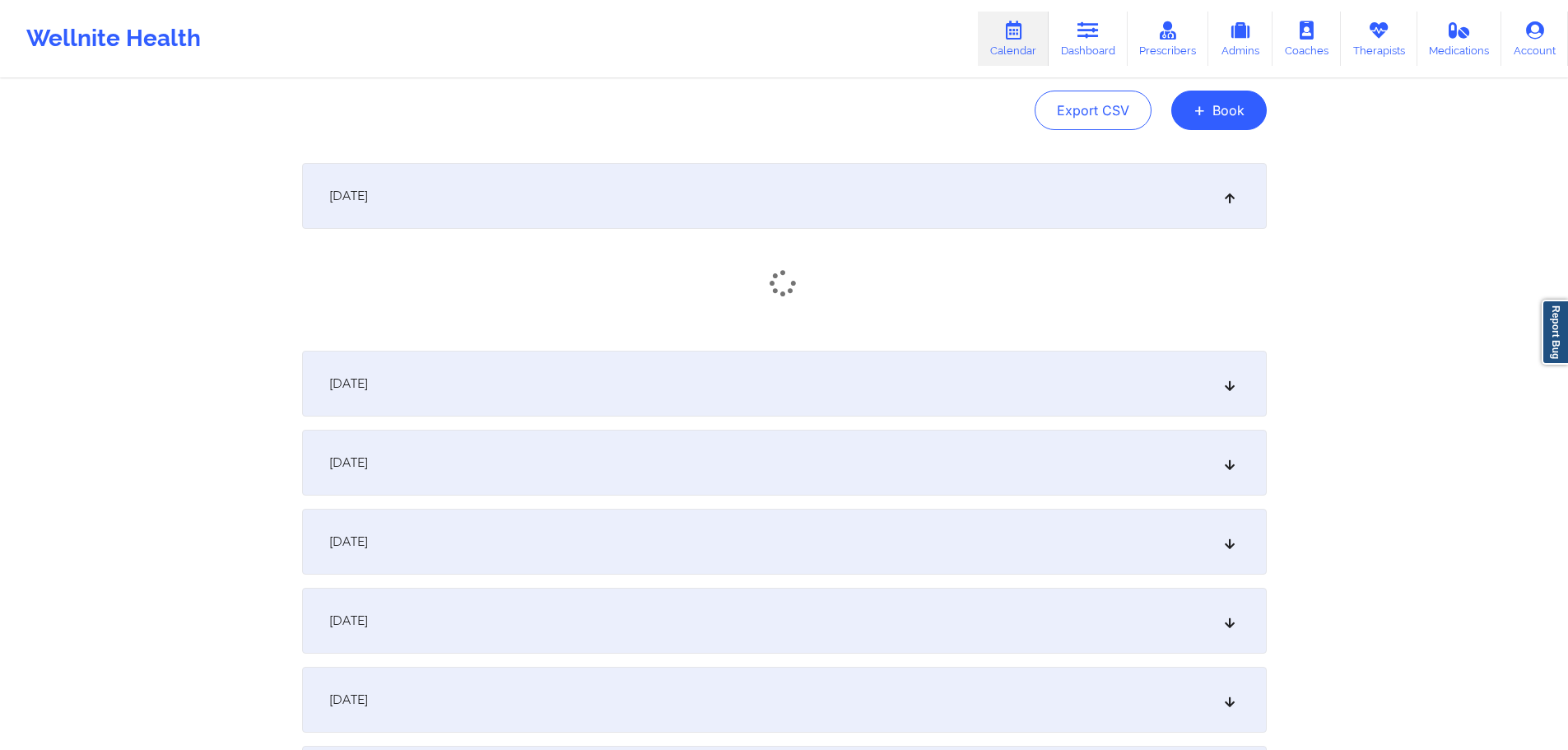
click at [747, 206] on div "[DATE]" at bounding box center [785, 196] width 965 height 66
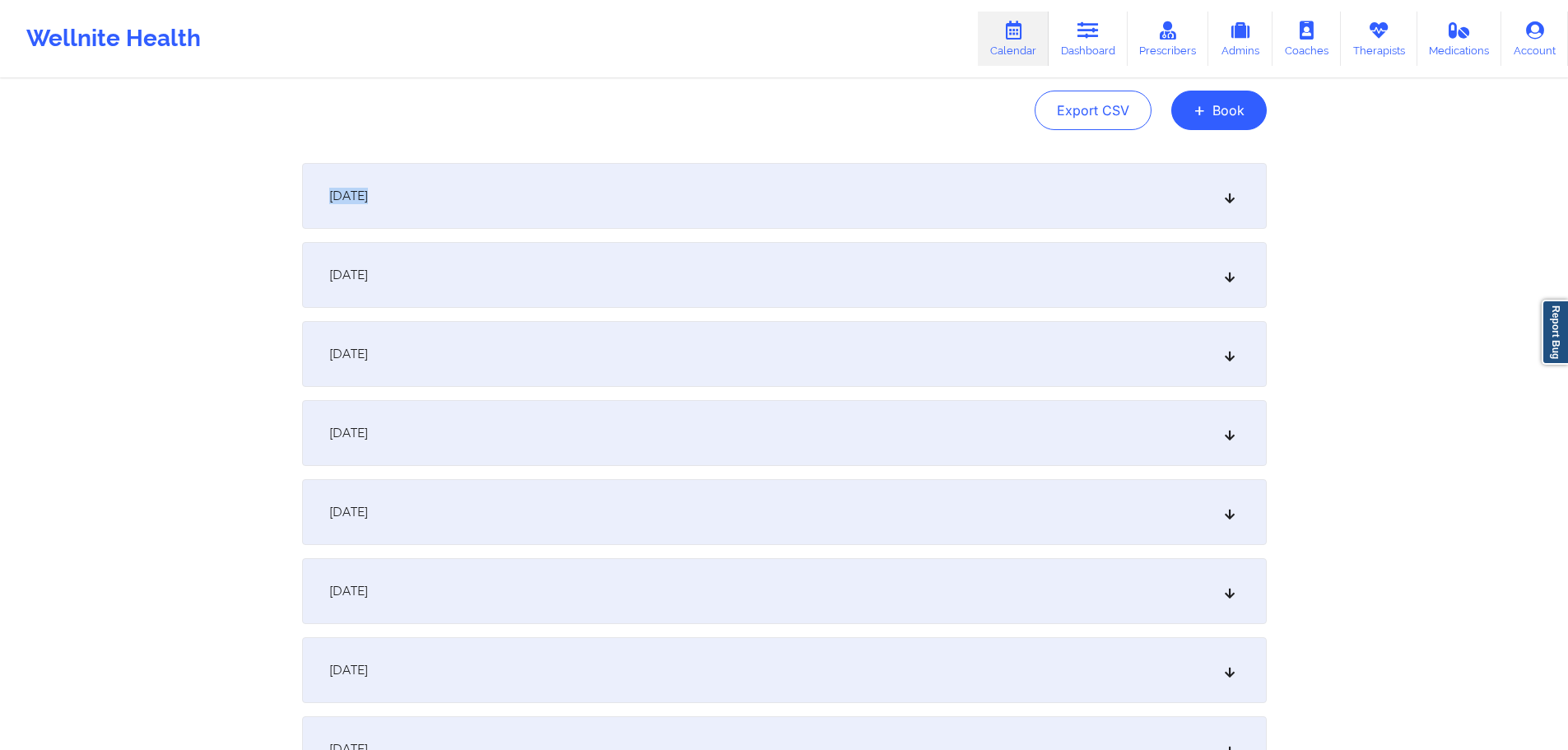
click at [747, 206] on div "[DATE]" at bounding box center [785, 196] width 965 height 66
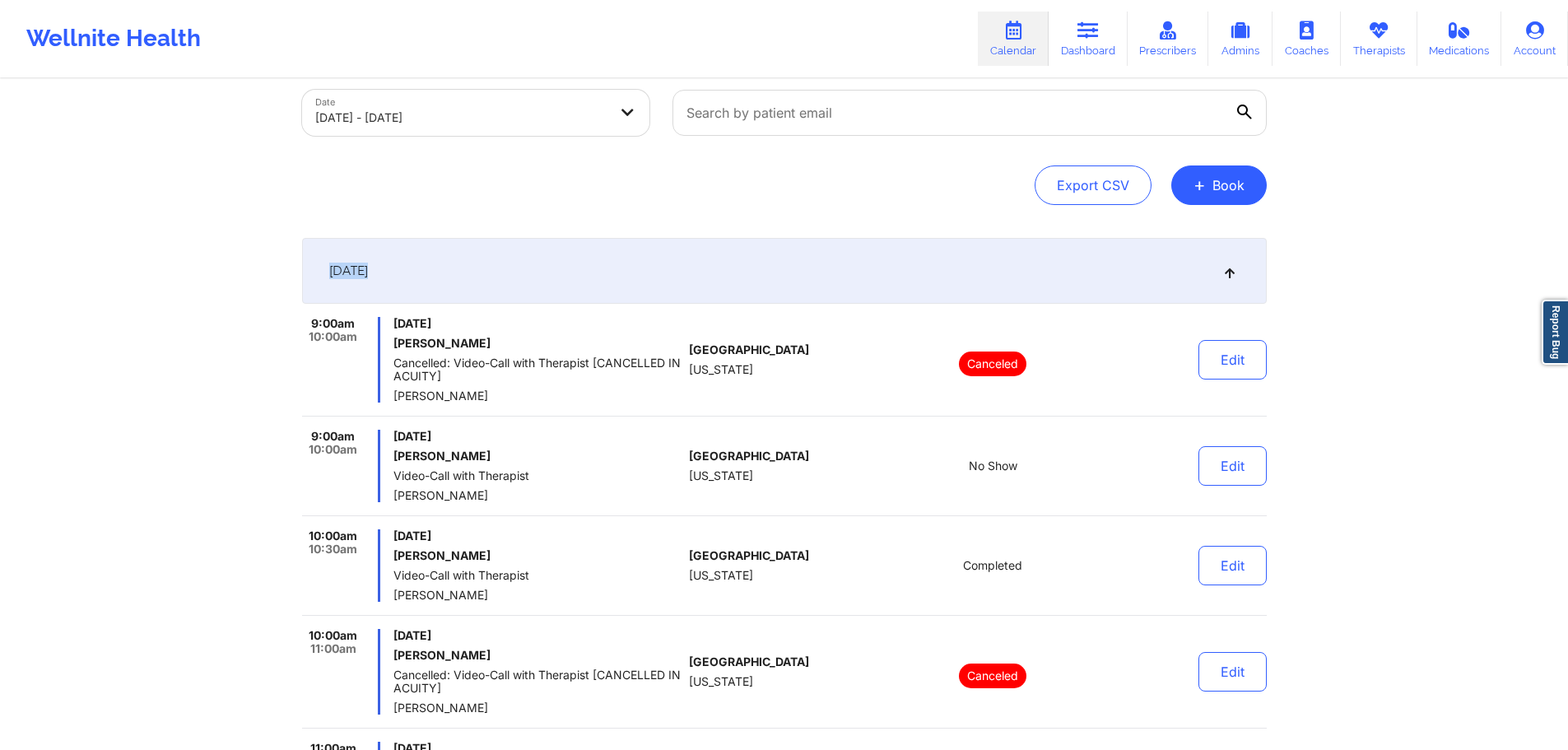
scroll to position [82, 0]
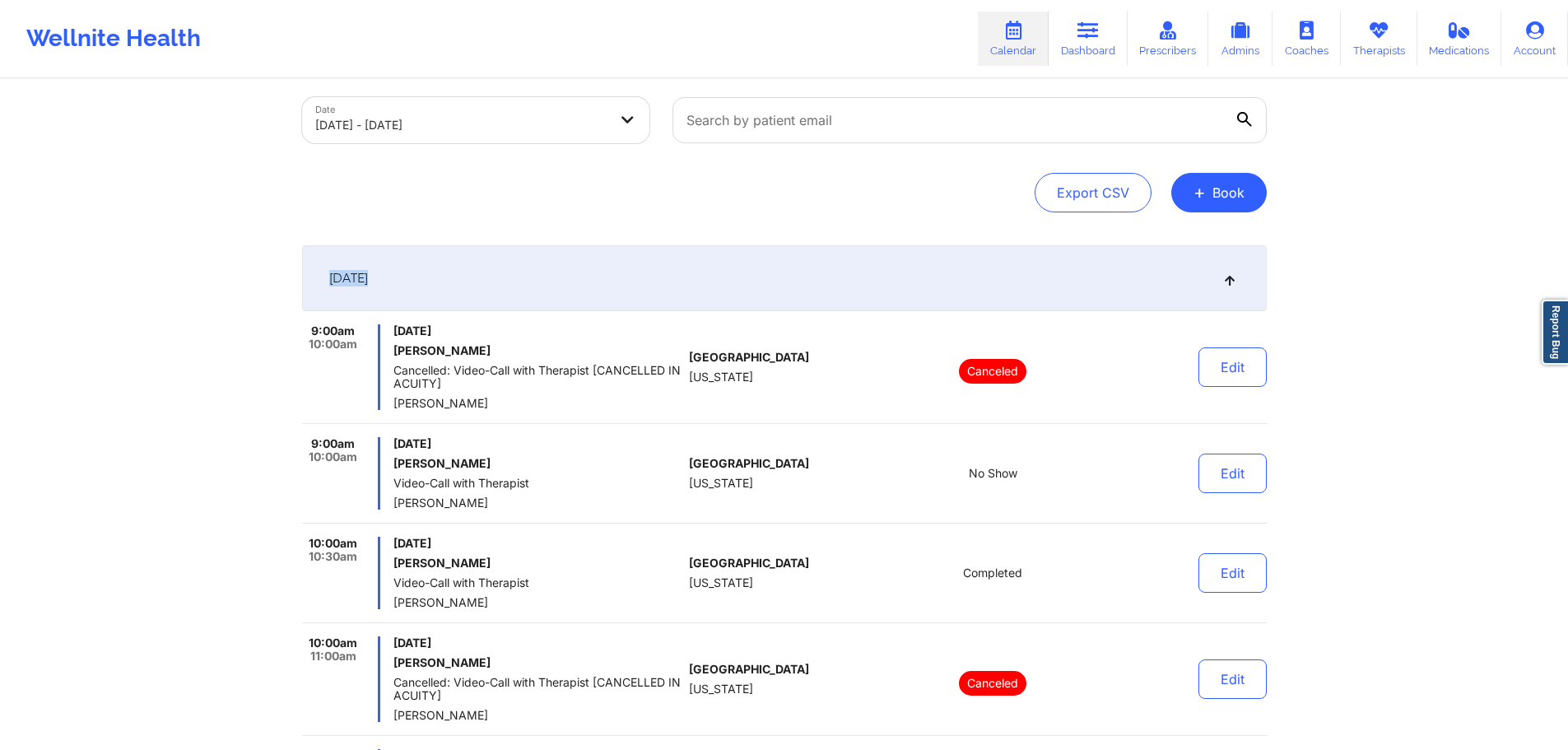
click at [746, 258] on div "[DATE]" at bounding box center [785, 278] width 965 height 66
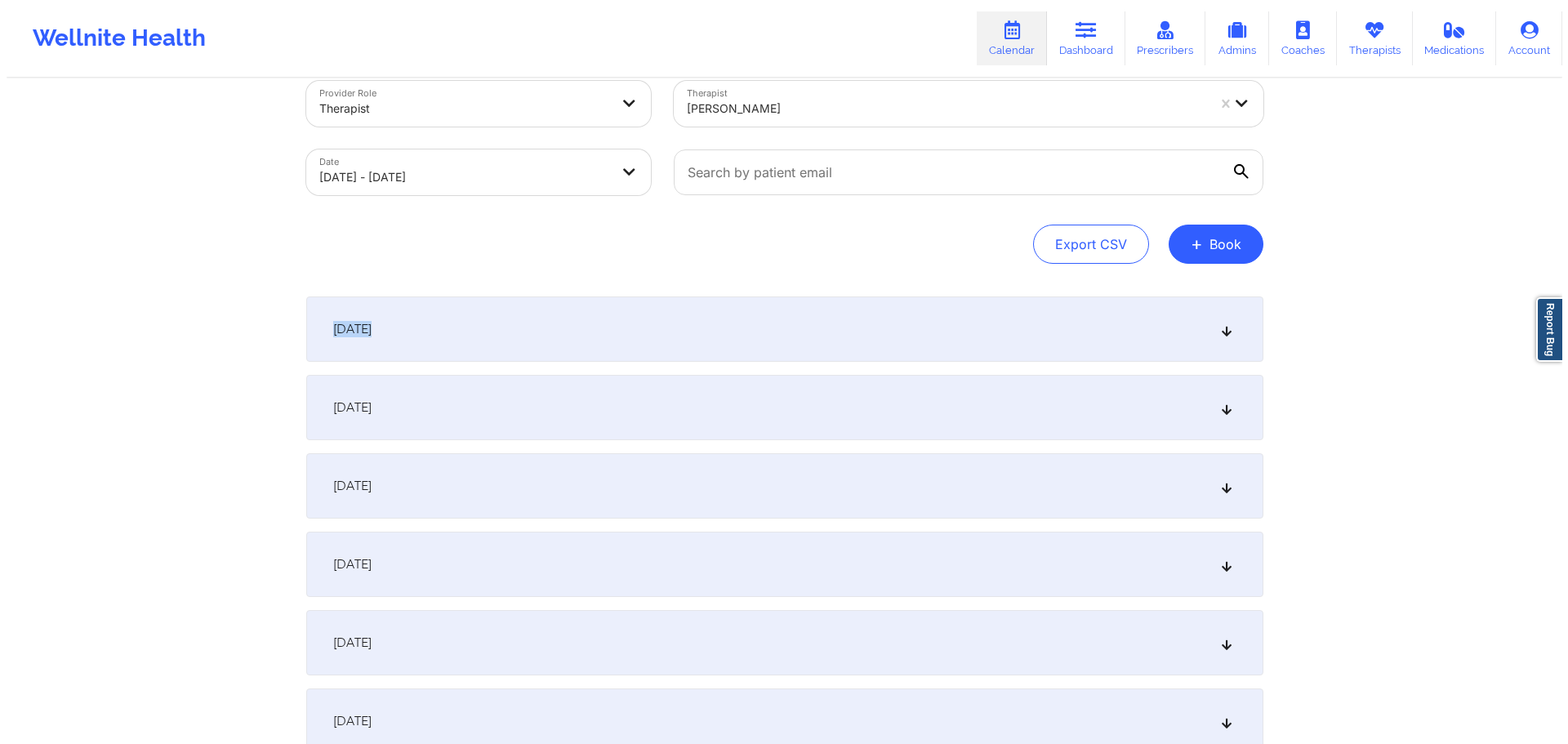
scroll to position [0, 0]
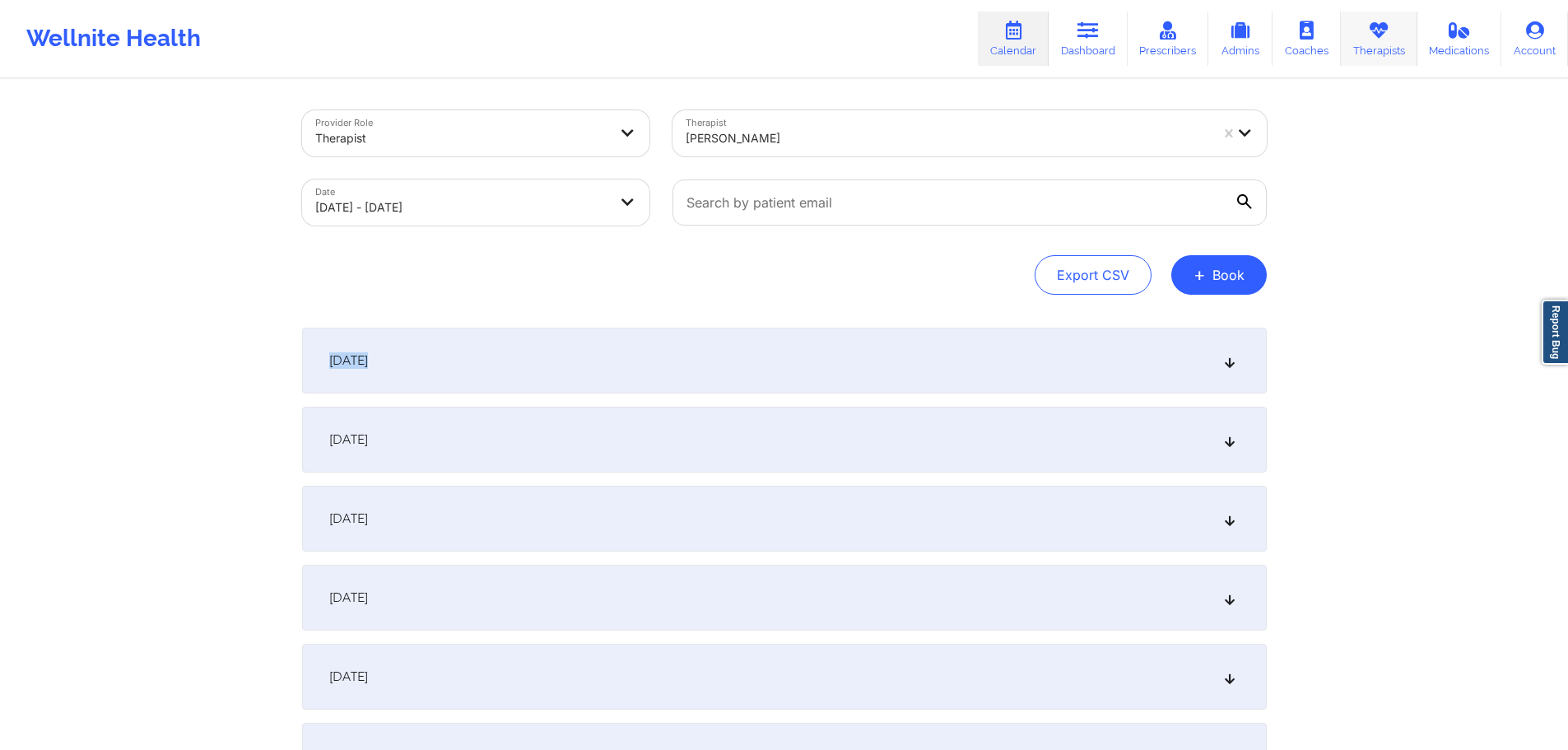
click at [1359, 18] on link "Therapists" at bounding box center [1379, 39] width 77 height 54
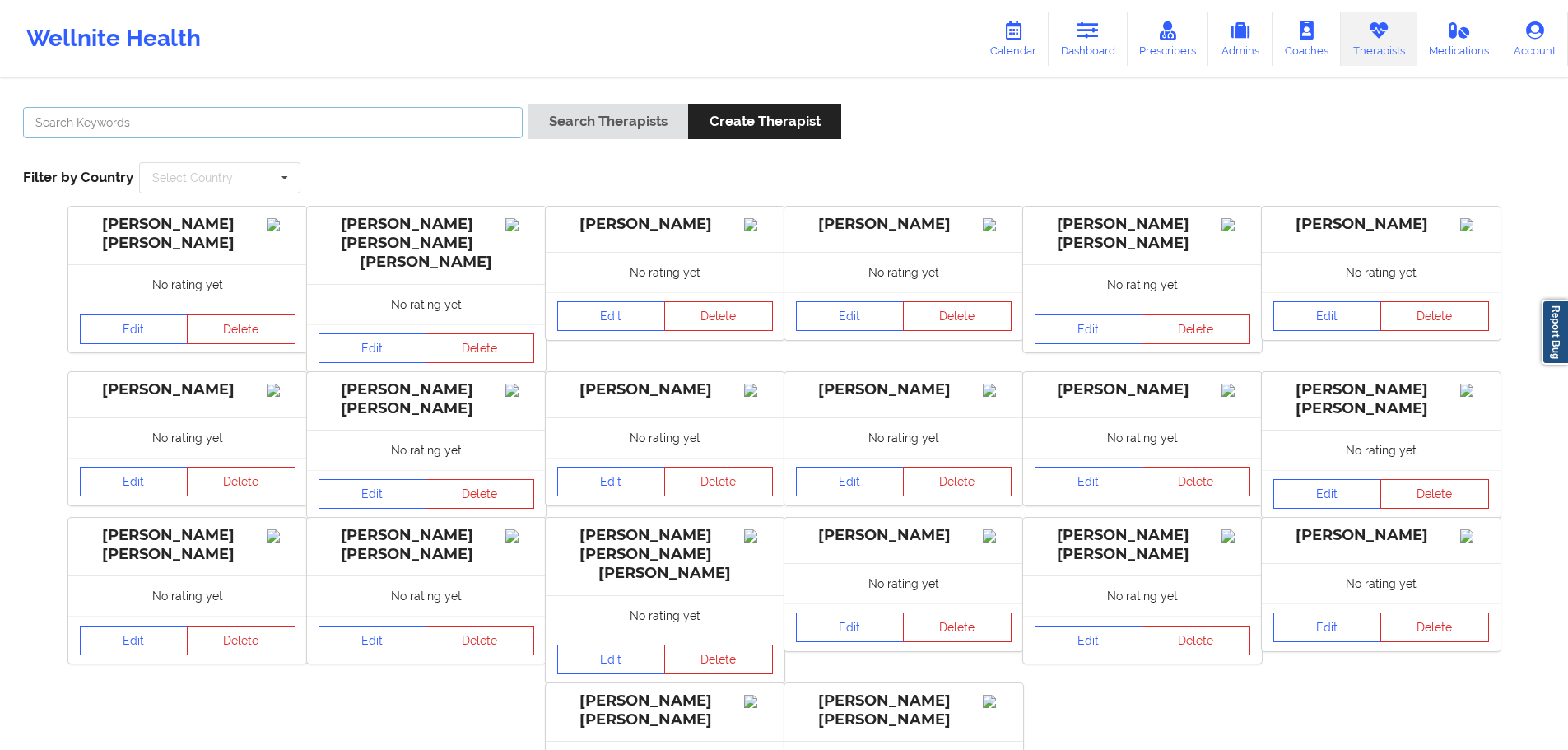
click at [431, 135] on input "text" at bounding box center [273, 122] width 500 height 31
paste input "[PERSON_NAME]"
type input "[PERSON_NAME]"
click at [643, 126] on button "Search Therapists" at bounding box center [608, 121] width 160 height 36
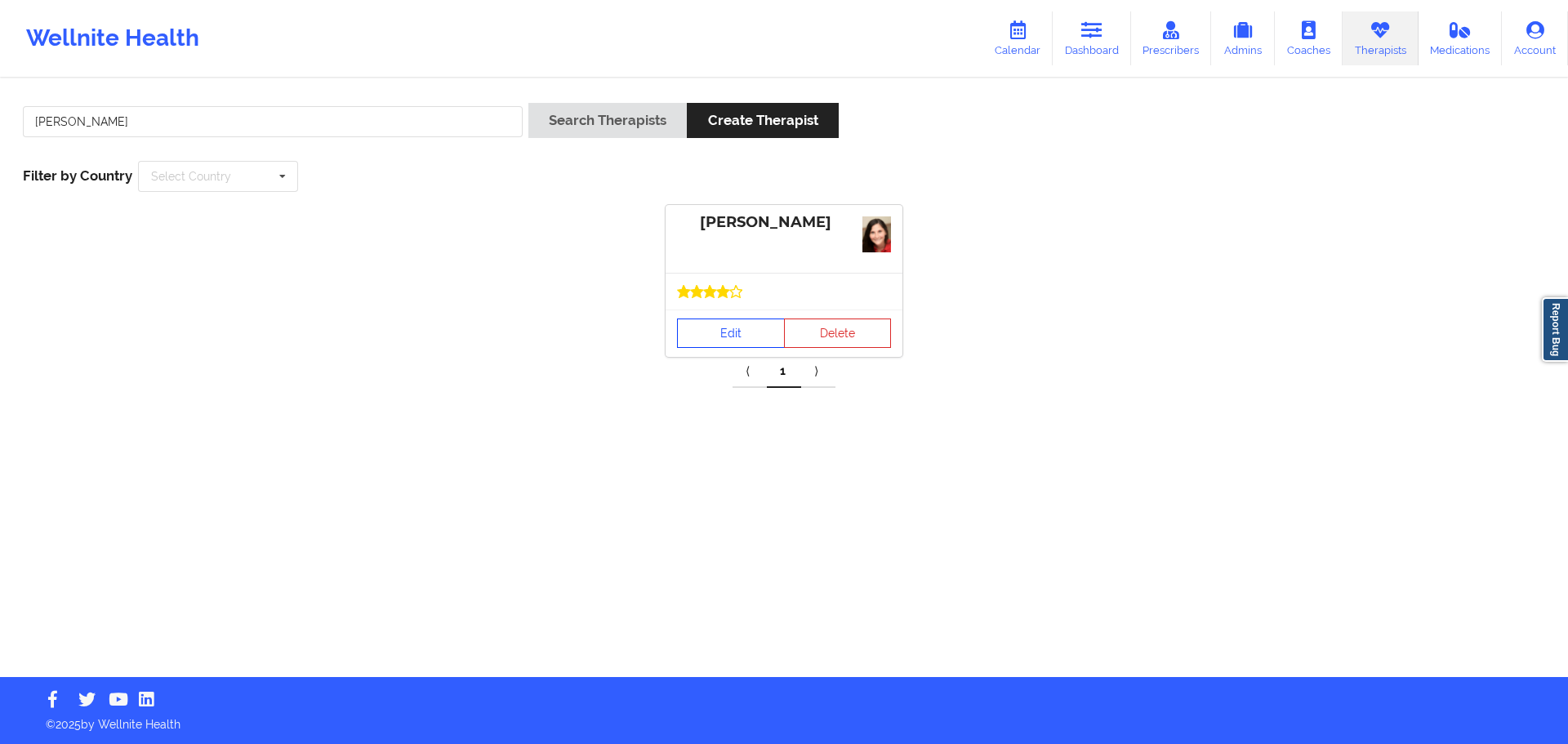
click at [749, 334] on link "Edit" at bounding box center [731, 333] width 108 height 30
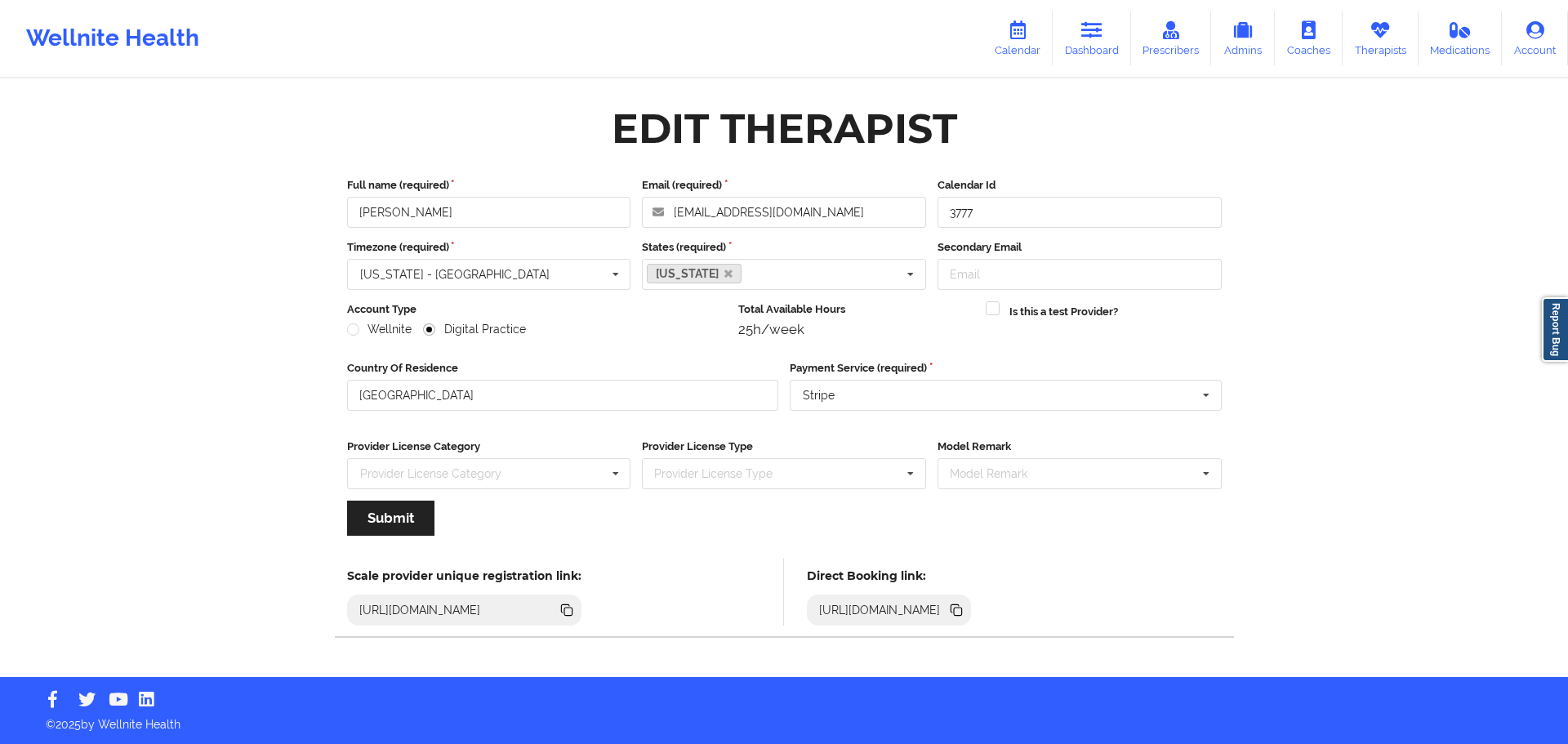
click at [948, 603] on div "[URL][DOMAIN_NAME]" at bounding box center [880, 609] width 135 height 16
click at [965, 603] on icon at bounding box center [957, 609] width 18 height 18
